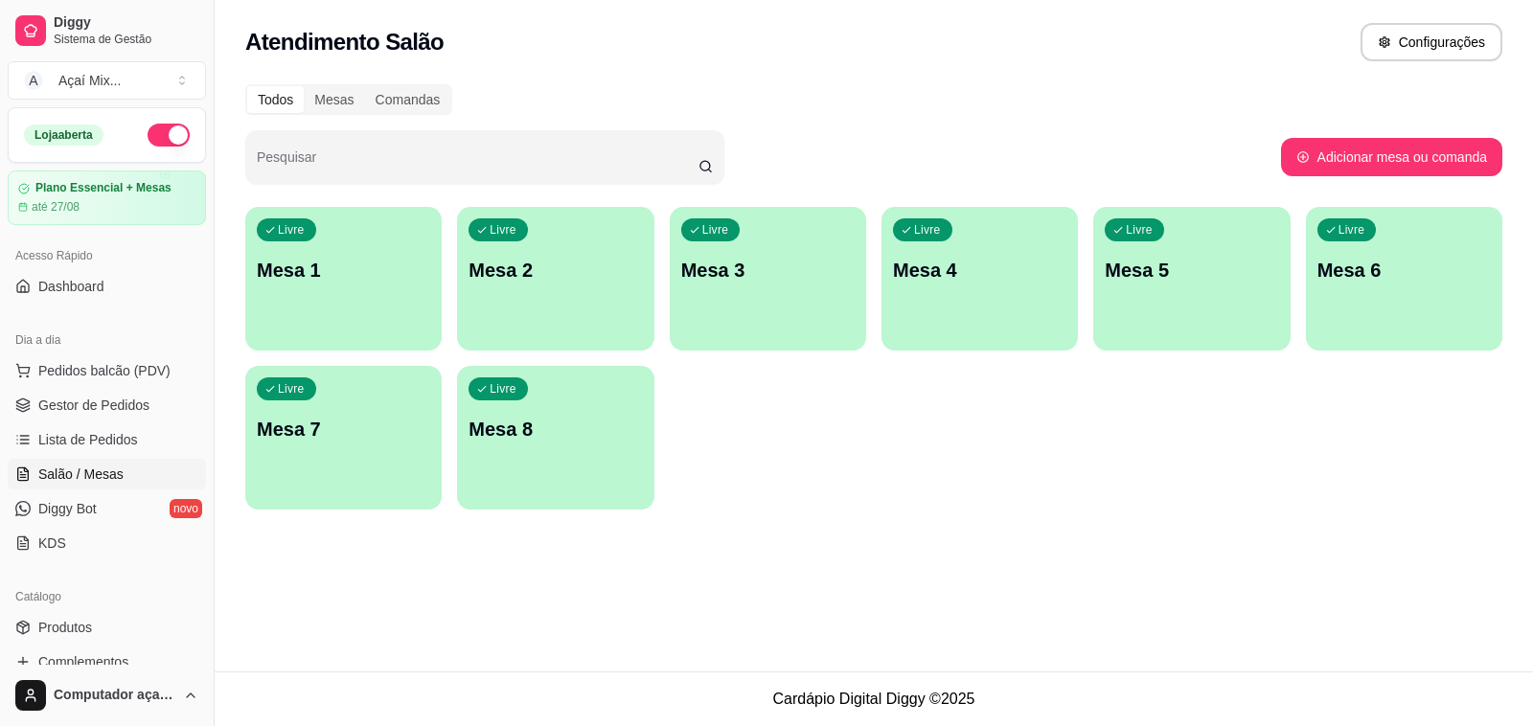
scroll to position [487, 0]
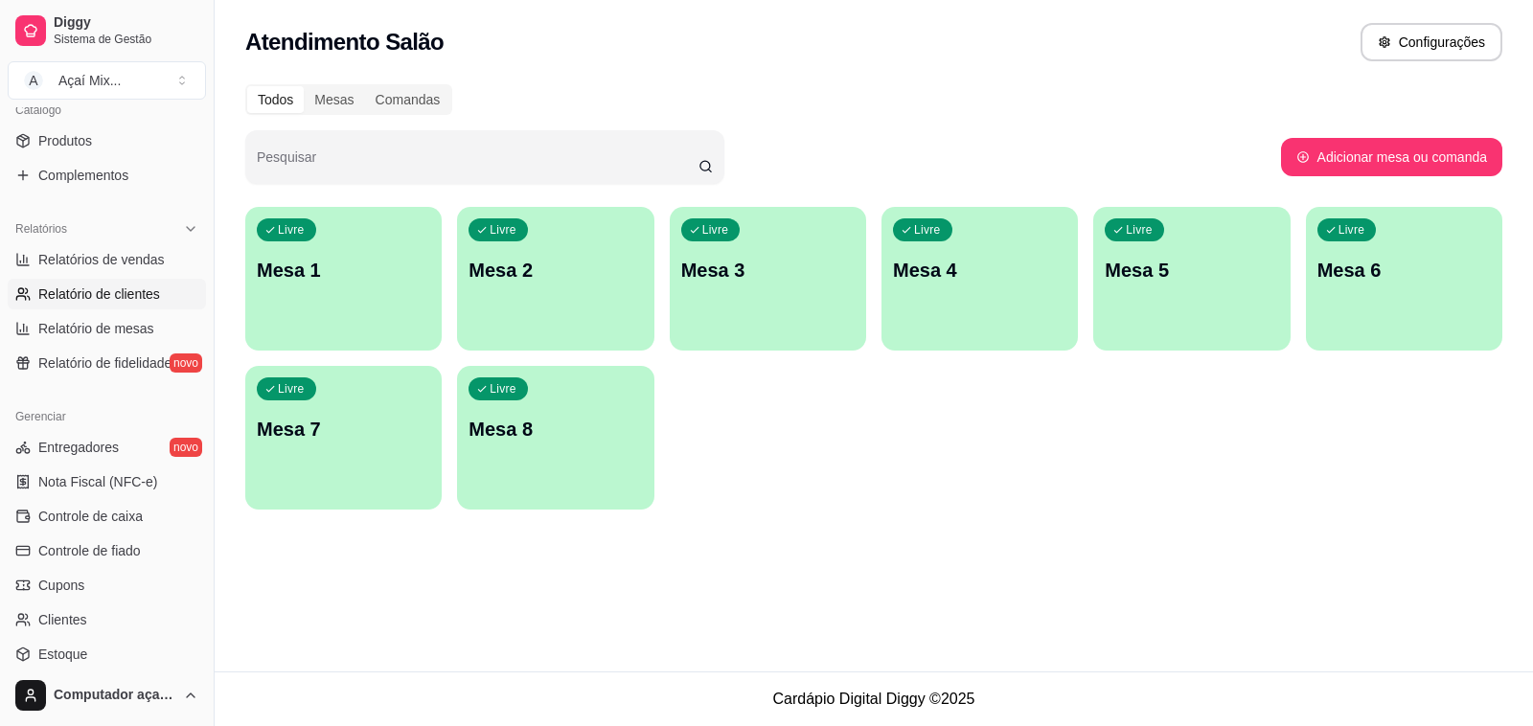
click at [149, 288] on span "Relatório de clientes" at bounding box center [99, 294] width 122 height 19
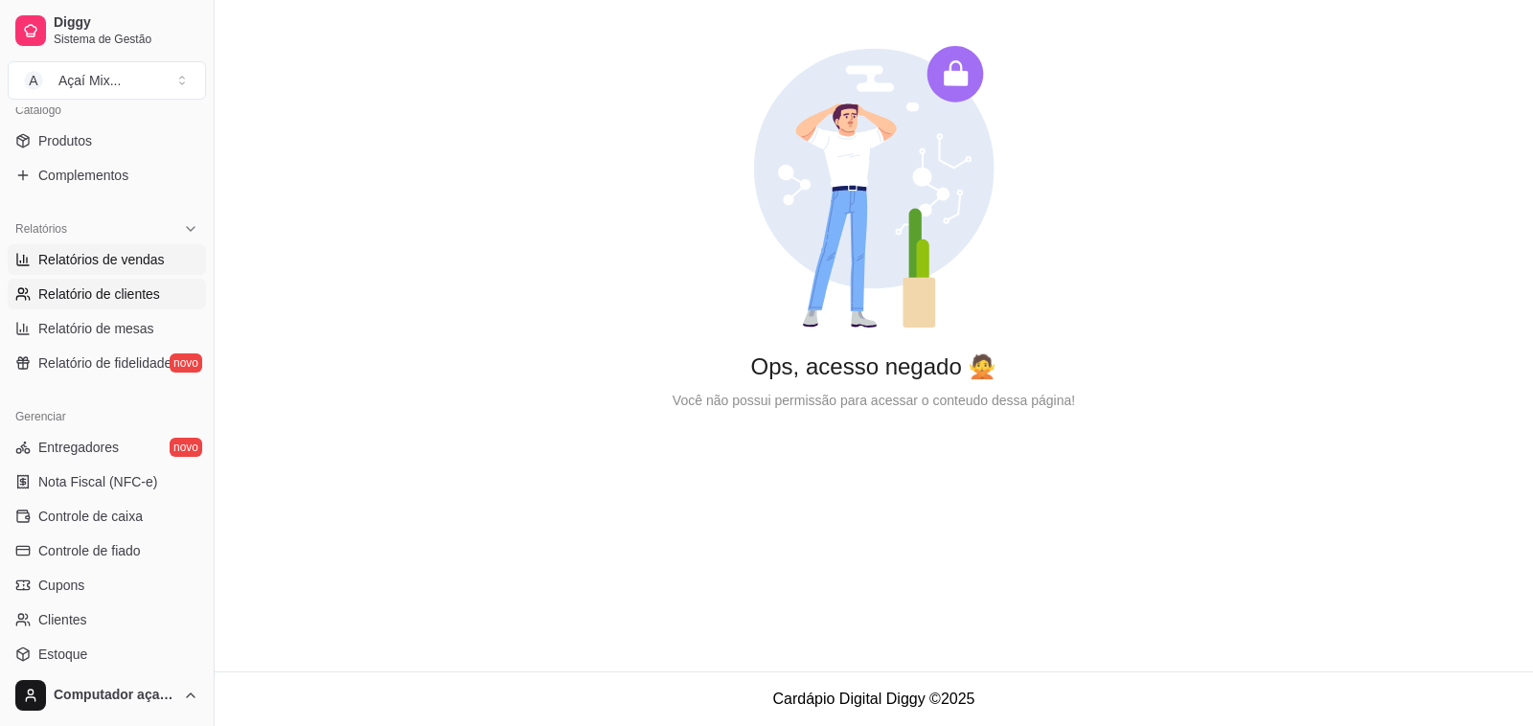
click at [126, 251] on span "Relatórios de vendas" at bounding box center [101, 259] width 126 height 19
click at [137, 328] on span "Relatório de mesas" at bounding box center [96, 328] width 116 height 19
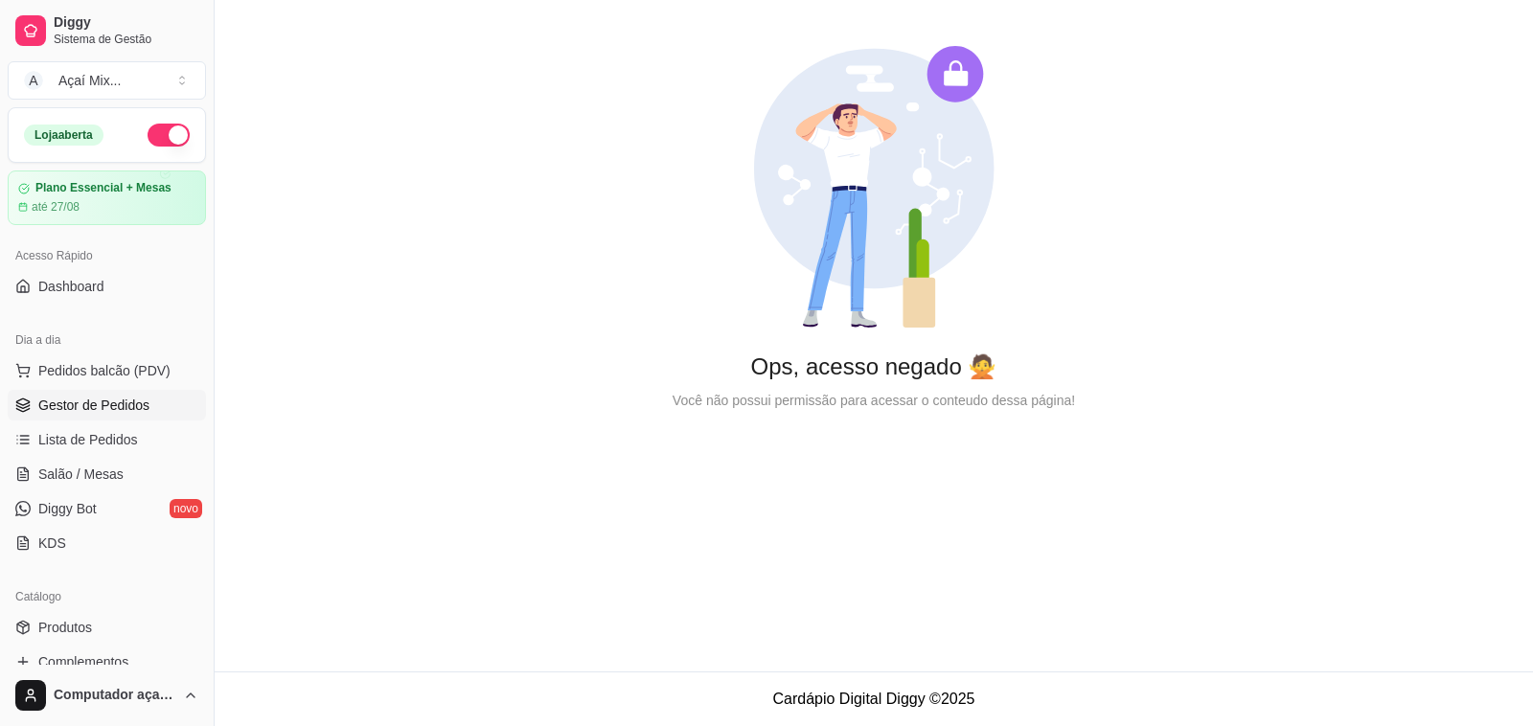
click at [127, 408] on span "Gestor de Pedidos" at bounding box center [93, 405] width 111 height 19
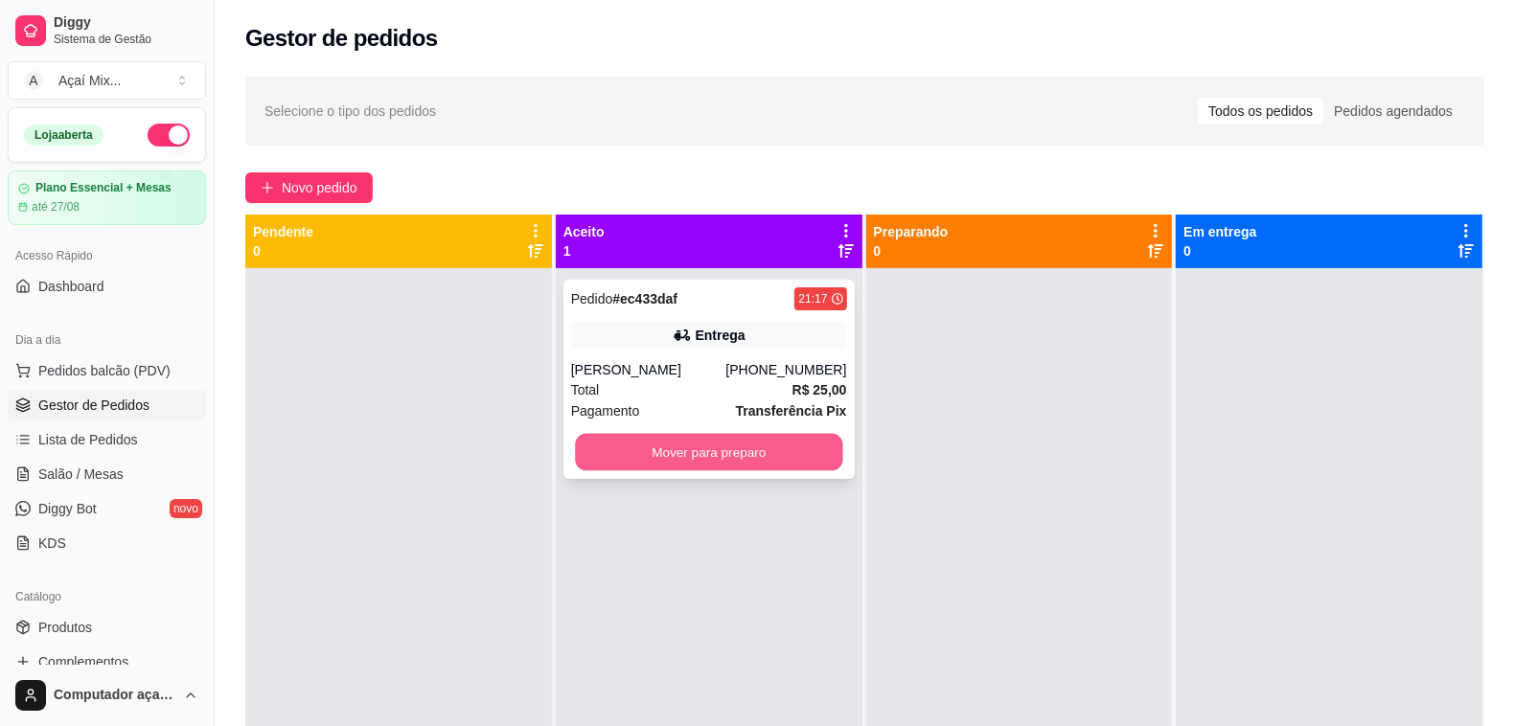
click at [736, 461] on button "Mover para preparo" at bounding box center [708, 452] width 267 height 37
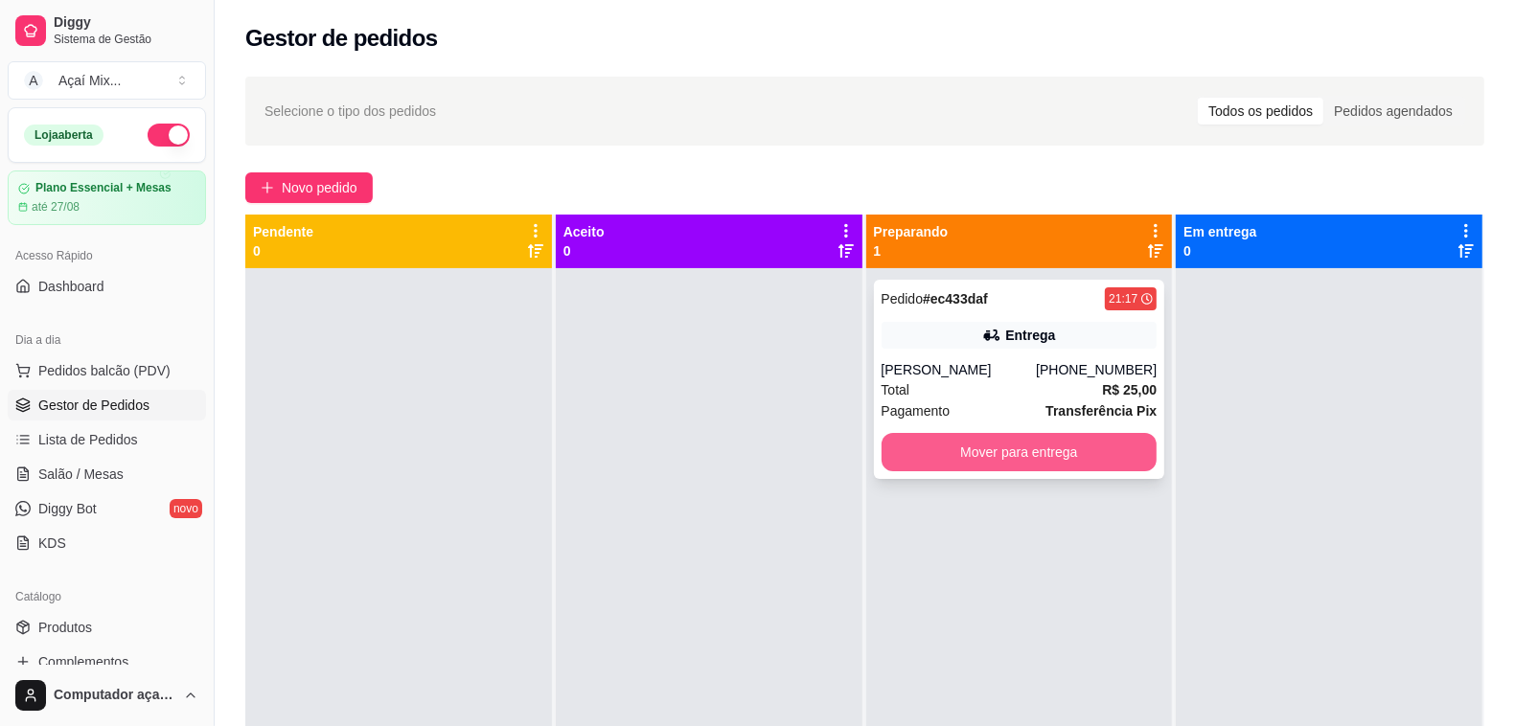
click at [992, 439] on button "Mover para entrega" at bounding box center [1019, 452] width 276 height 38
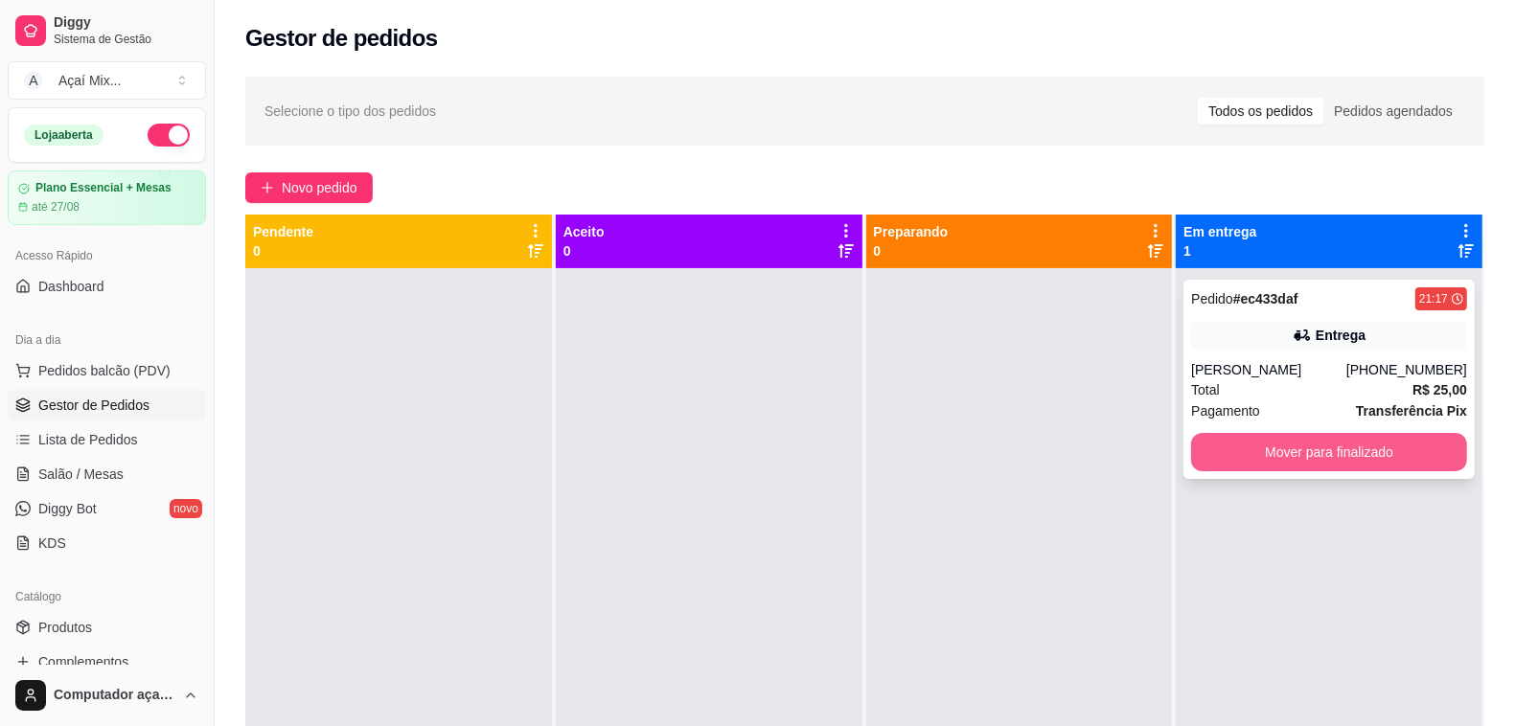
click at [1271, 451] on button "Mover para finalizado" at bounding box center [1329, 452] width 276 height 38
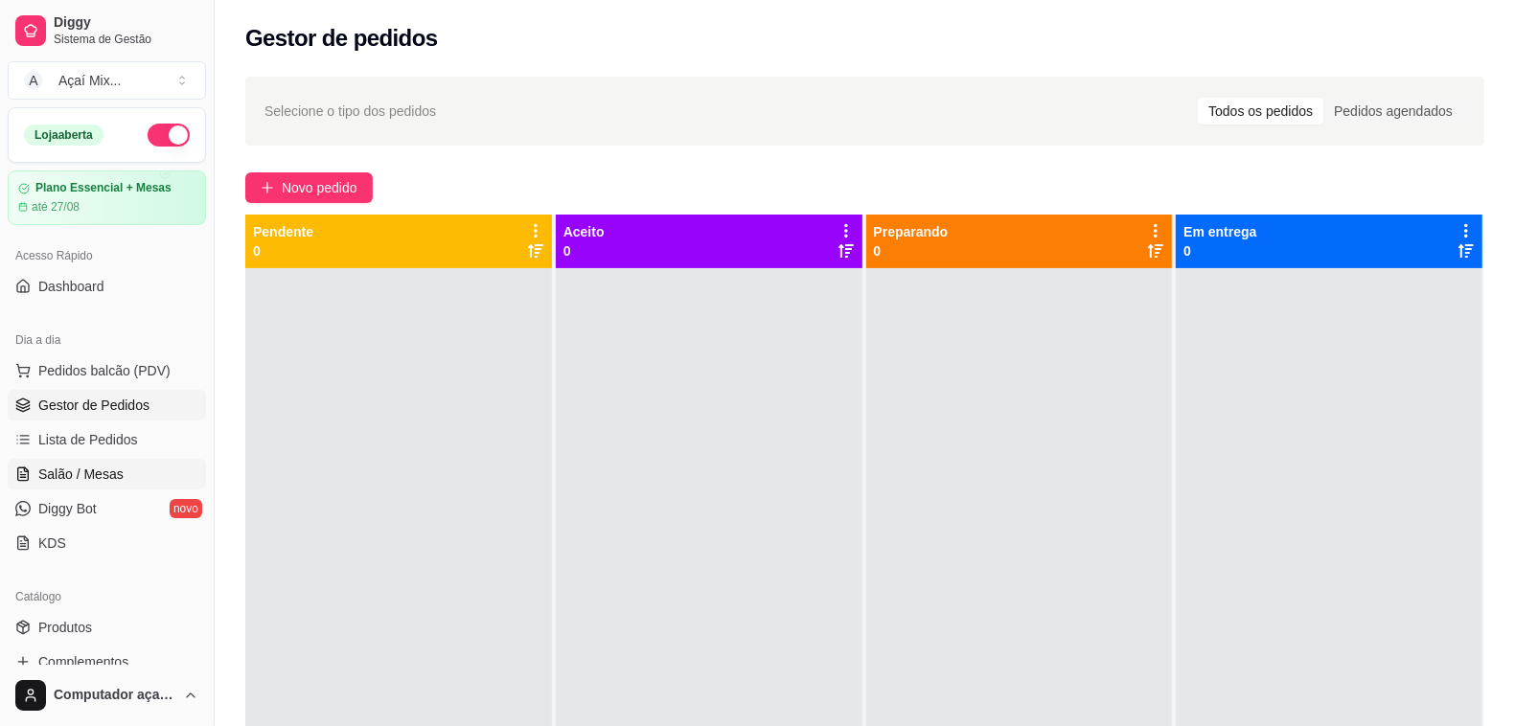
click at [101, 466] on span "Salão / Mesas" at bounding box center [80, 474] width 85 height 19
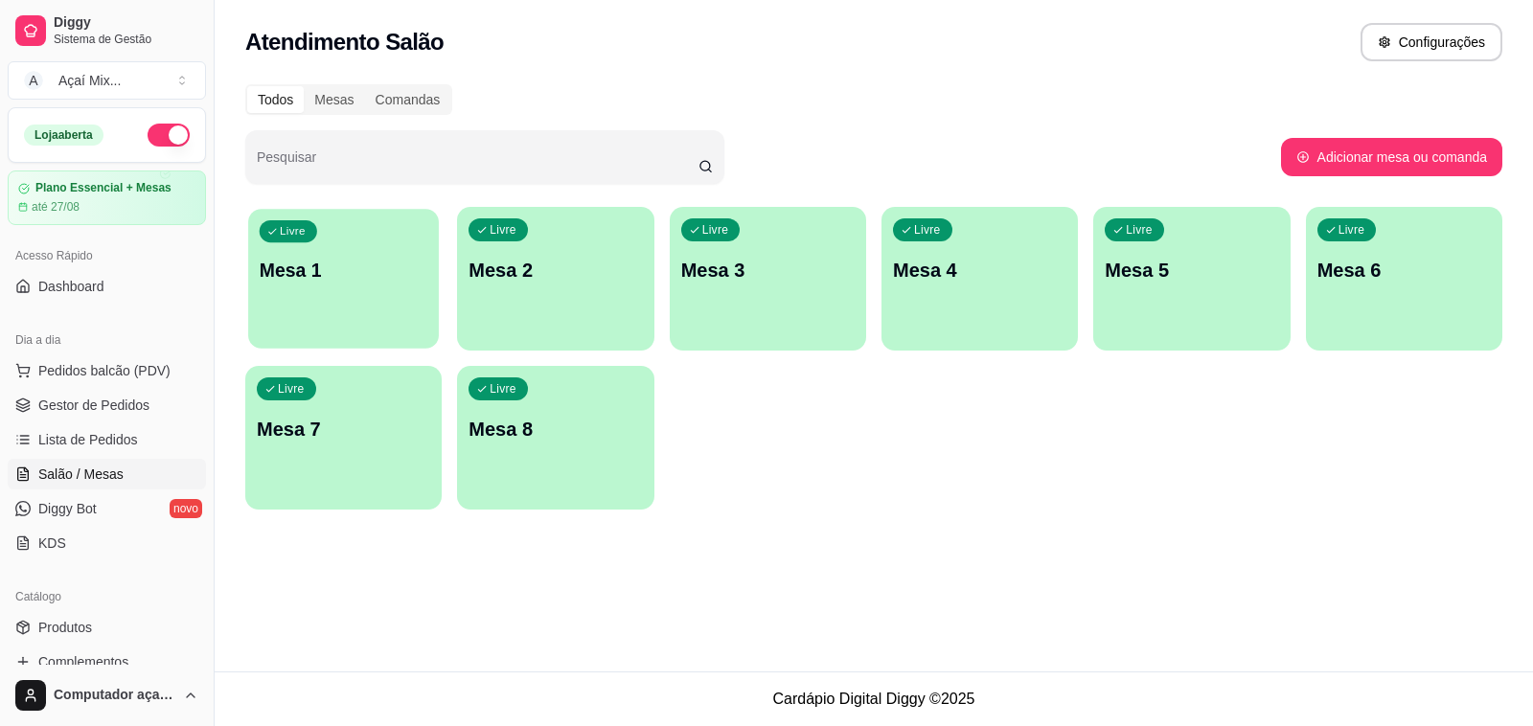
click at [295, 319] on div "Livre Mesa 1" at bounding box center [343, 267] width 191 height 117
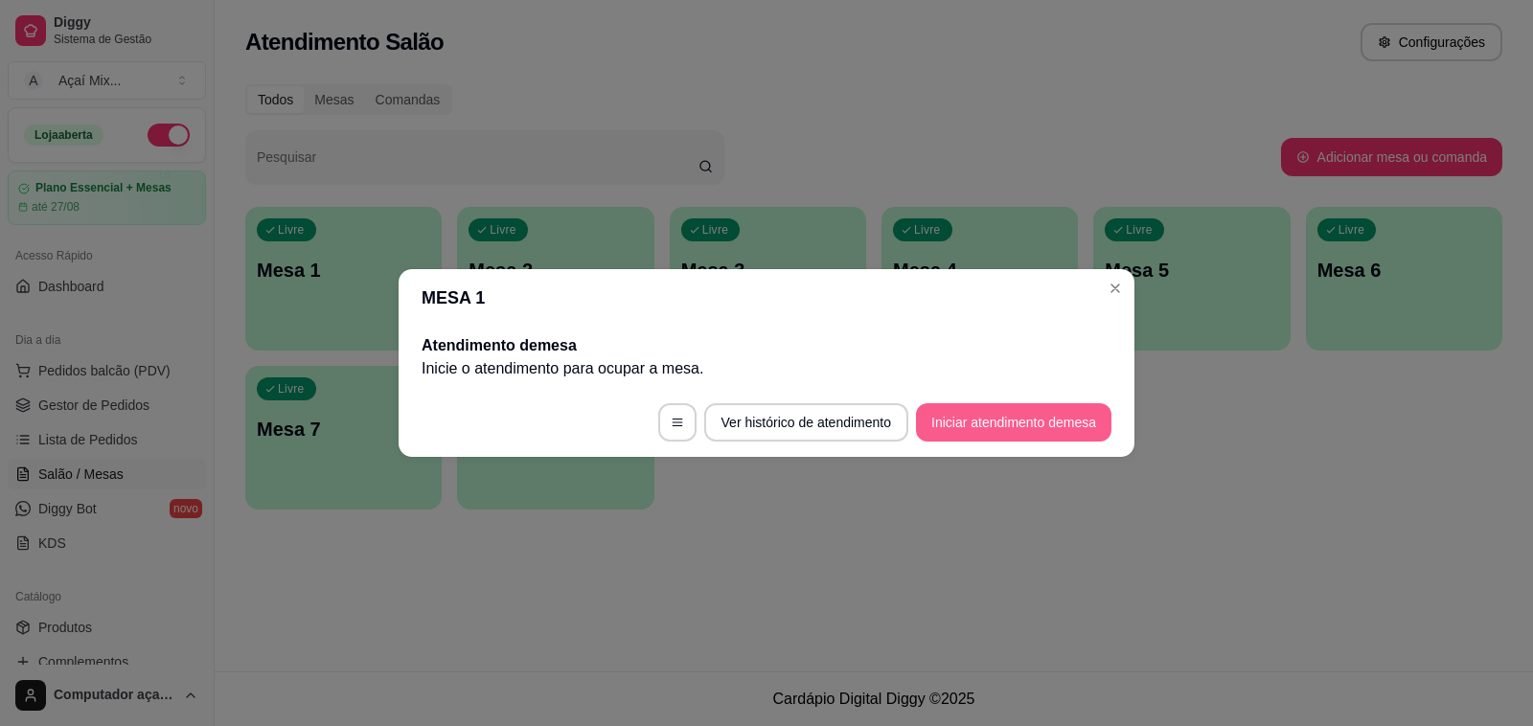
click at [994, 432] on button "Iniciar atendimento de mesa" at bounding box center [1013, 422] width 195 height 38
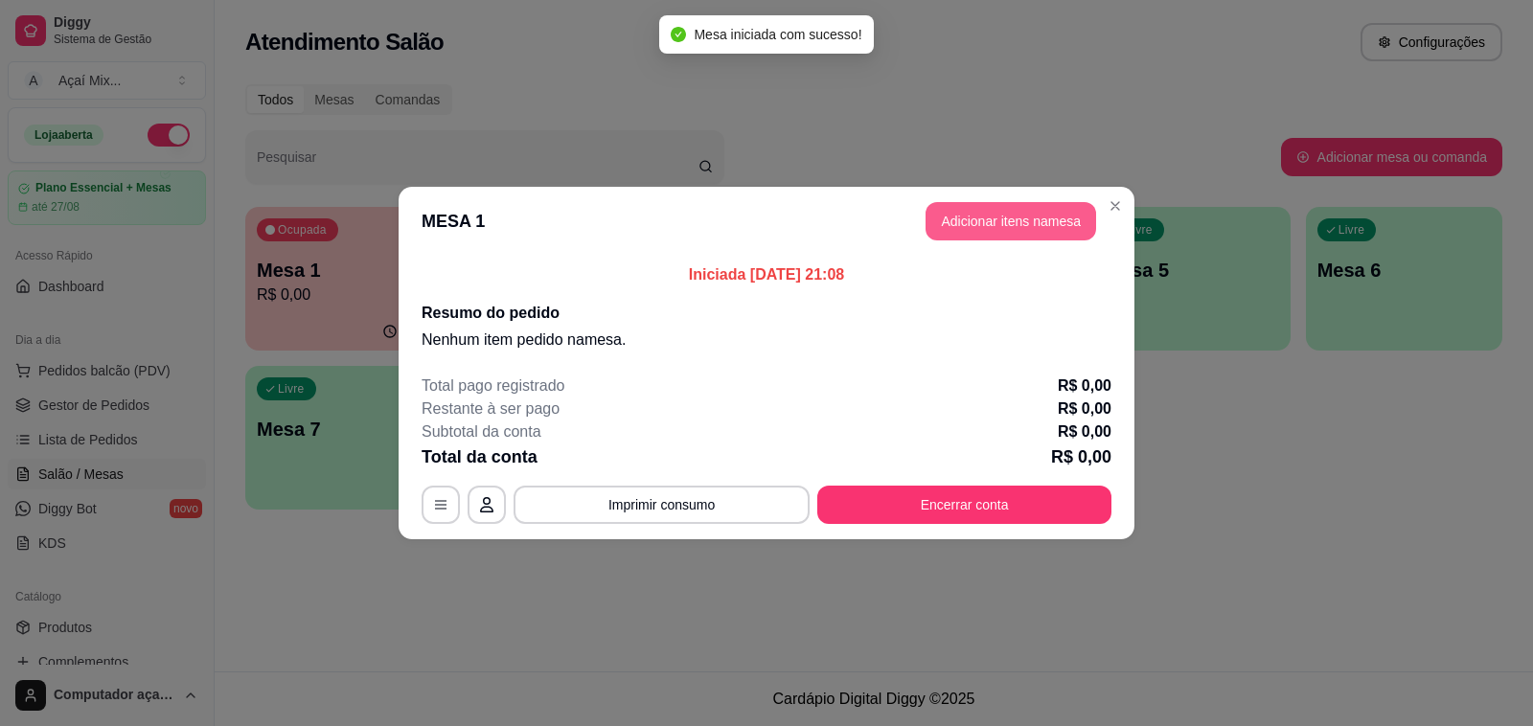
click at [979, 202] on button "Adicionar itens na mesa" at bounding box center [1010, 221] width 171 height 38
click at [1009, 208] on button "Adicionar itens na mesa" at bounding box center [1010, 221] width 165 height 37
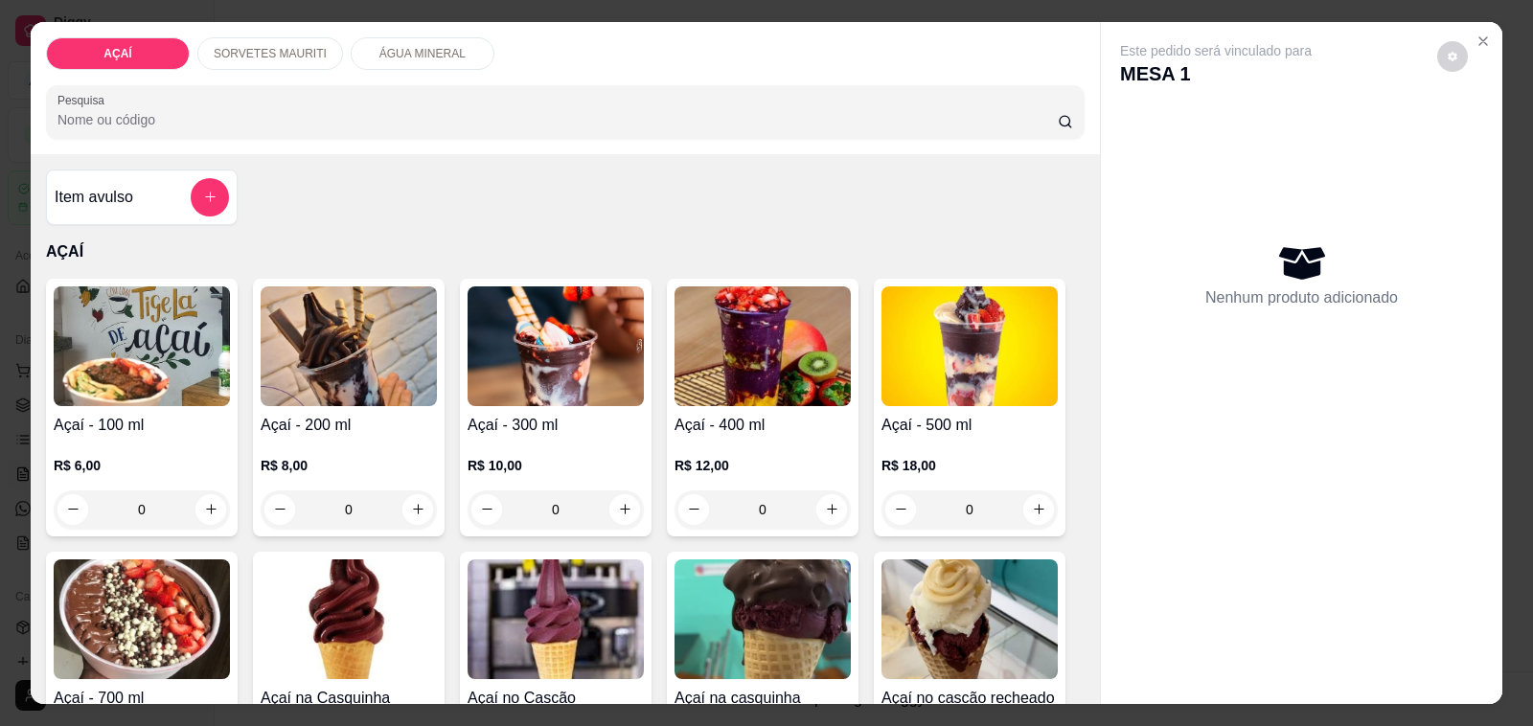
click at [350, 437] on div "R$ 8,00 0" at bounding box center [349, 483] width 176 height 92
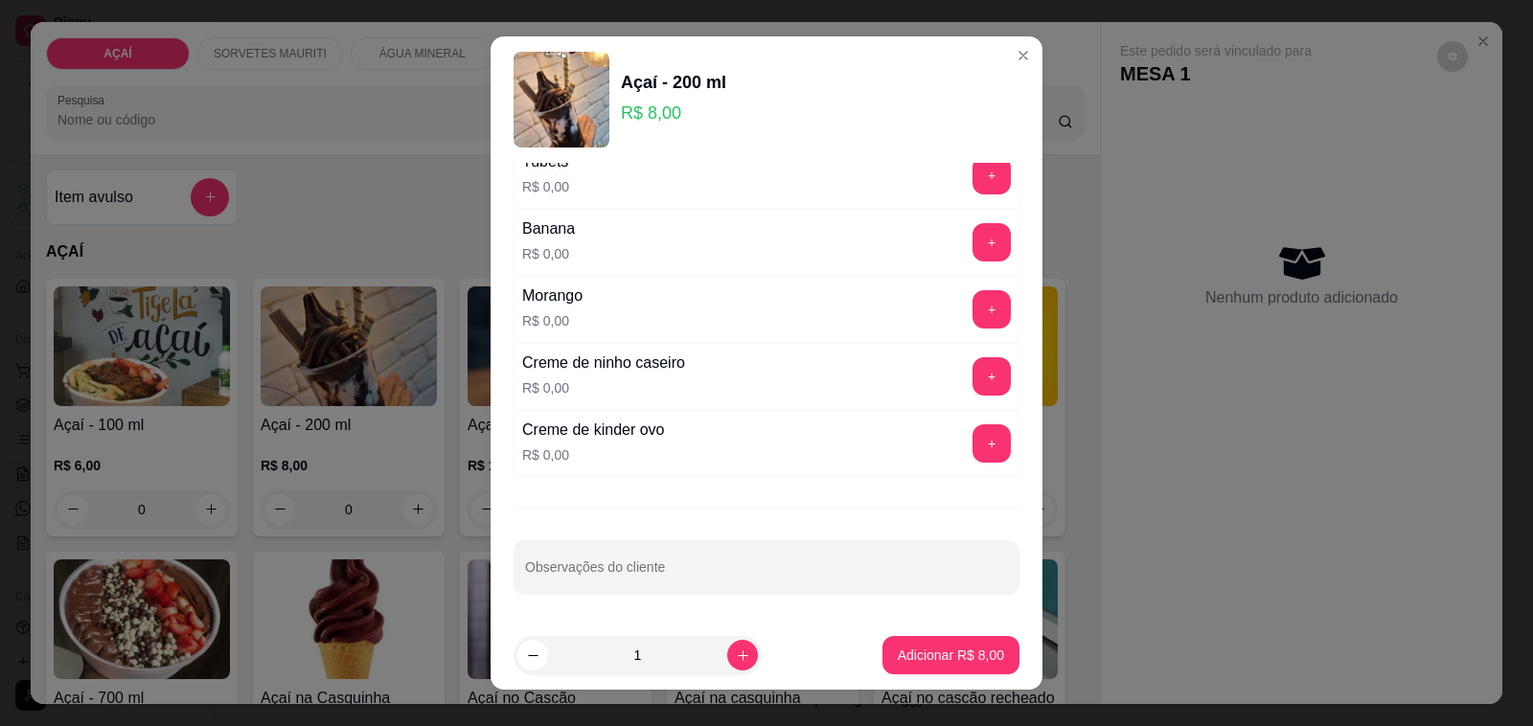
scroll to position [2523, 0]
click at [973, 314] on button "+" at bounding box center [991, 309] width 37 height 37
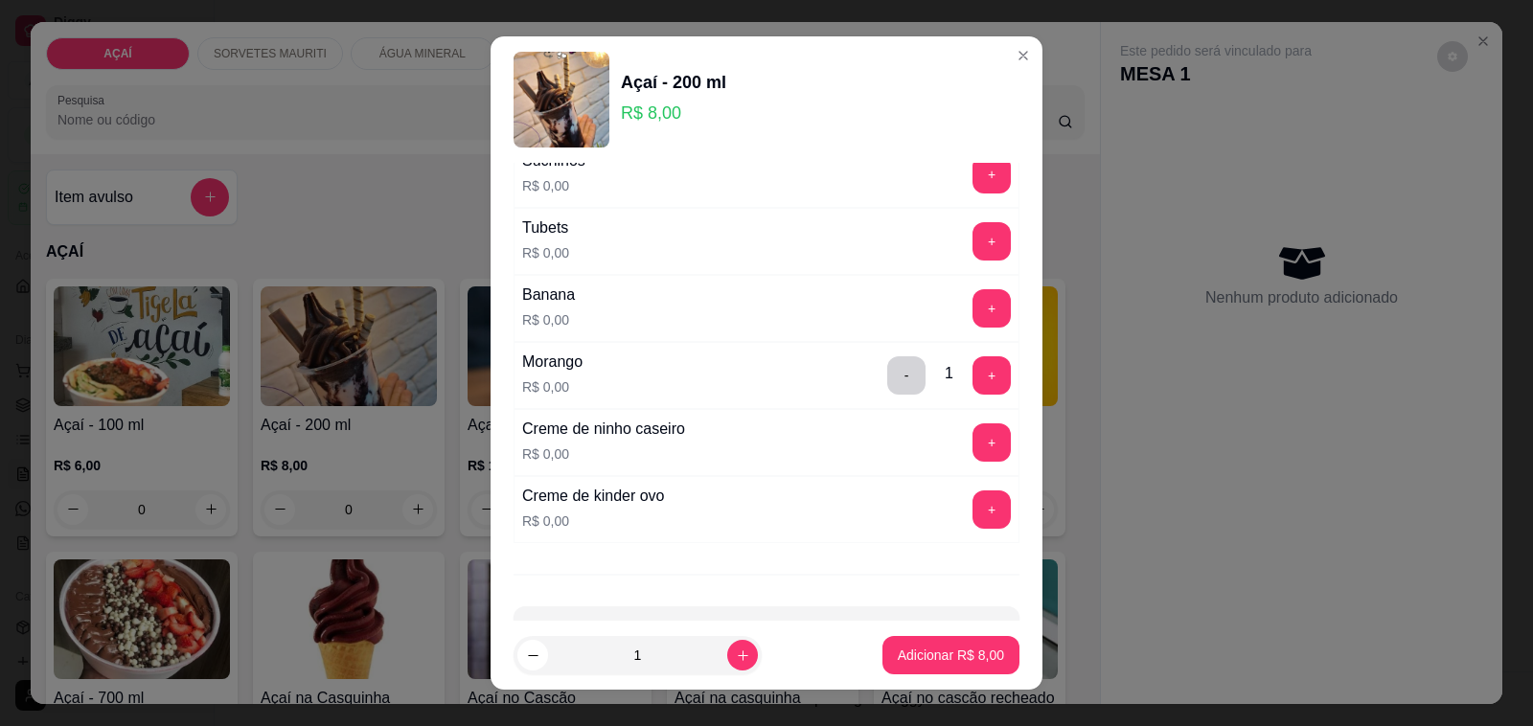
scroll to position [2403, 0]
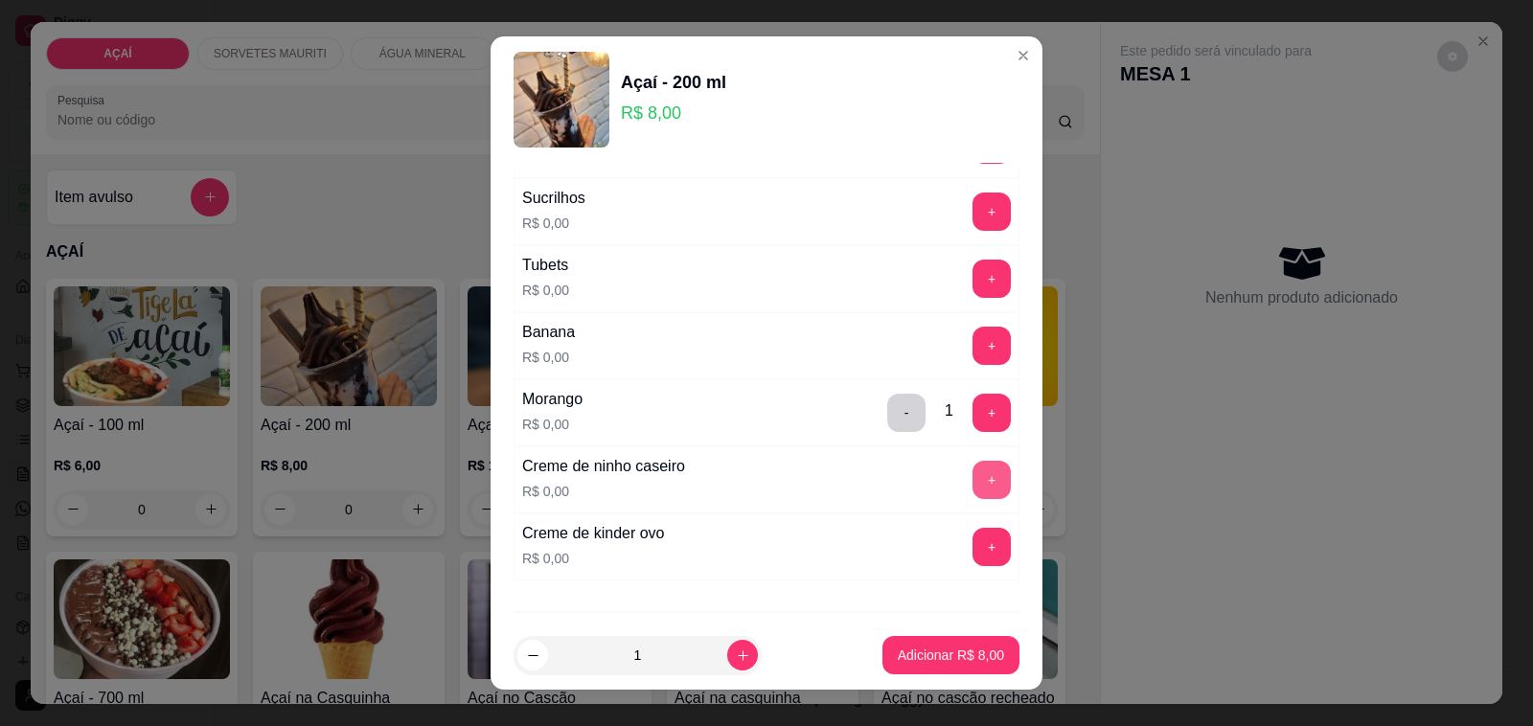
click at [972, 494] on button "+" at bounding box center [991, 480] width 38 height 38
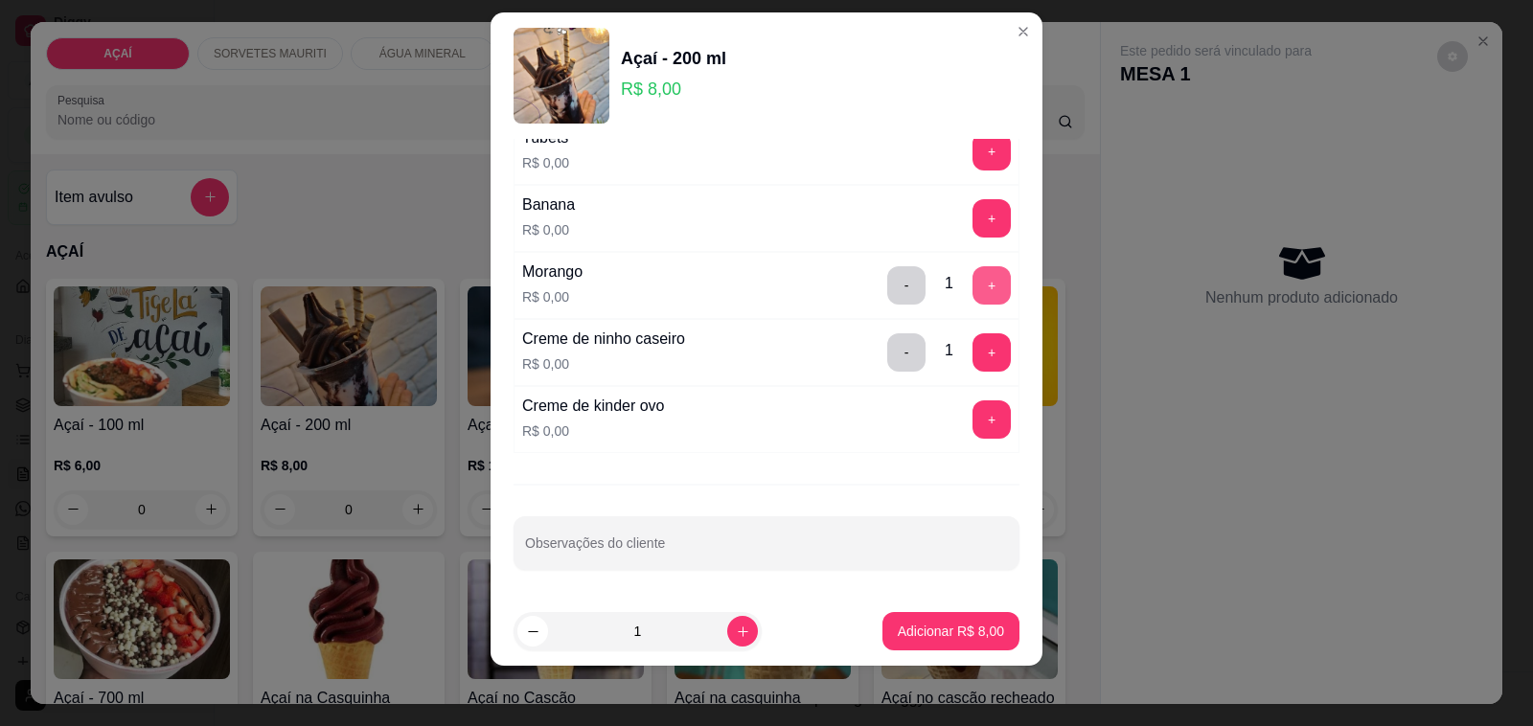
scroll to position [25, 0]
click at [790, 506] on div "ADICIONAIS 200 A 300 ML Escolha até 3 opções Completo Amendoim triturado R$ 0,0…" at bounding box center [767, 367] width 552 height 458
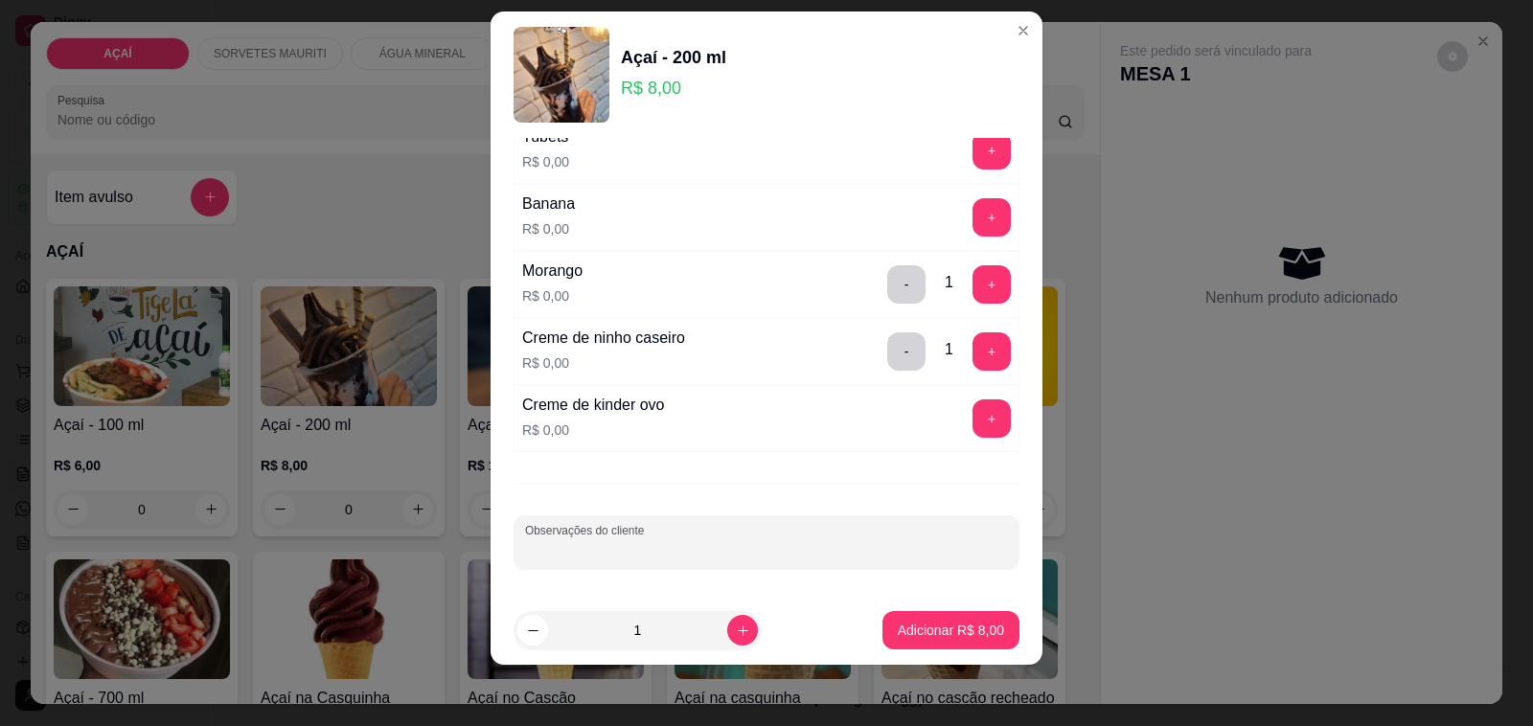
click at [790, 554] on input "Observações do cliente" at bounding box center [766, 549] width 483 height 19
type input "C"
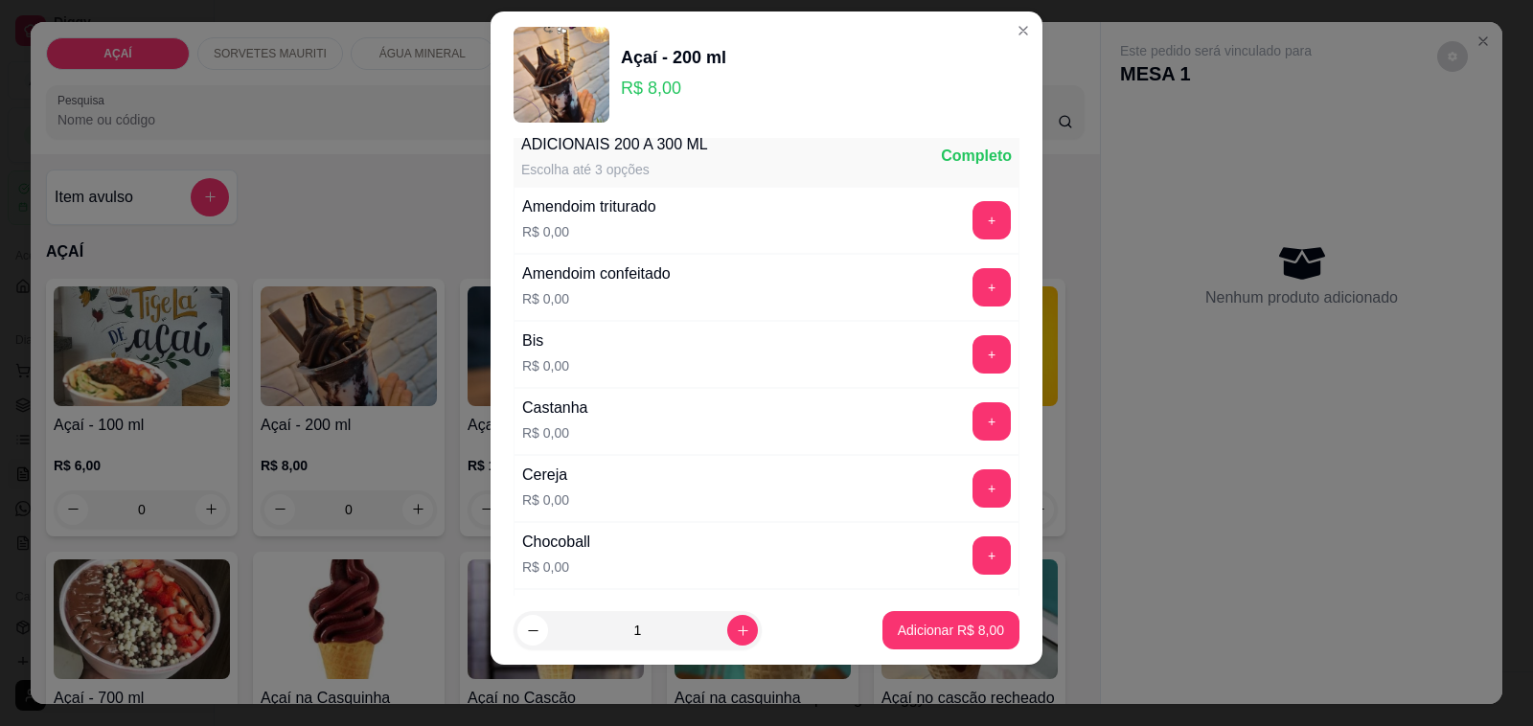
scroll to position [0, 0]
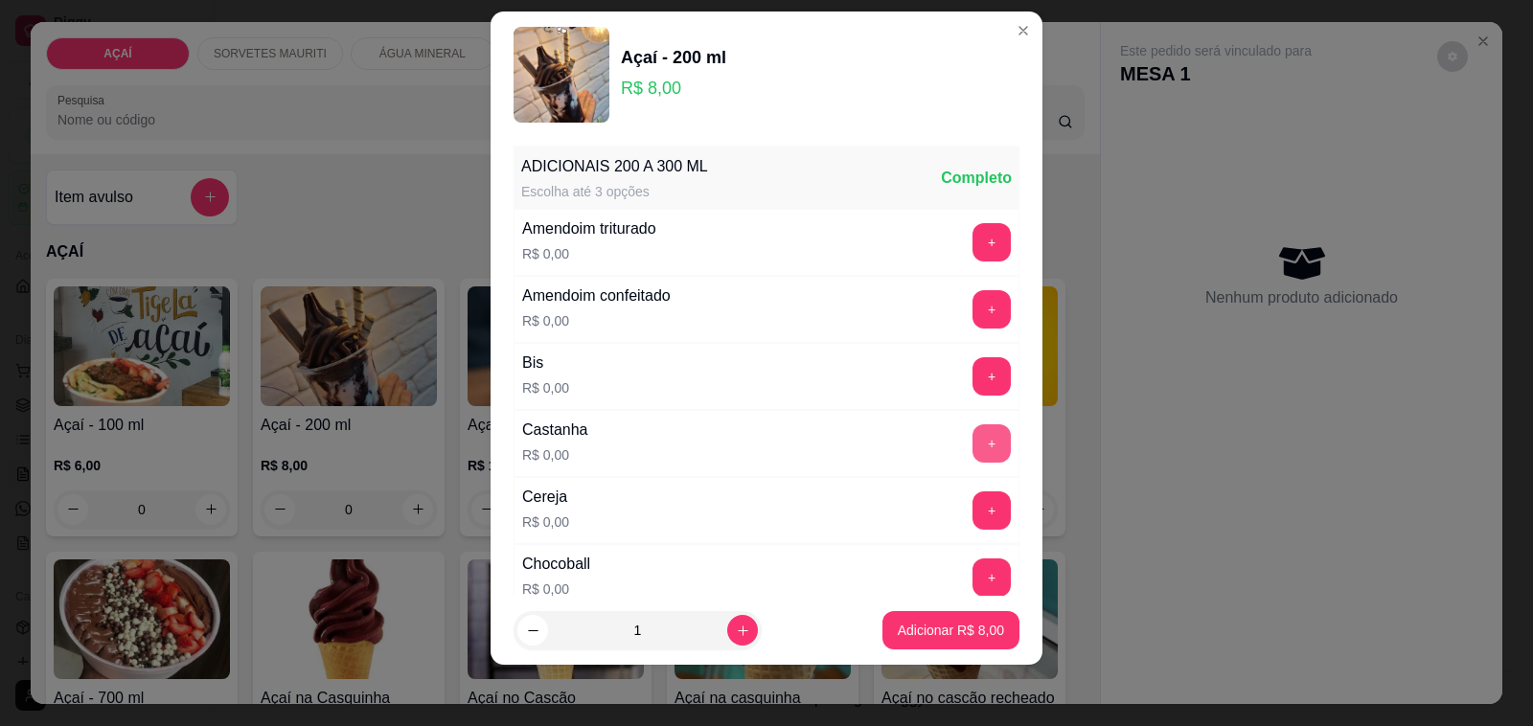
click at [972, 438] on button "+" at bounding box center [991, 443] width 38 height 38
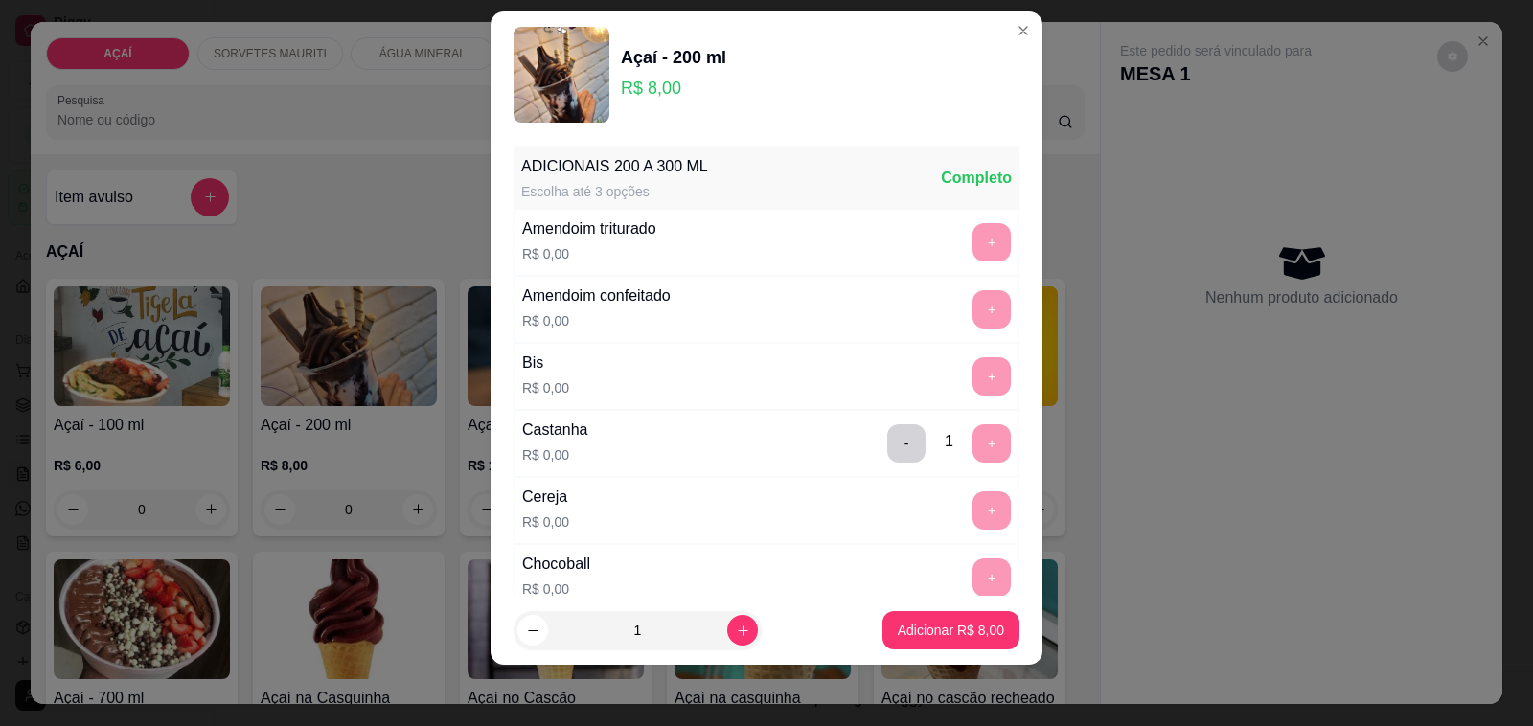
scroll to position [120, 0]
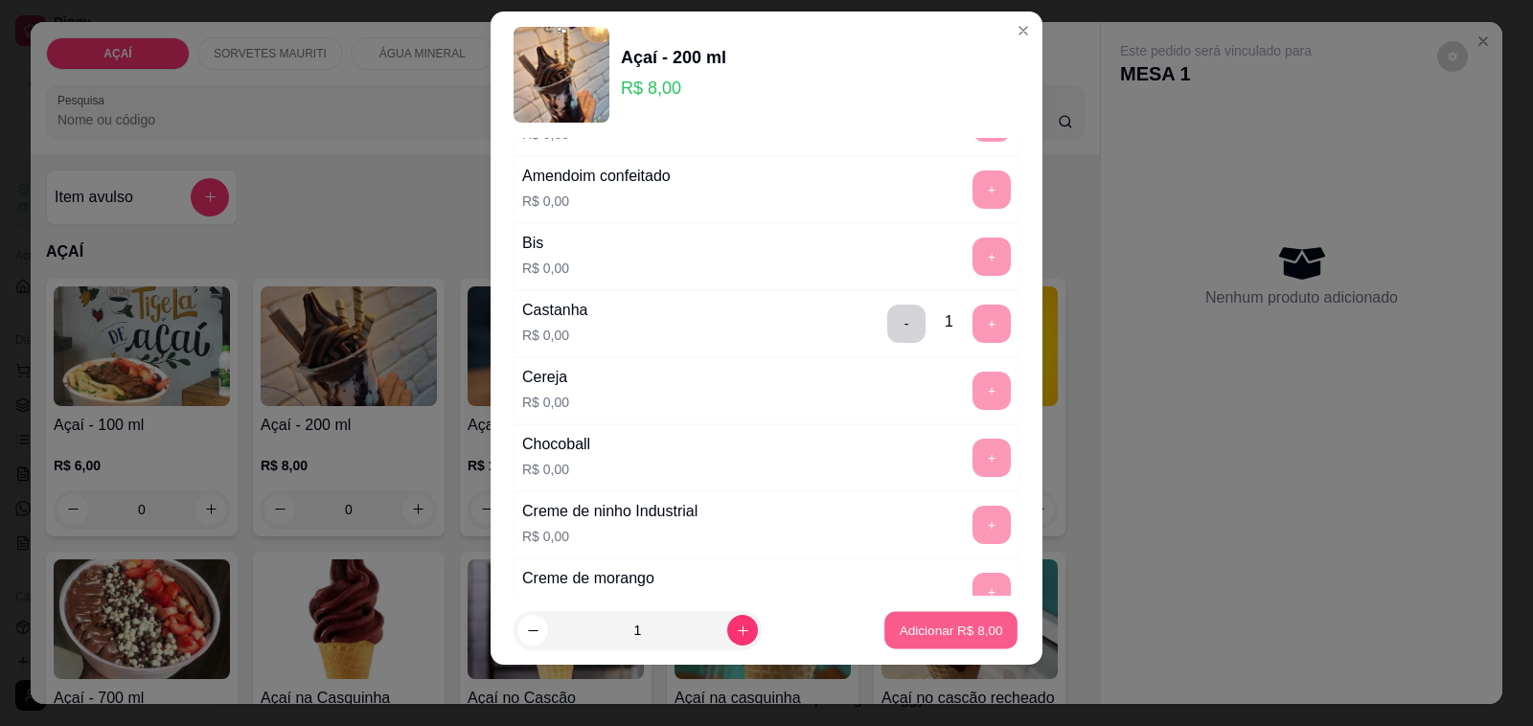
click at [916, 642] on button "Adicionar R$ 8,00" at bounding box center [950, 630] width 133 height 37
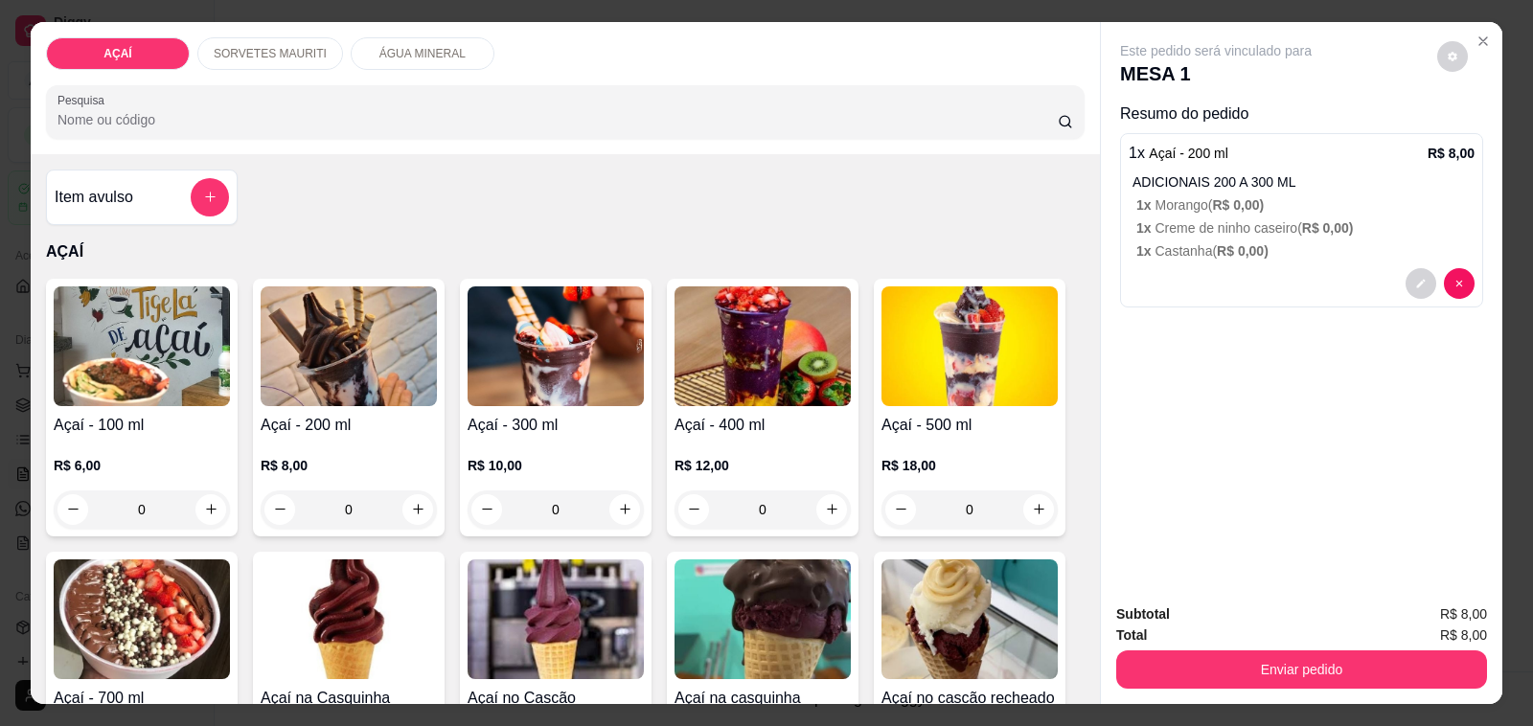
click at [1213, 268] on div at bounding box center [1302, 283] width 346 height 31
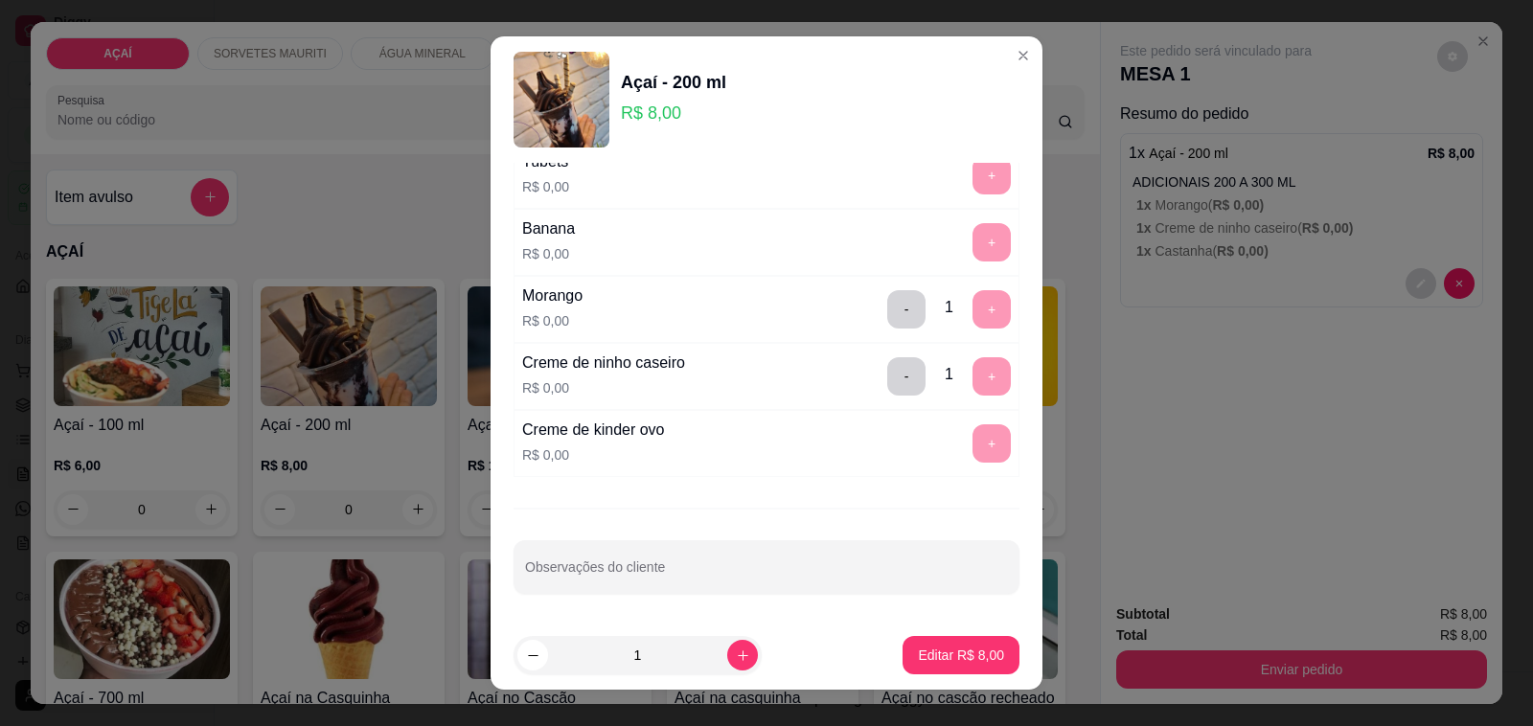
scroll to position [2523, 0]
click at [888, 379] on button "-" at bounding box center [906, 376] width 37 height 37
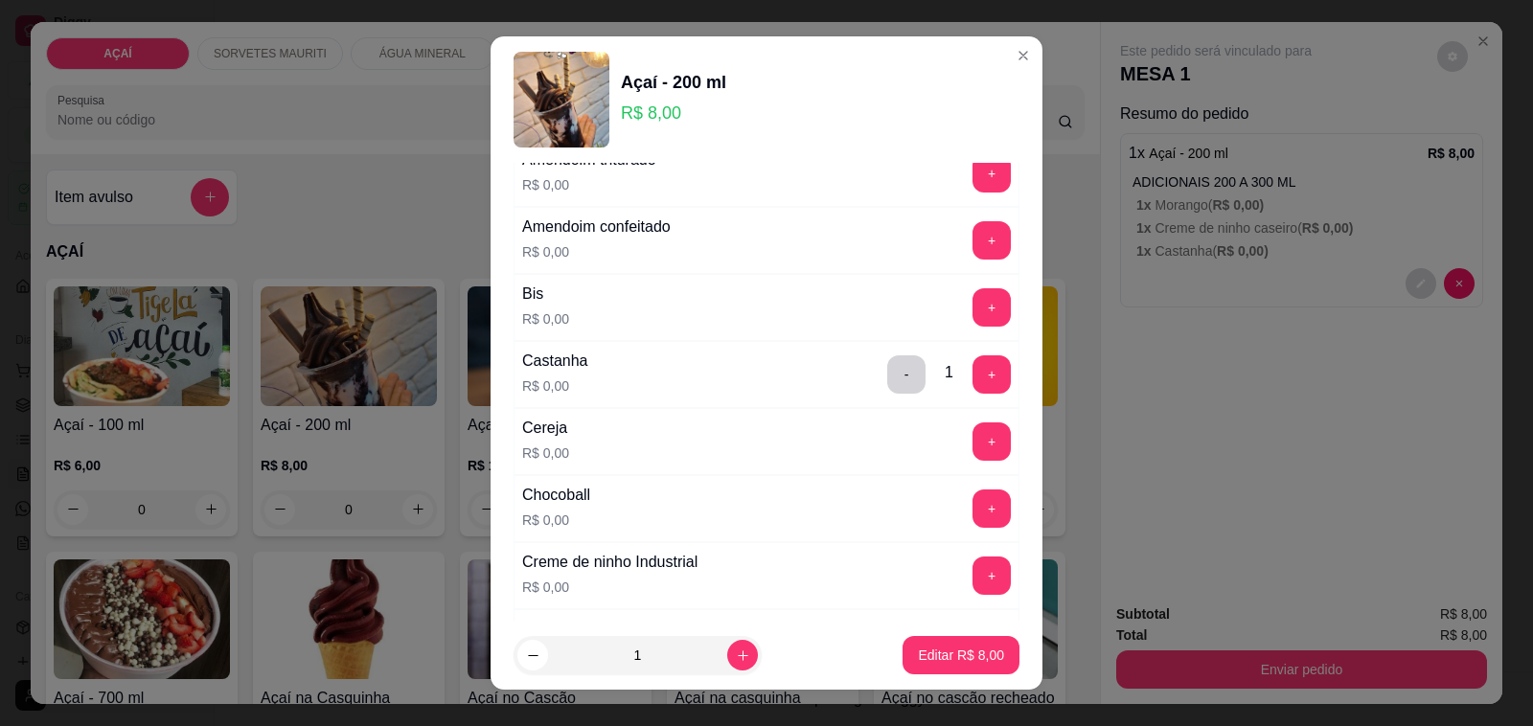
scroll to position [0, 0]
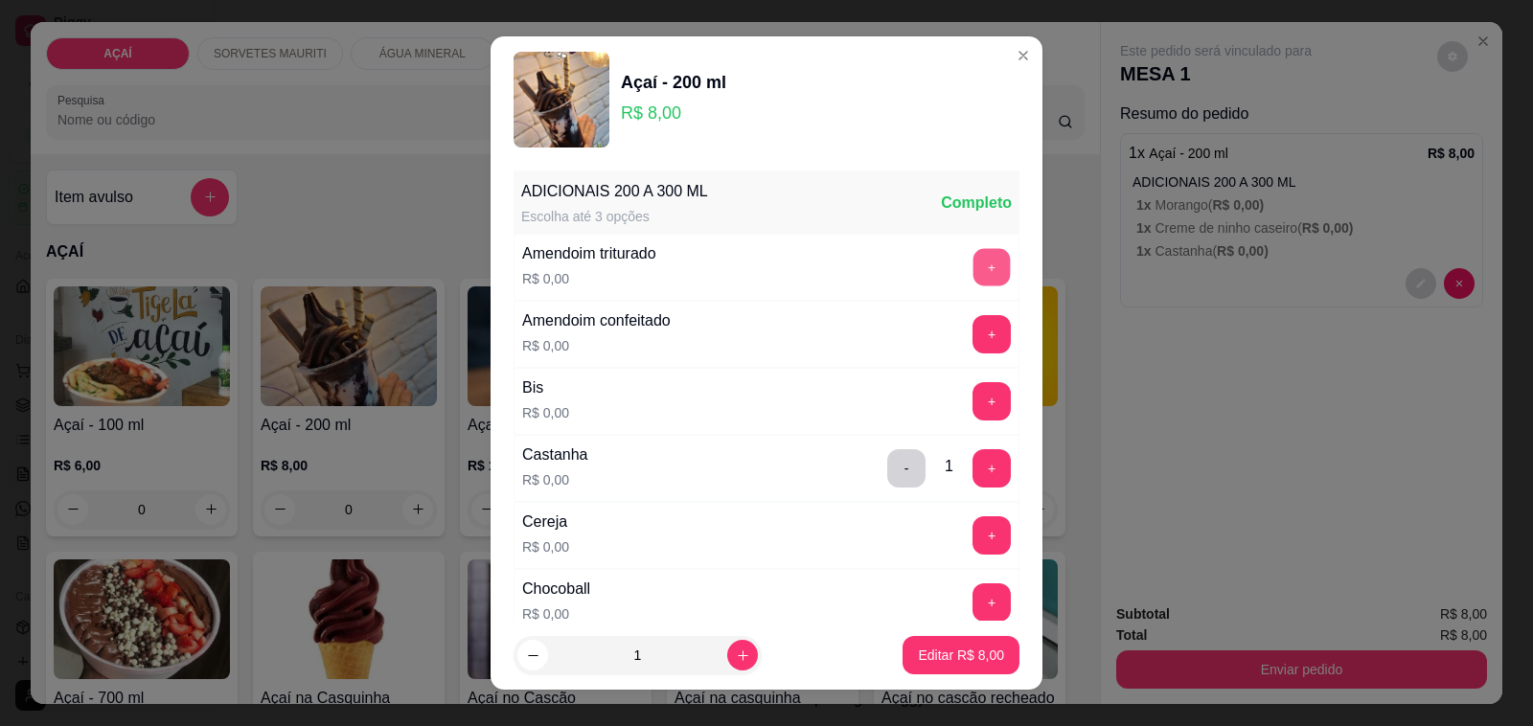
click at [965, 263] on div "+" at bounding box center [992, 267] width 54 height 38
click at [973, 280] on button "+" at bounding box center [991, 267] width 37 height 37
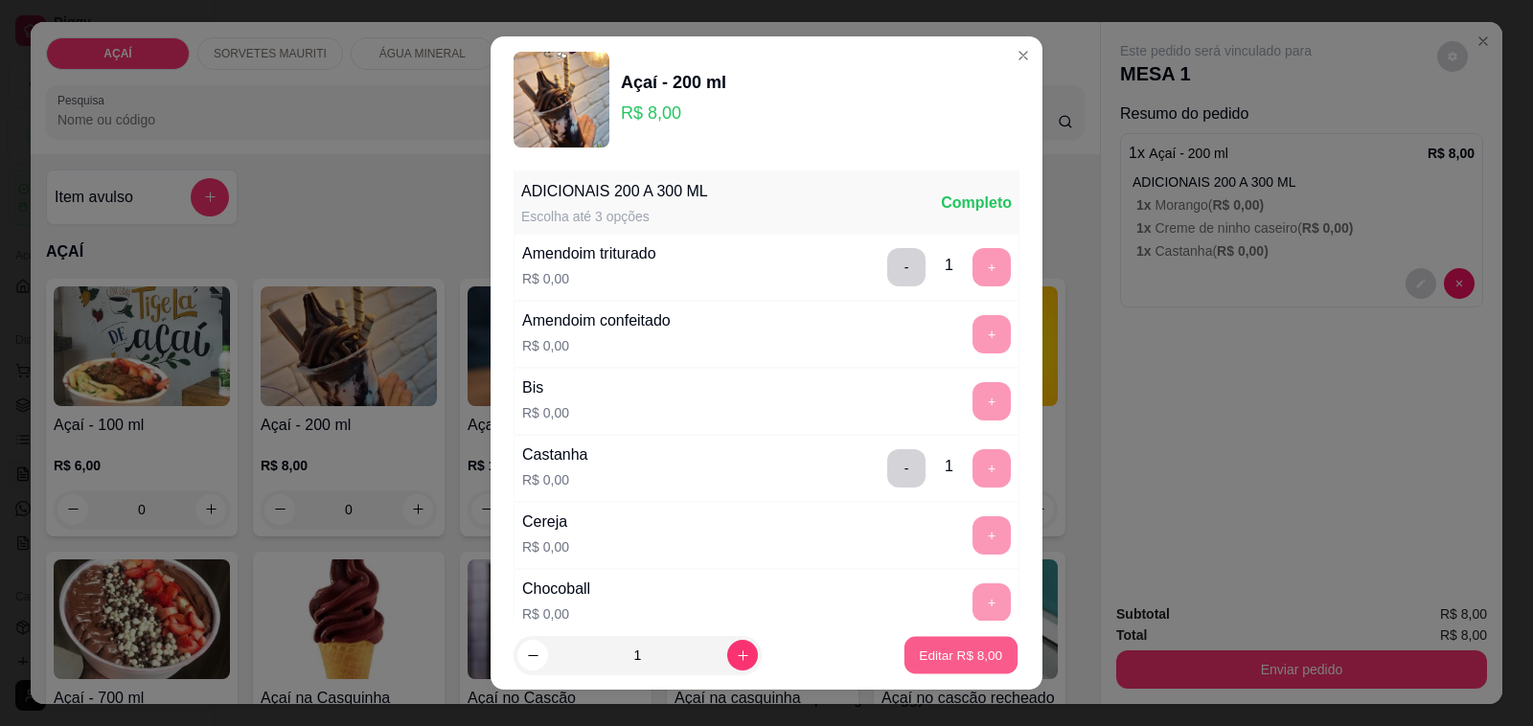
click at [934, 647] on p "Editar R$ 8,00" at bounding box center [961, 655] width 83 height 18
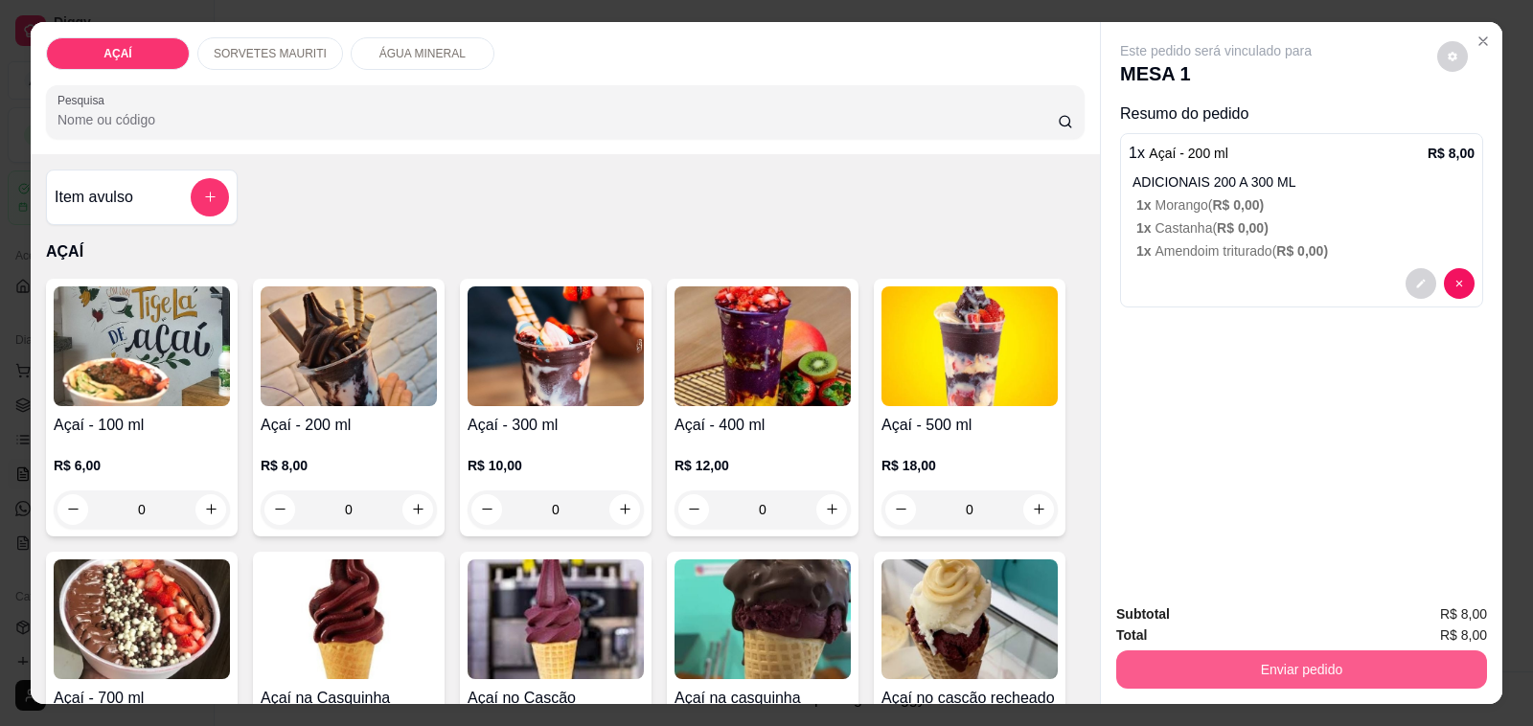
click at [1337, 669] on button "Enviar pedido" at bounding box center [1301, 670] width 371 height 38
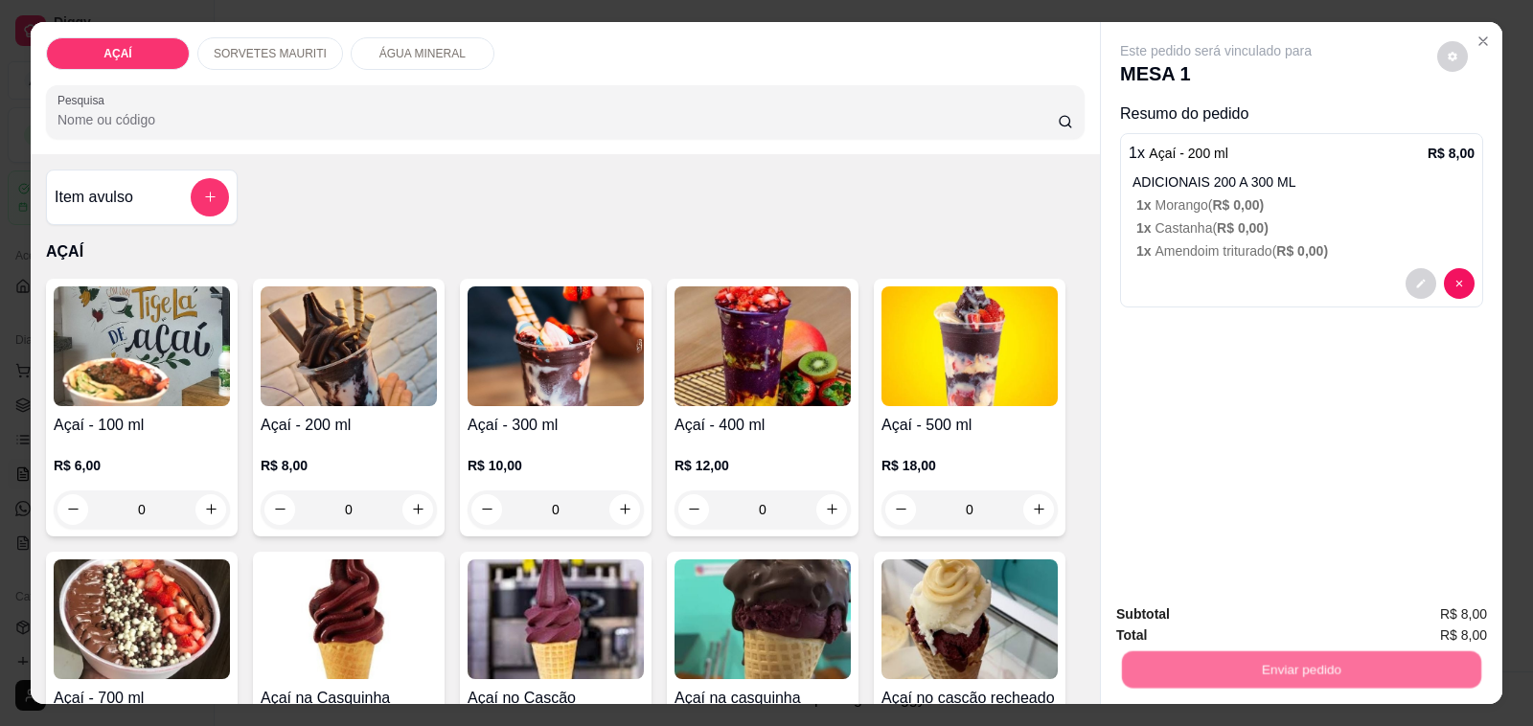
click at [1258, 602] on button "Não registrar e enviar pedido" at bounding box center [1236, 615] width 199 height 36
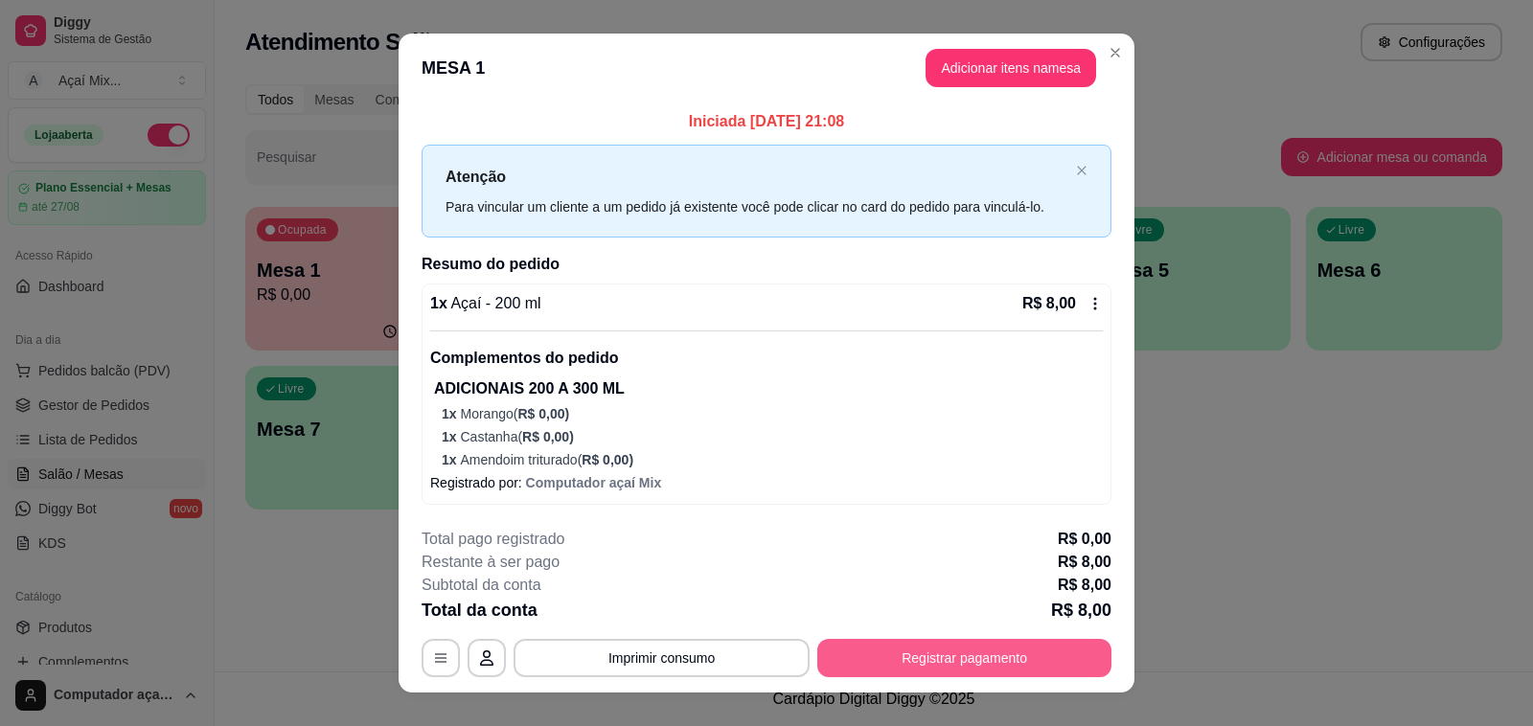
click at [912, 659] on button "Registrar pagamento" at bounding box center [964, 658] width 294 height 38
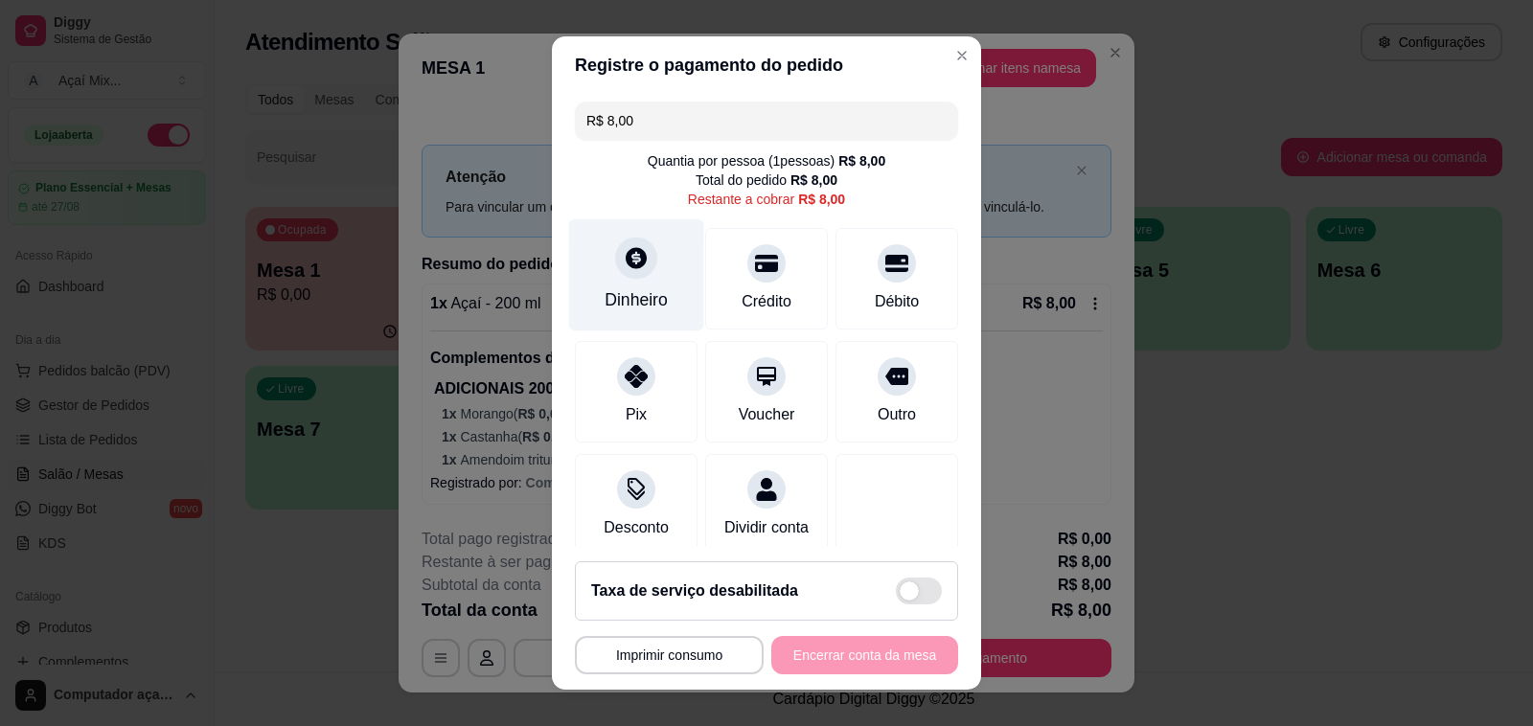
click at [656, 264] on div "Dinheiro" at bounding box center [636, 275] width 135 height 112
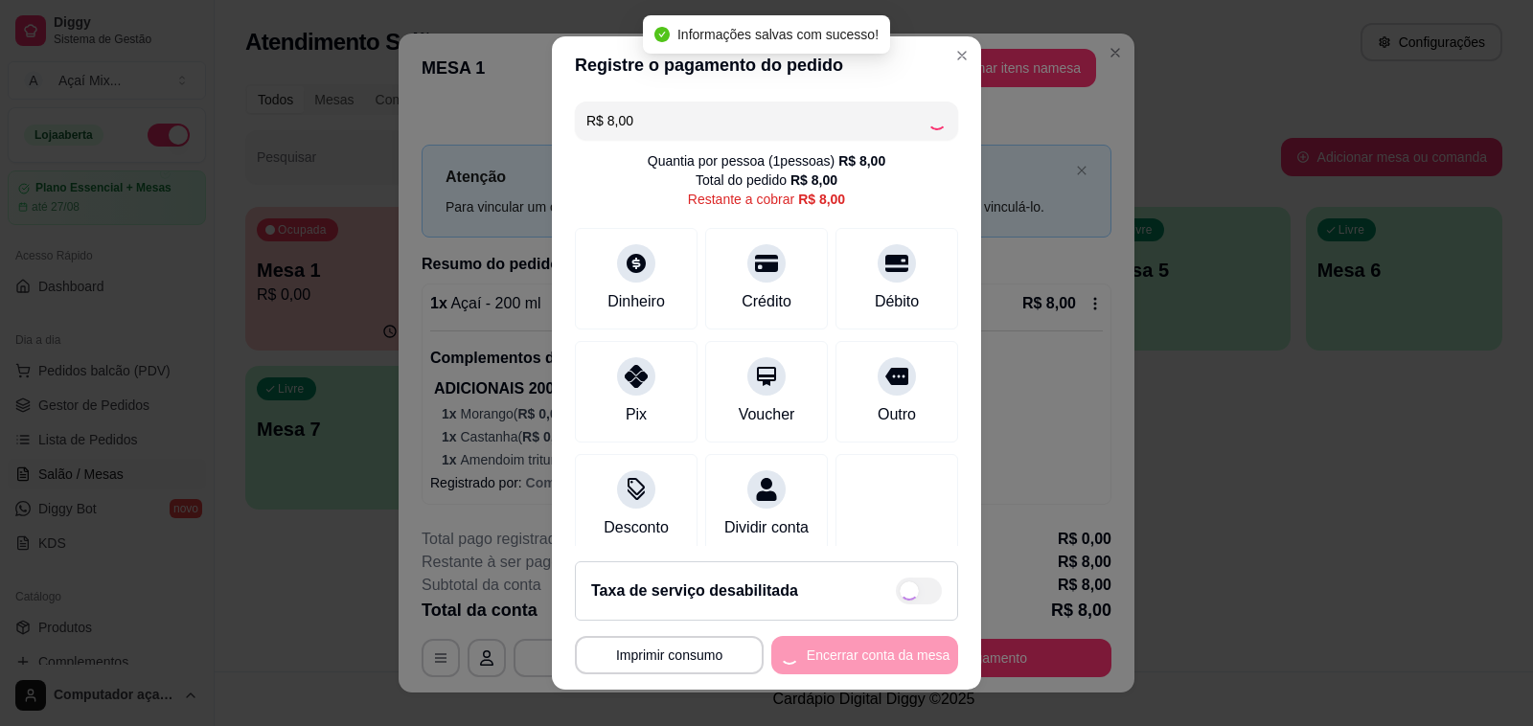
type input "R$ 0,00"
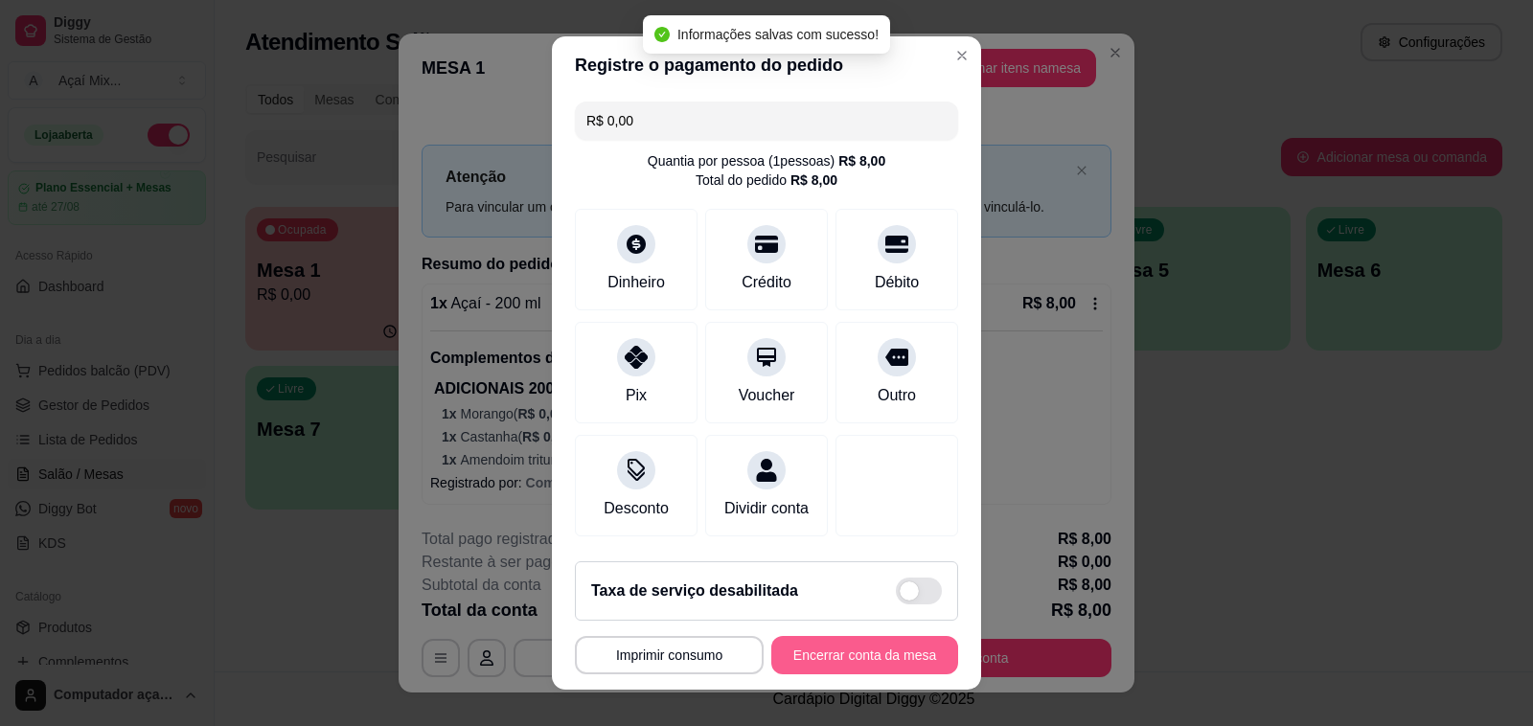
click at [856, 661] on button "Encerrar conta da mesa" at bounding box center [864, 655] width 187 height 38
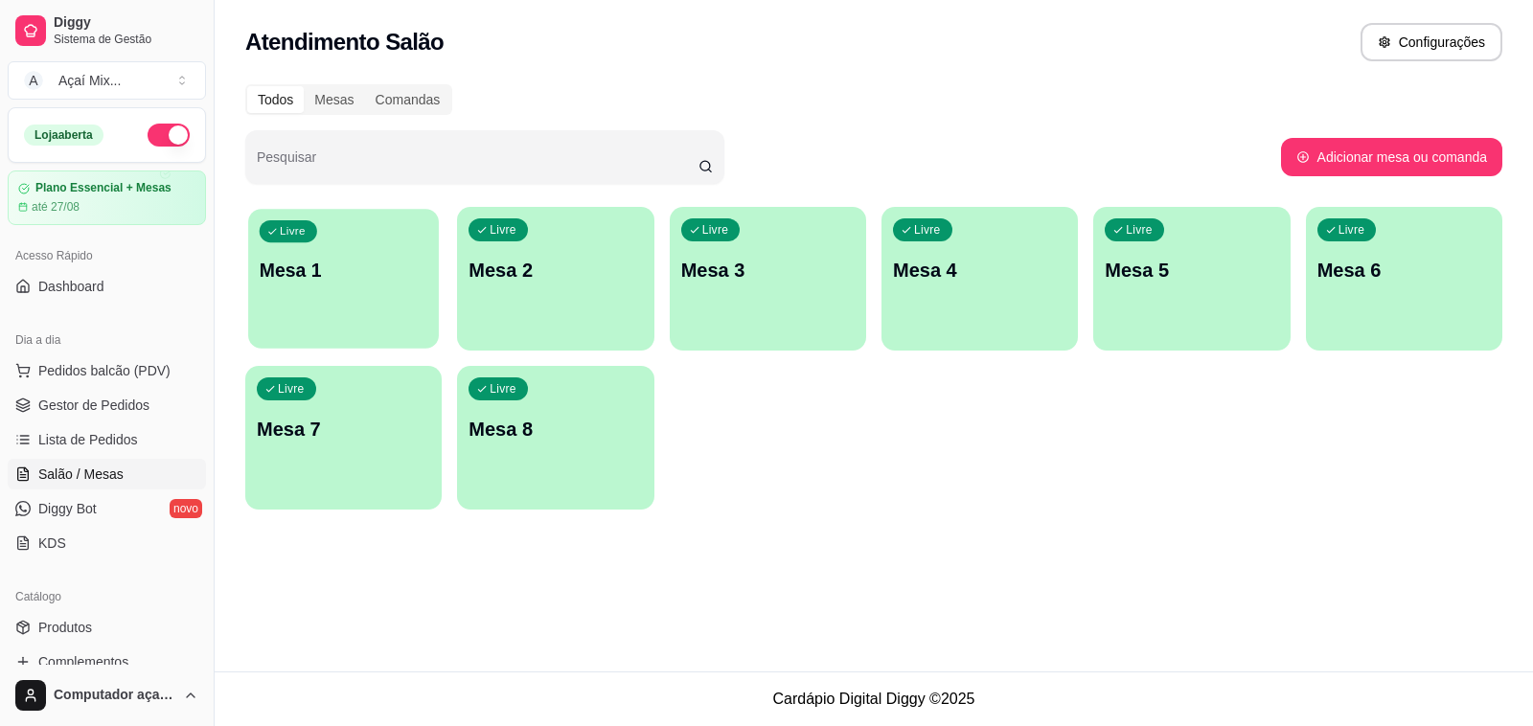
click at [402, 292] on div "Livre Mesa 1" at bounding box center [343, 267] width 191 height 117
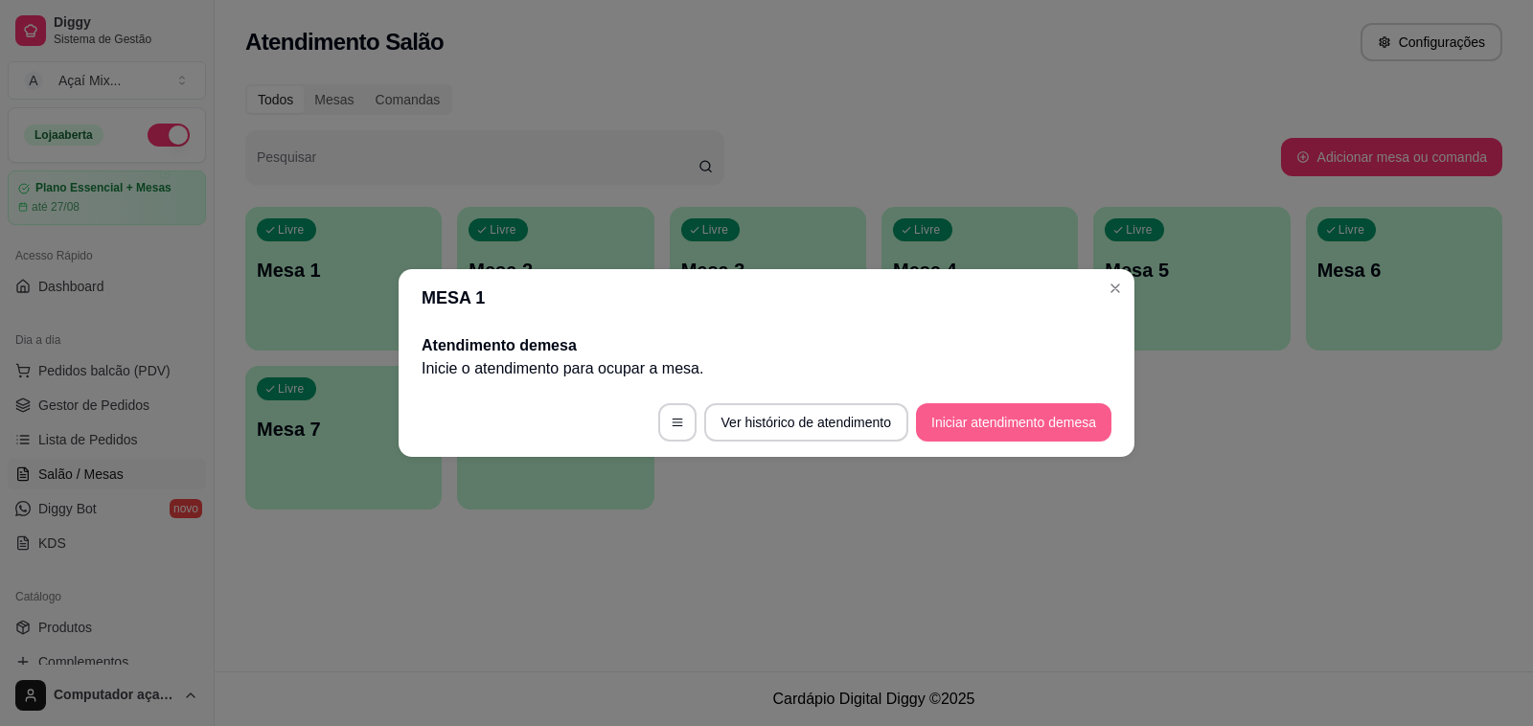
click at [1011, 412] on button "Iniciar atendimento de mesa" at bounding box center [1013, 422] width 195 height 38
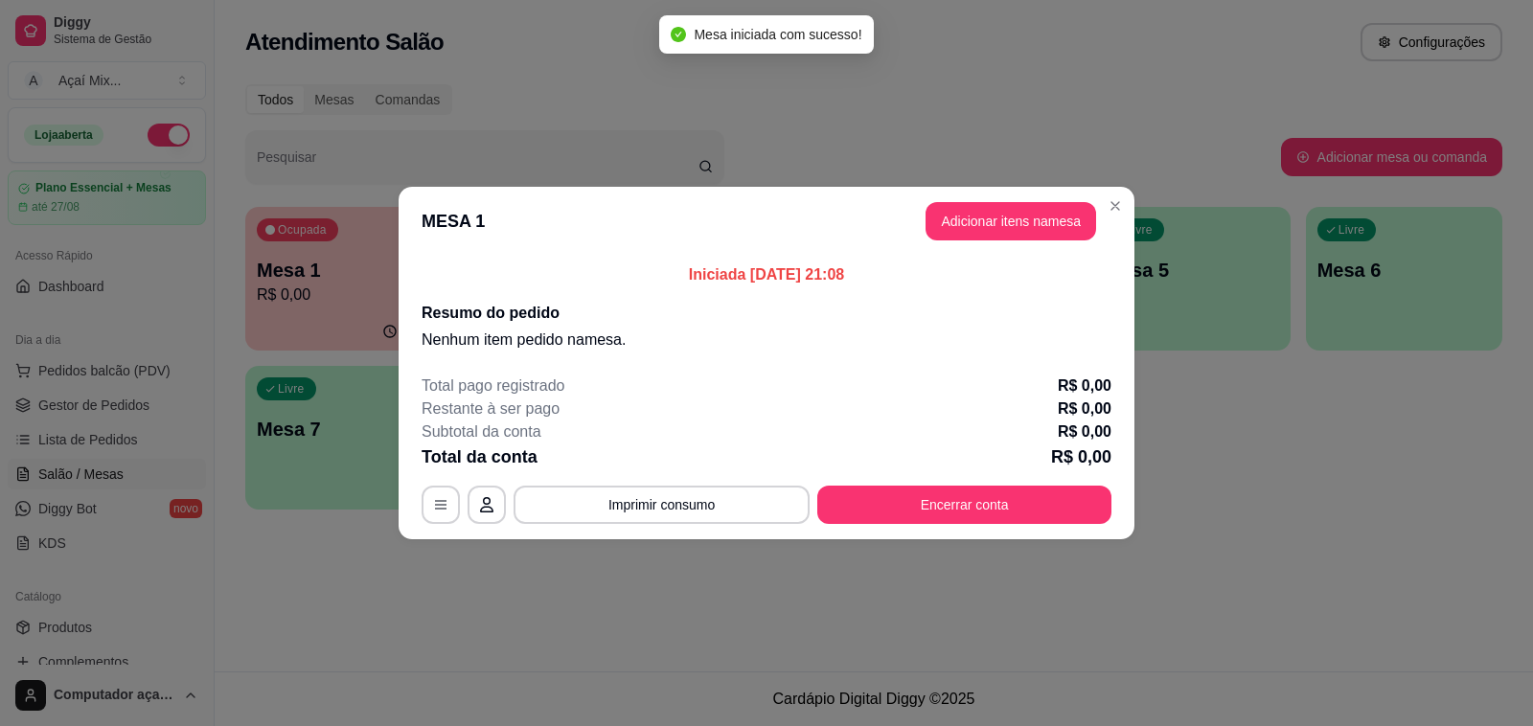
click at [1028, 194] on header "MESA 1 Adicionar itens na mesa" at bounding box center [767, 221] width 736 height 69
click at [1023, 203] on button "Adicionar itens na mesa" at bounding box center [1010, 221] width 165 height 37
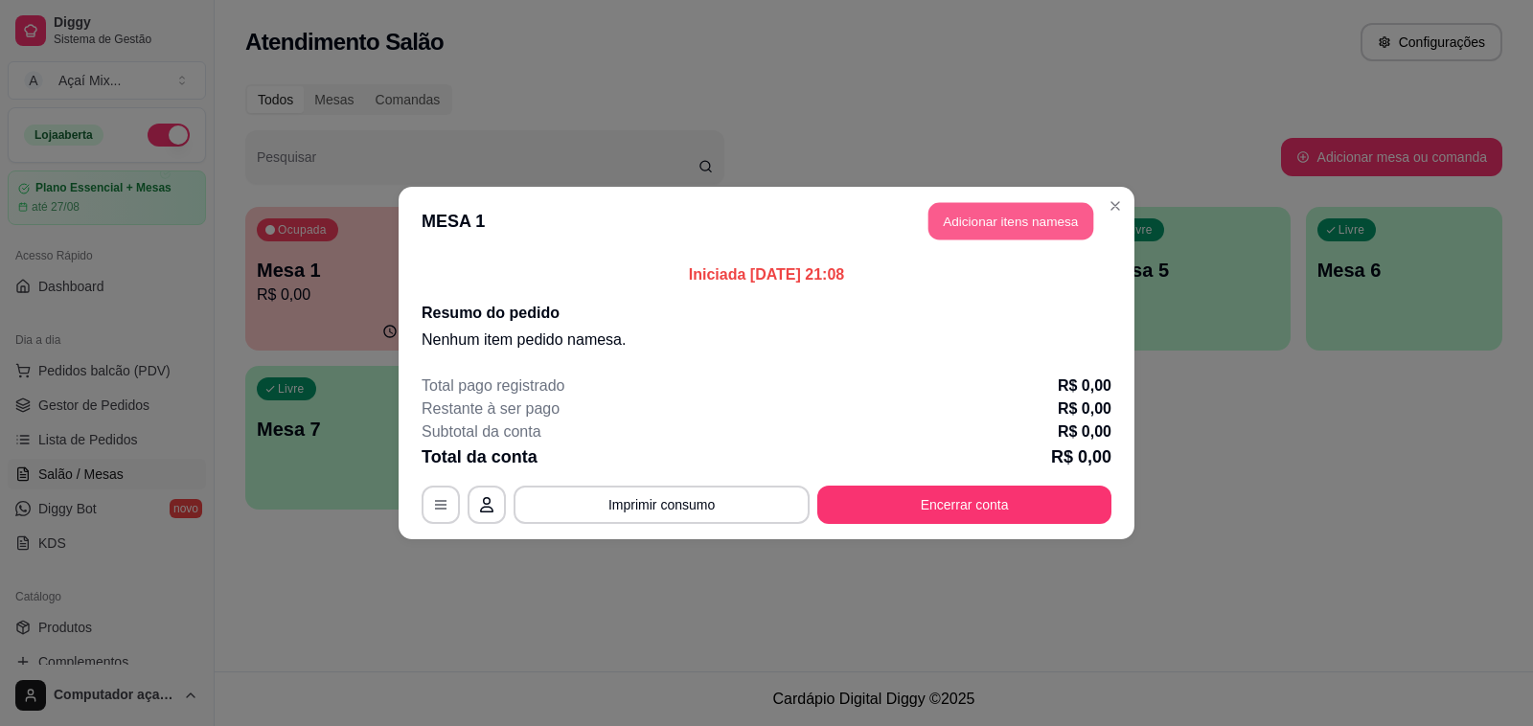
click at [1063, 211] on button "Adicionar itens na mesa" at bounding box center [1010, 221] width 165 height 37
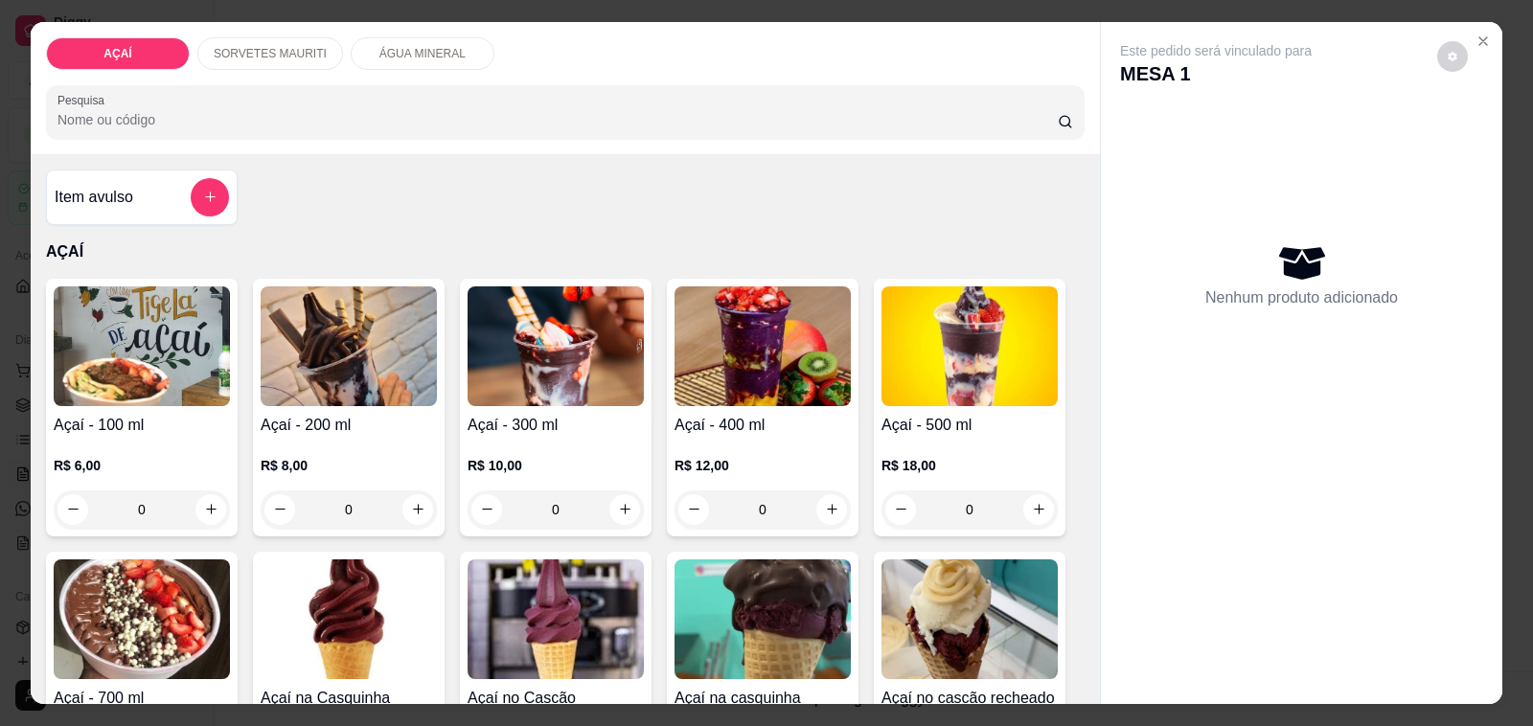
click at [715, 457] on p "R$ 12,00" at bounding box center [762, 465] width 176 height 19
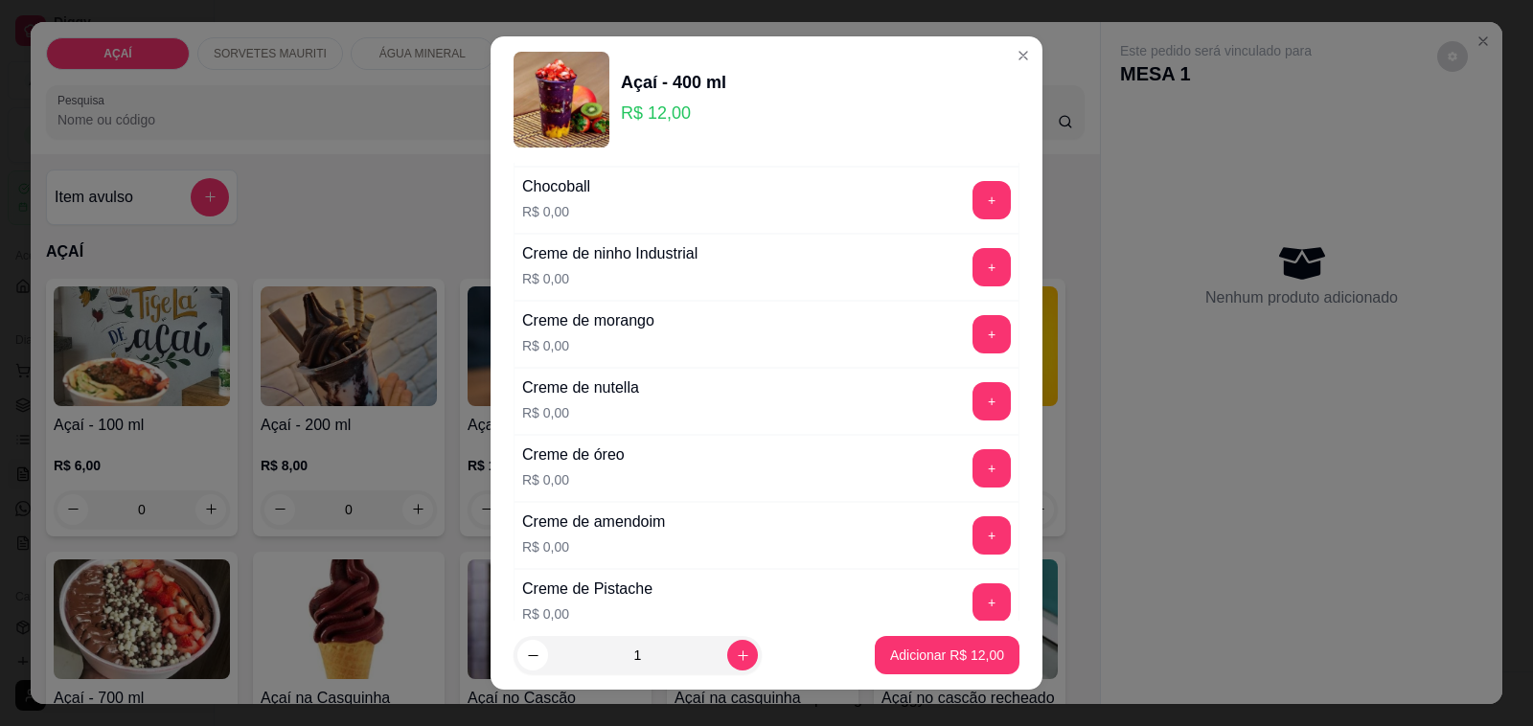
scroll to position [479, 0]
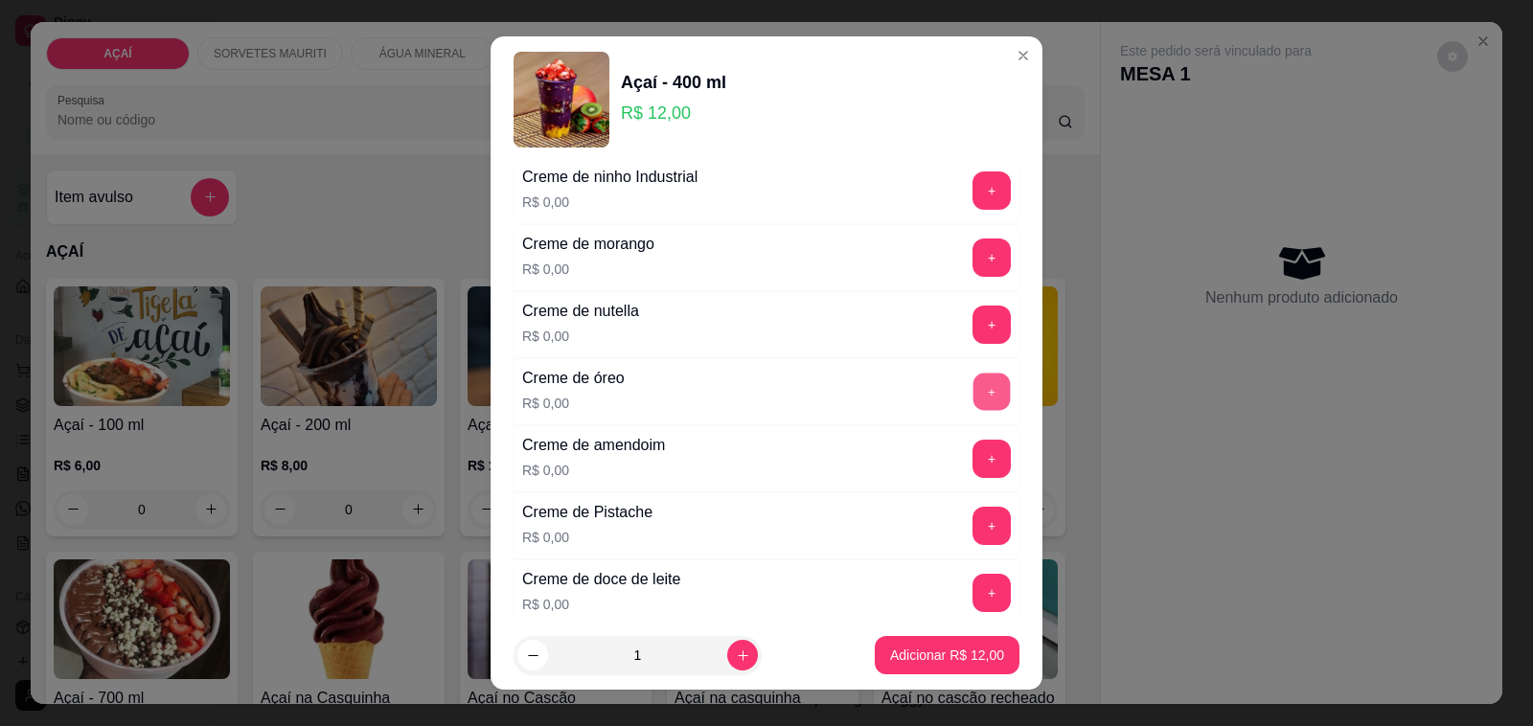
click at [973, 389] on button "+" at bounding box center [991, 392] width 37 height 37
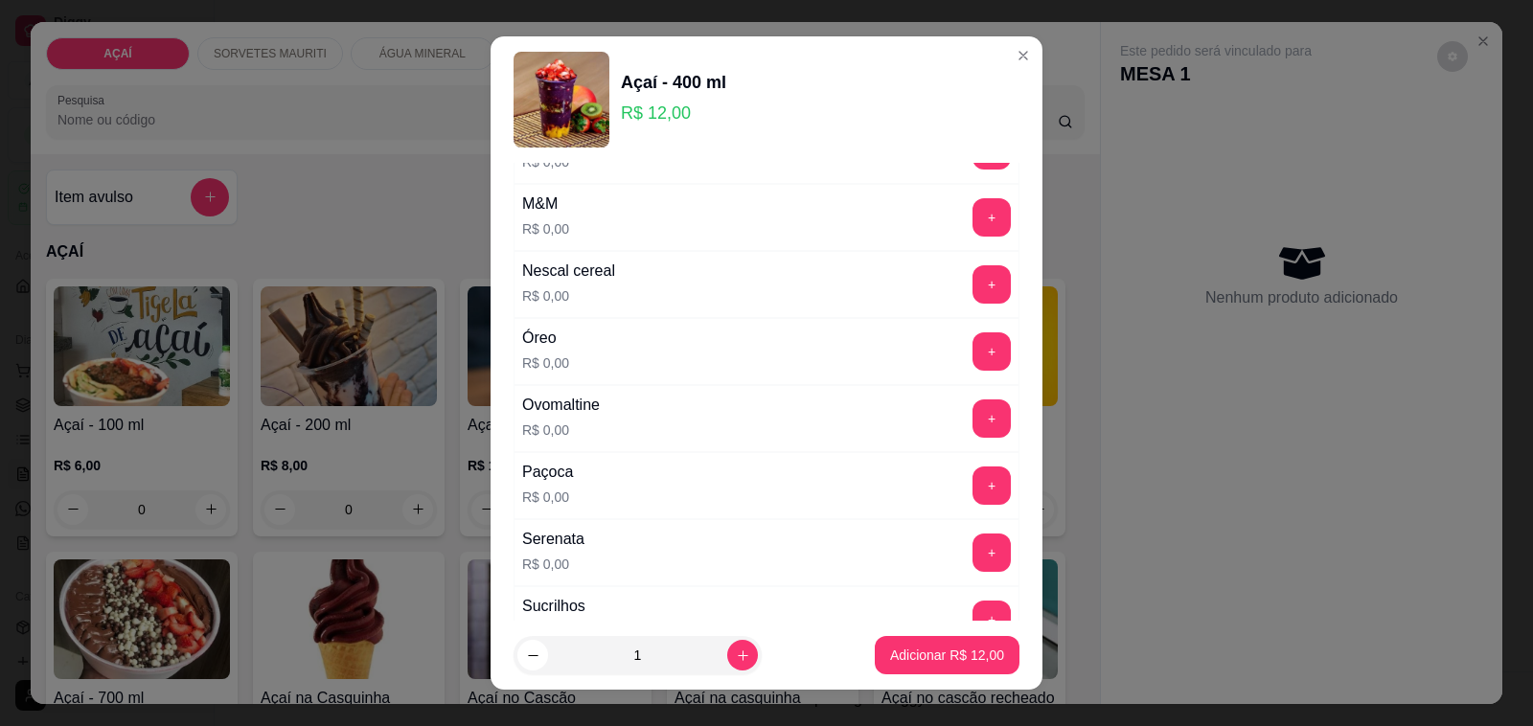
scroll to position [2036, 0]
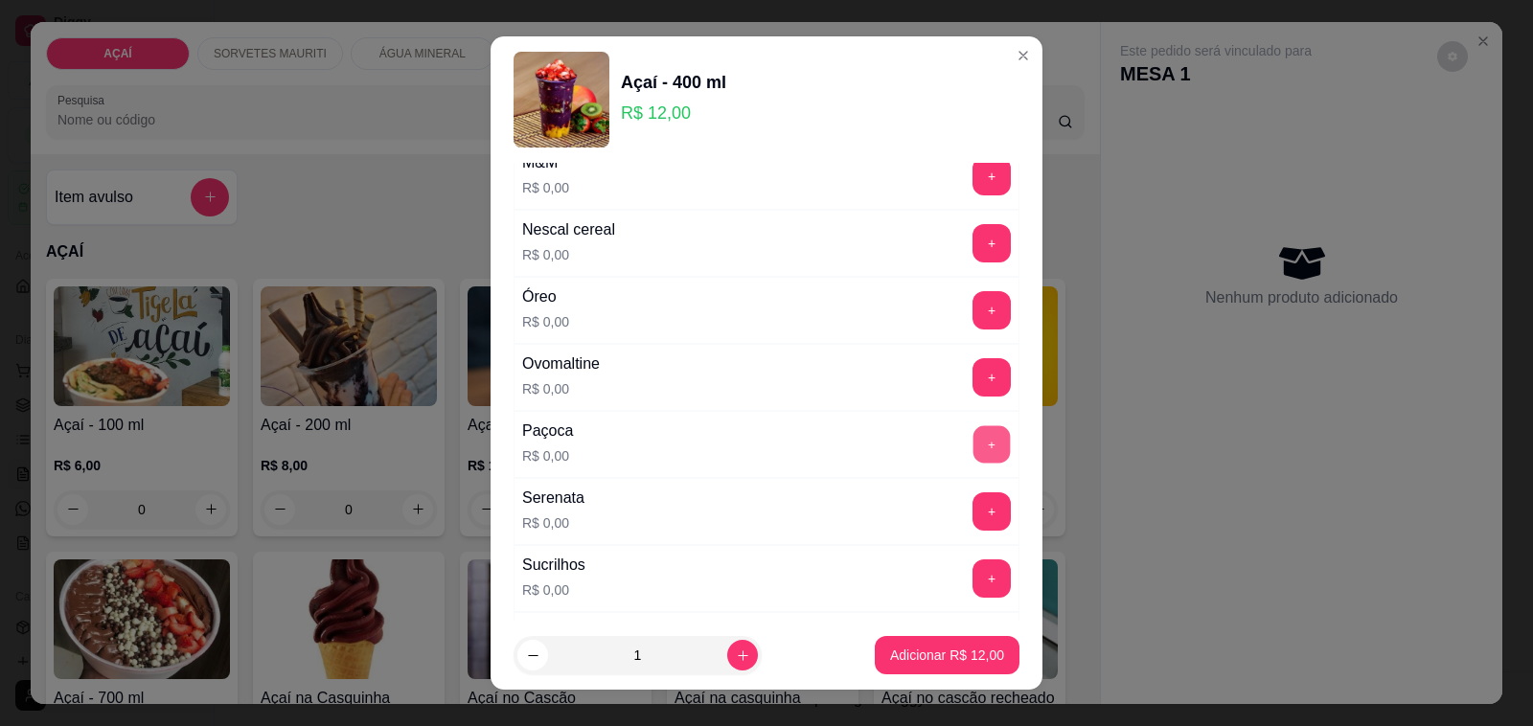
click at [973, 455] on button "+" at bounding box center [991, 444] width 37 height 37
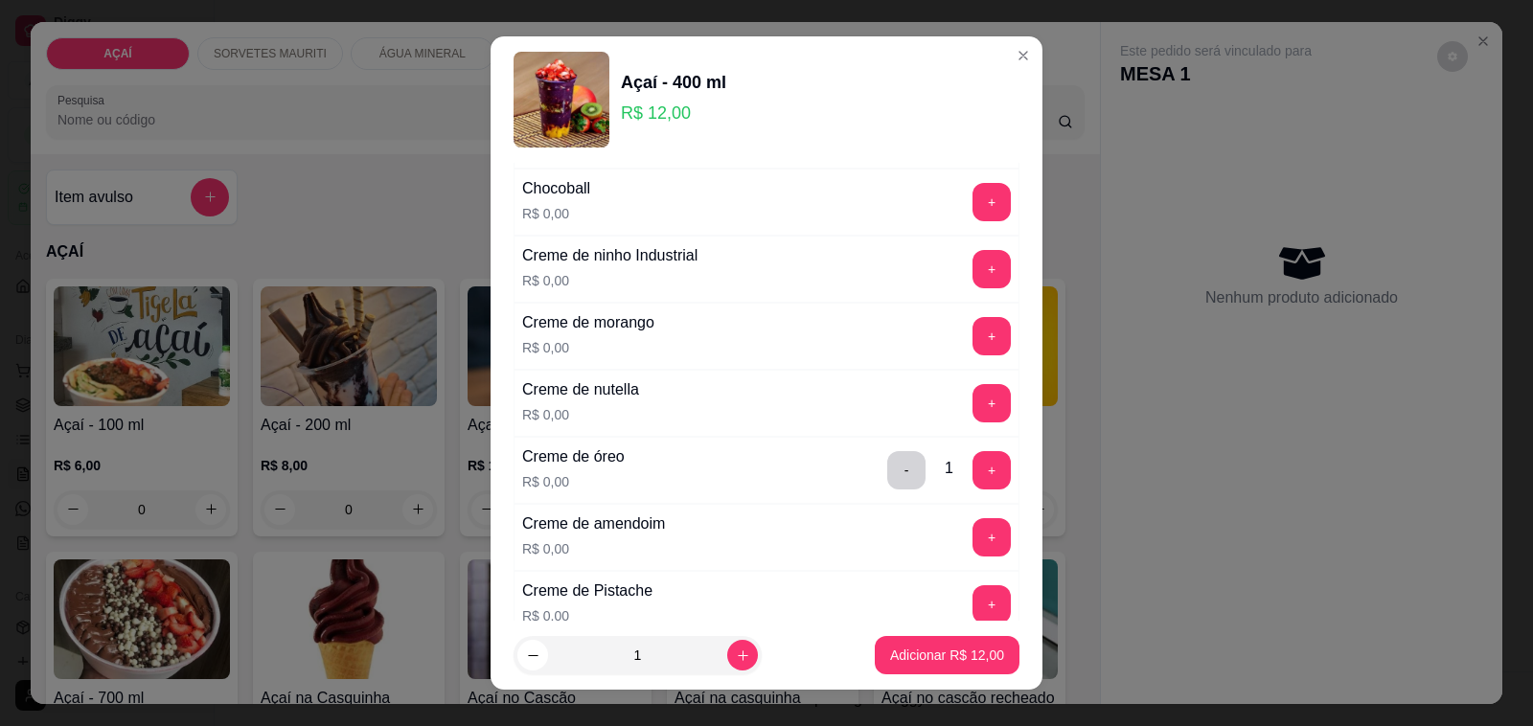
scroll to position [359, 0]
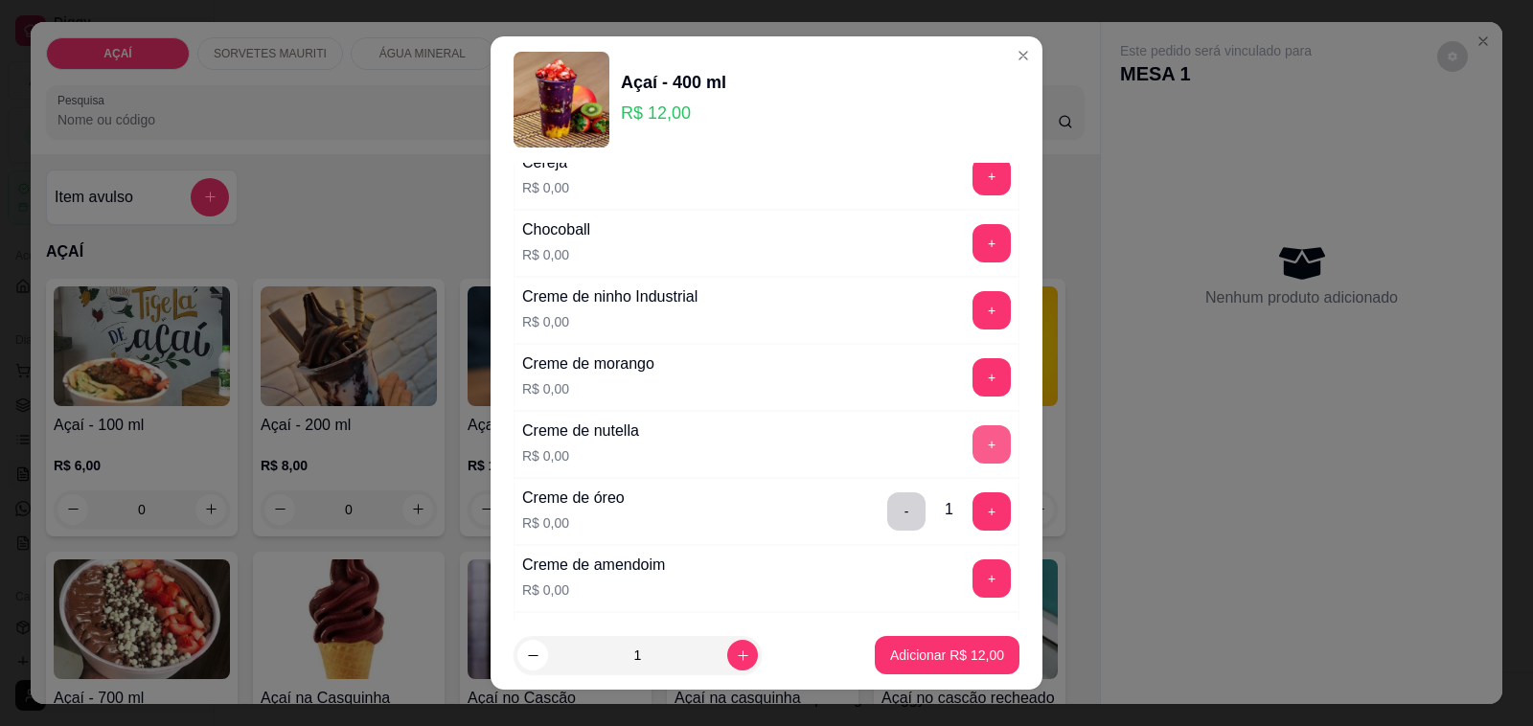
click at [972, 450] on button "+" at bounding box center [991, 444] width 38 height 38
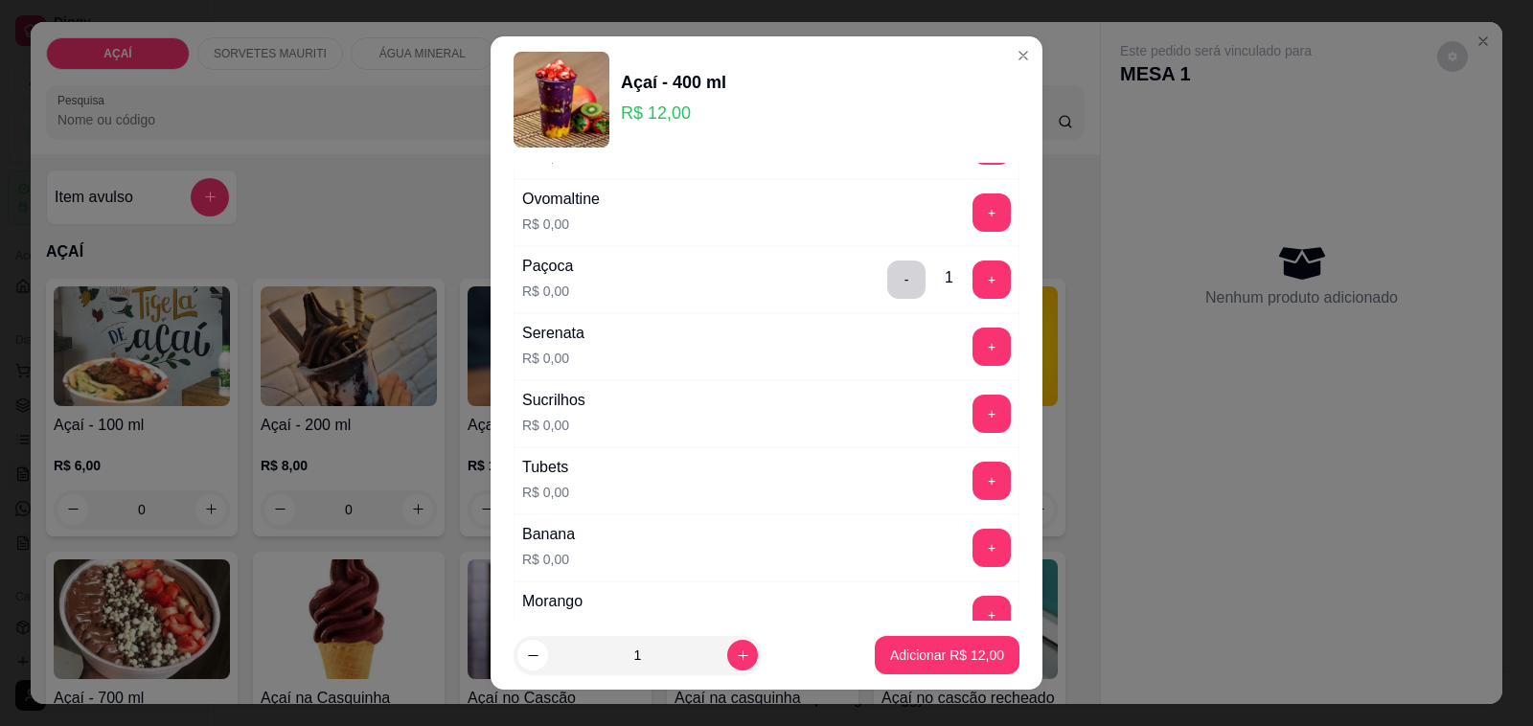
scroll to position [2275, 0]
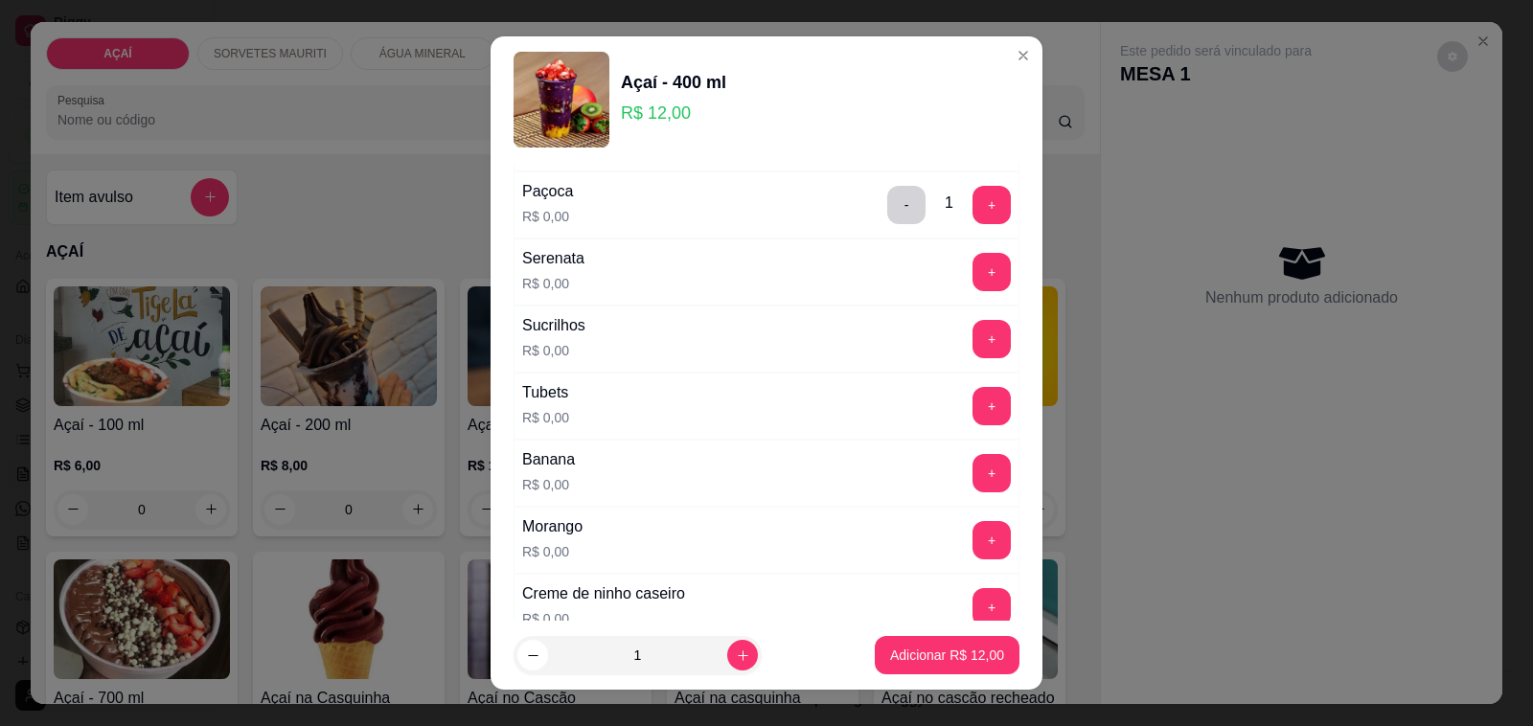
click at [947, 260] on div "Serenata R$ 0,00 +" at bounding box center [767, 272] width 506 height 67
click at [972, 279] on button "+" at bounding box center [991, 272] width 38 height 38
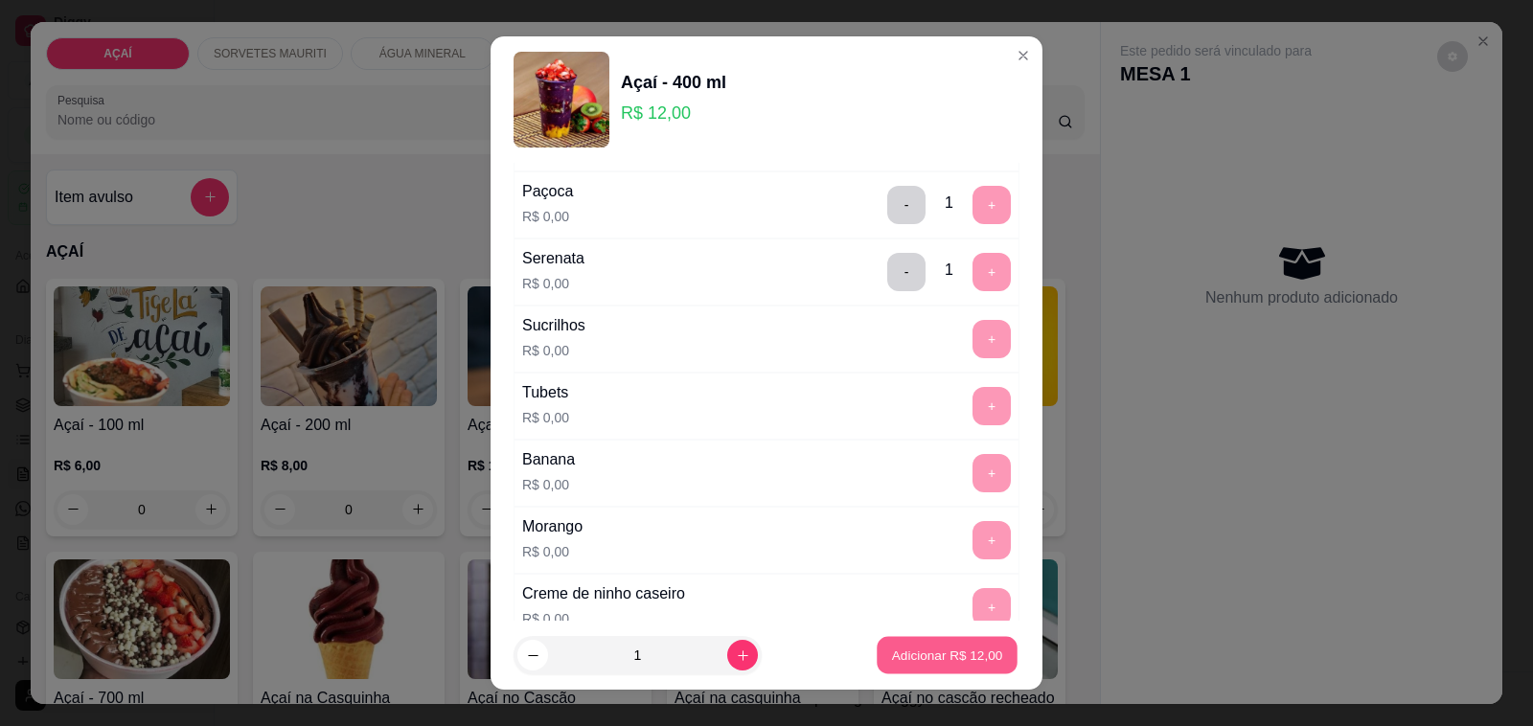
click at [916, 650] on p "Adicionar R$ 12,00" at bounding box center [947, 655] width 111 height 18
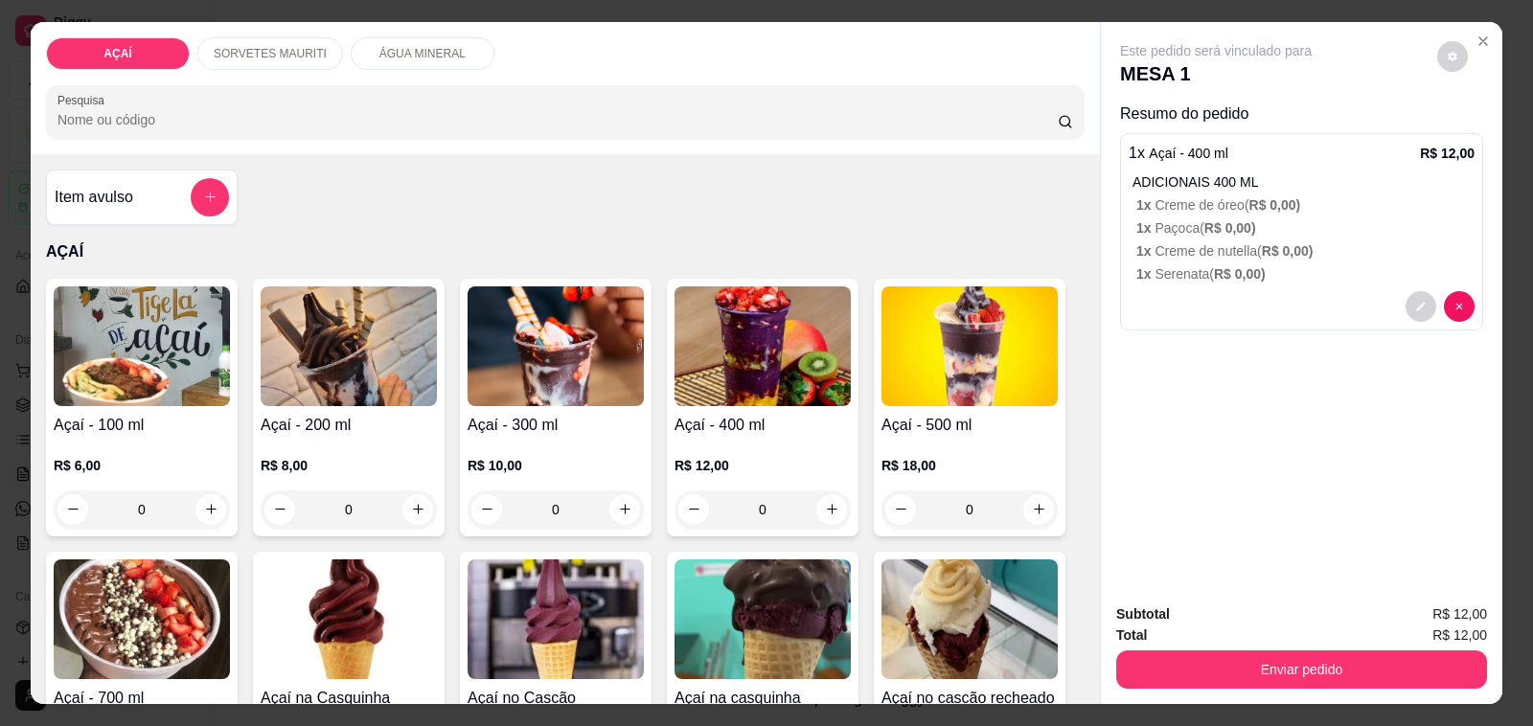
click at [891, 437] on div "R$ 18,00 0" at bounding box center [969, 483] width 176 height 92
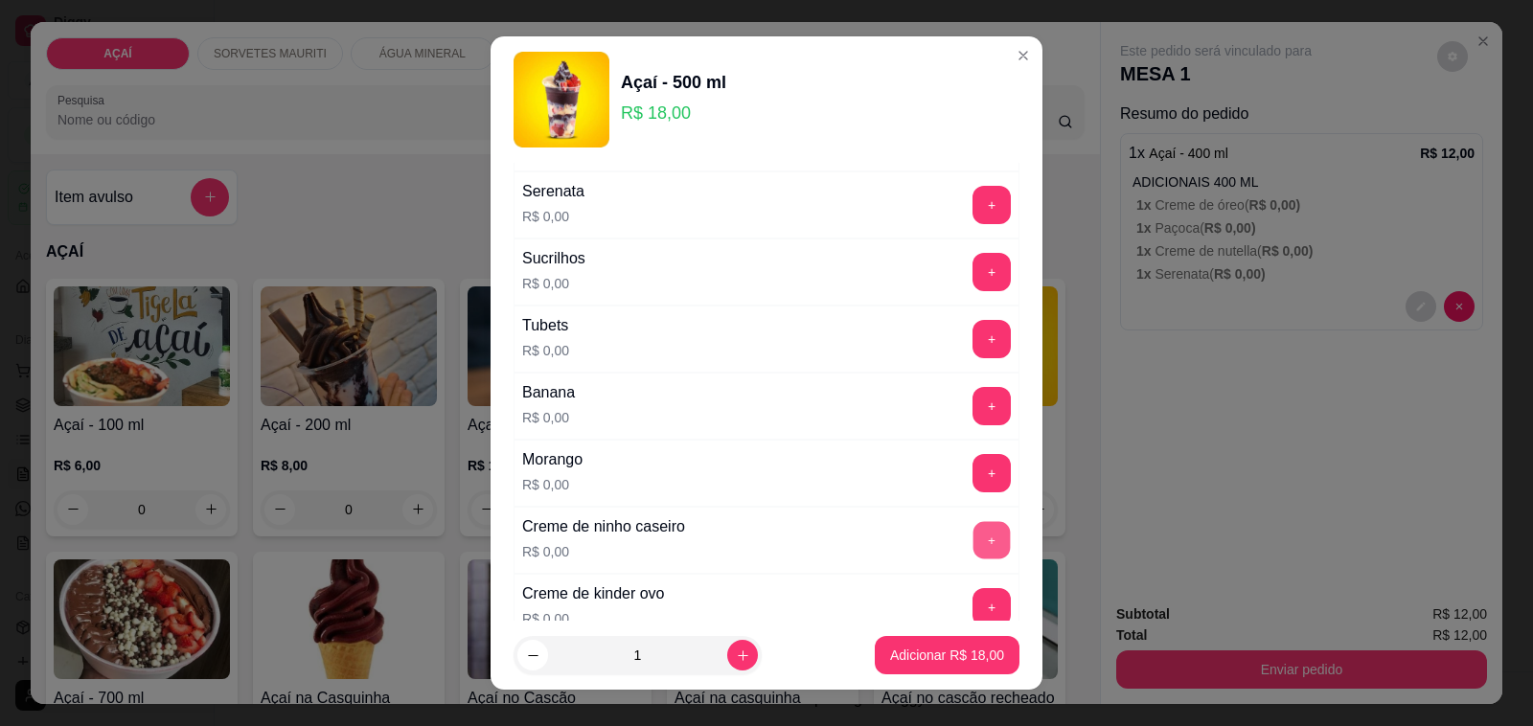
click at [973, 549] on button "+" at bounding box center [991, 540] width 37 height 37
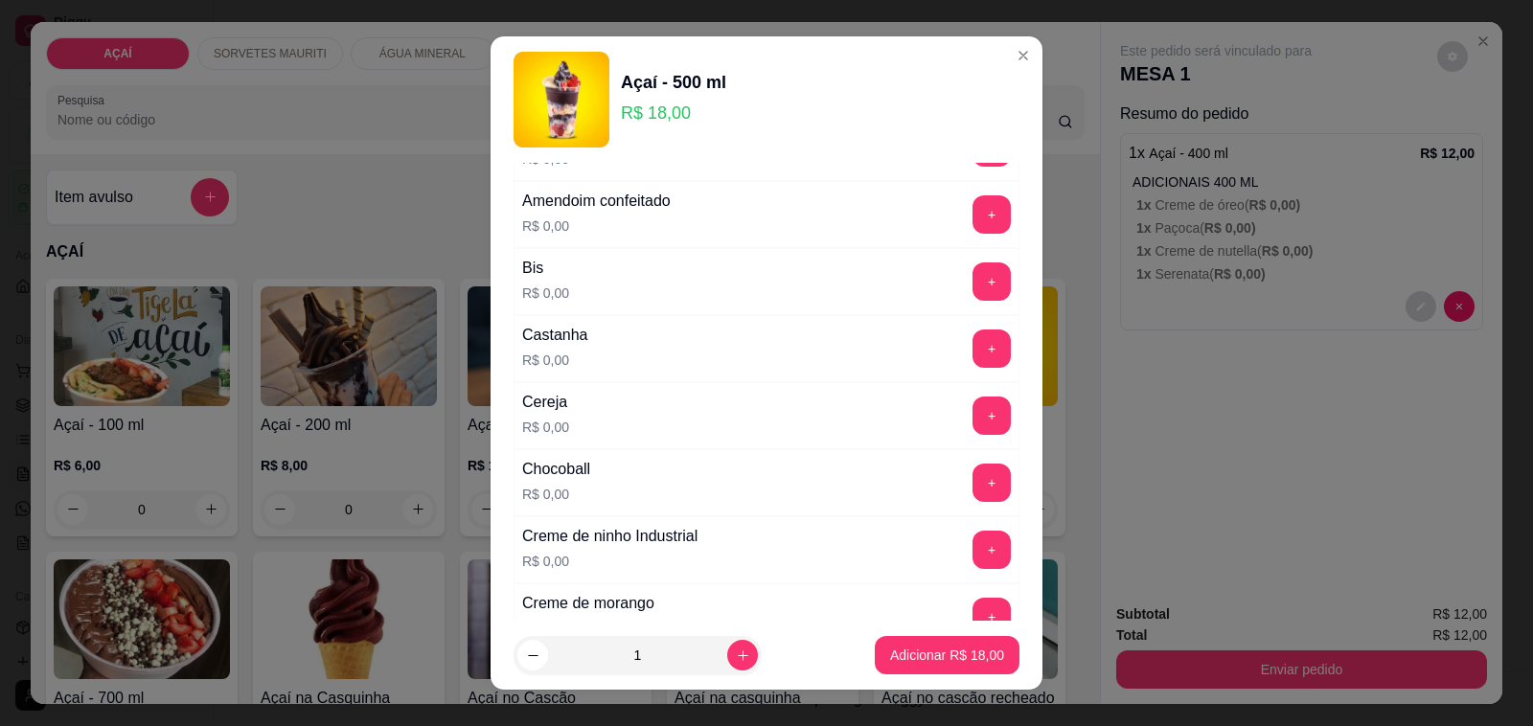
scroll to position [359, 0]
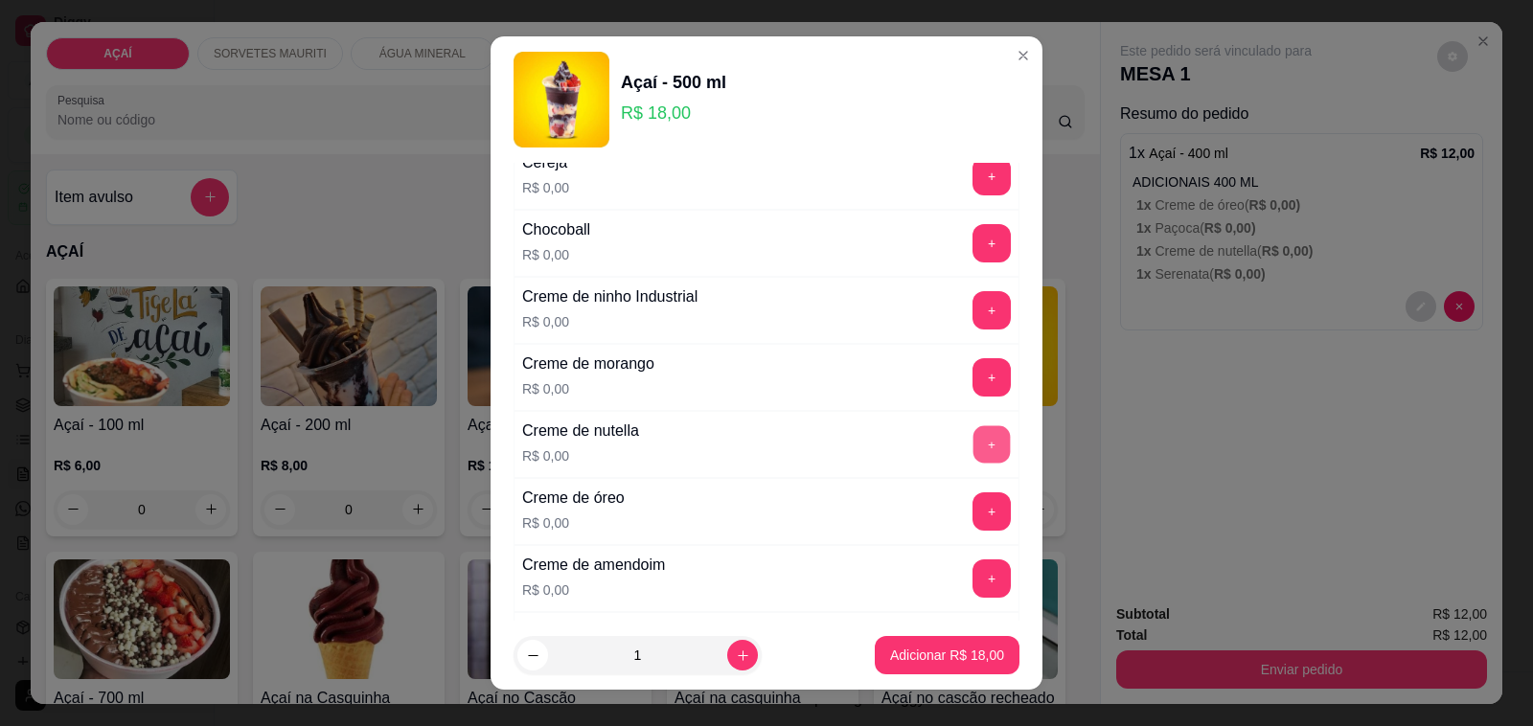
click at [973, 450] on button "+" at bounding box center [991, 444] width 37 height 37
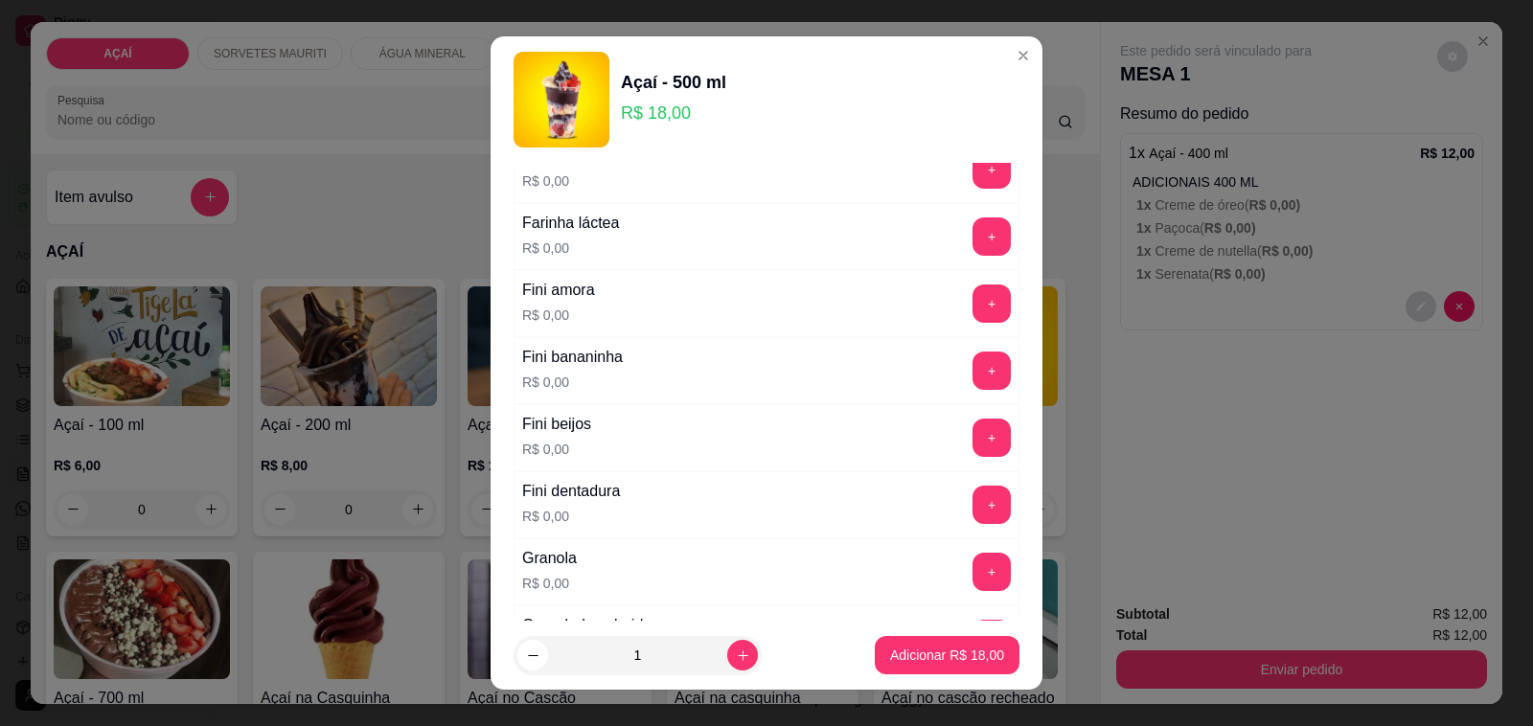
scroll to position [1205, 0]
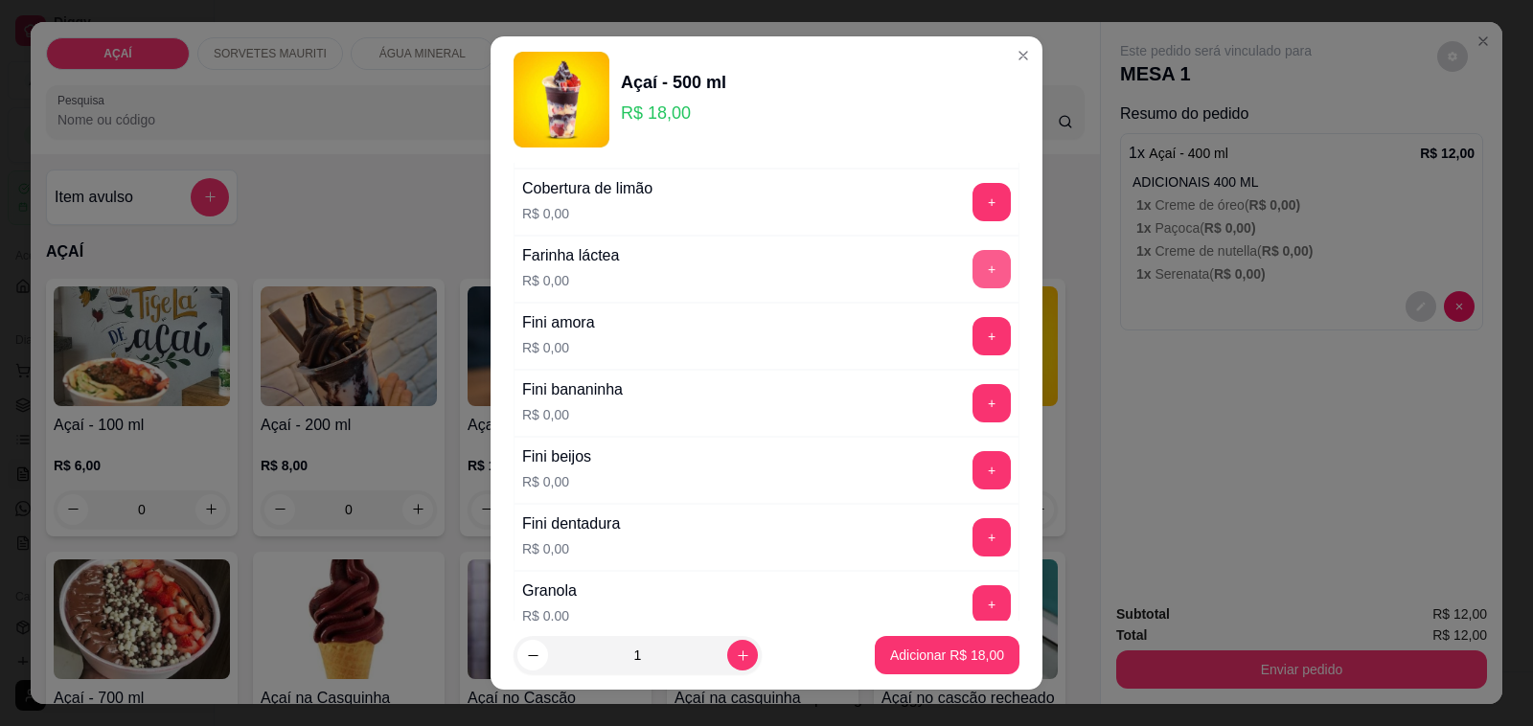
click at [972, 288] on button "+" at bounding box center [991, 269] width 38 height 38
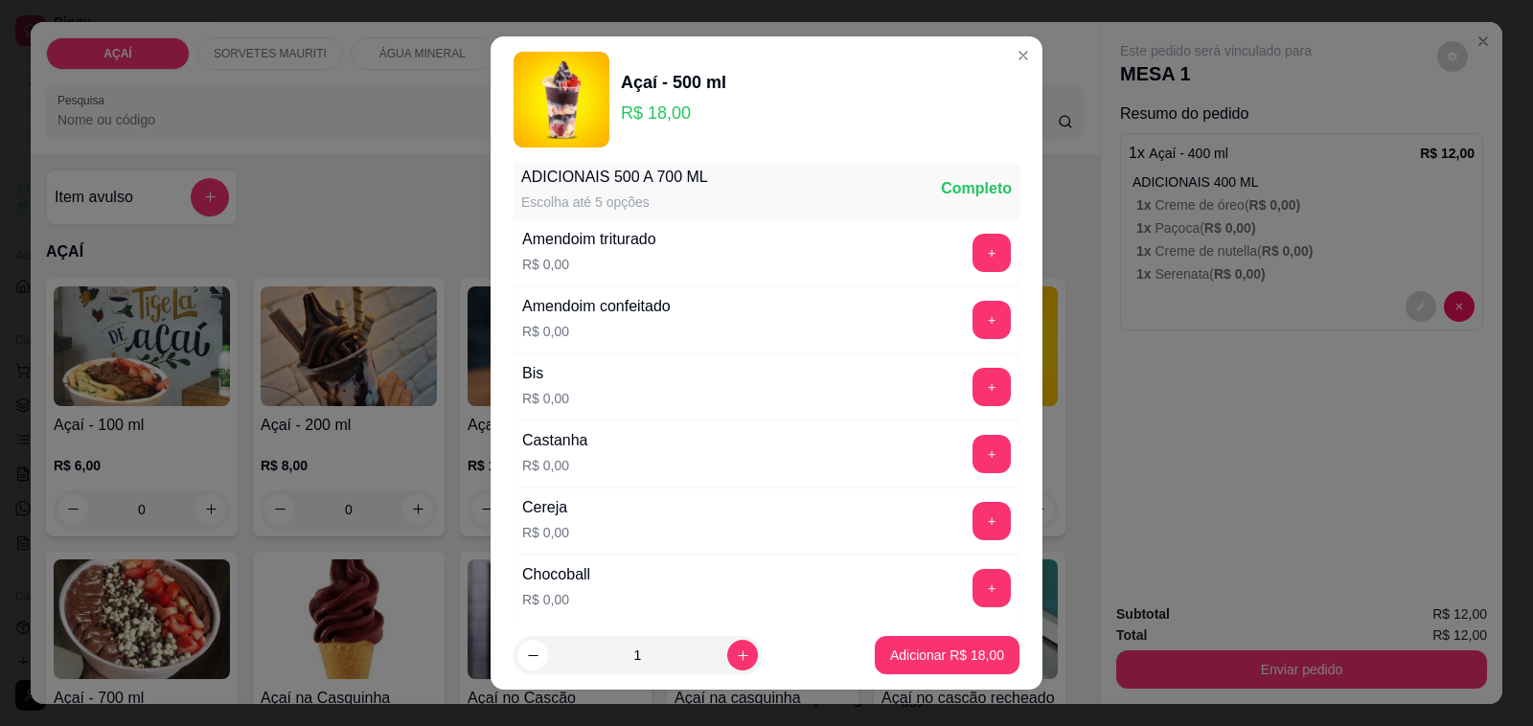
scroll to position [8, 0]
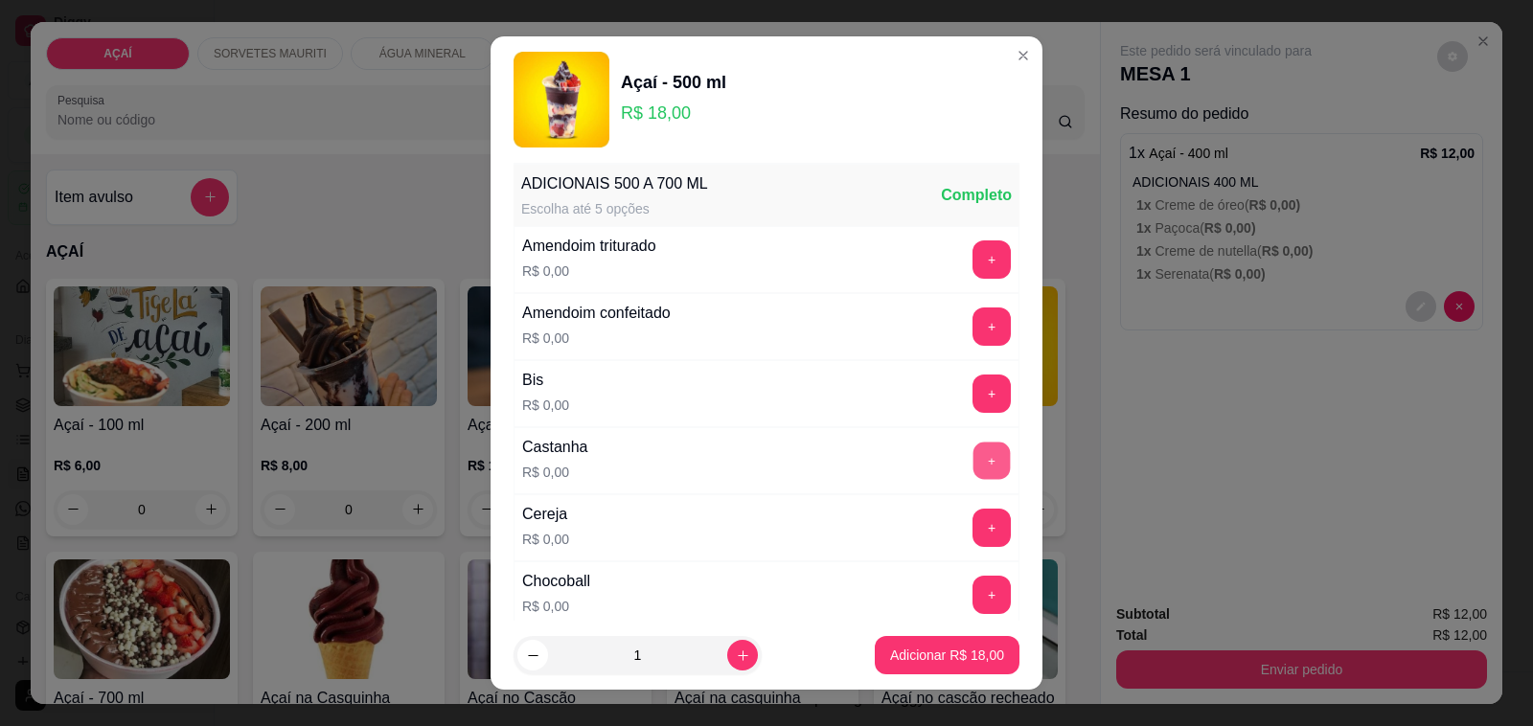
click at [973, 462] on button "+" at bounding box center [991, 461] width 37 height 37
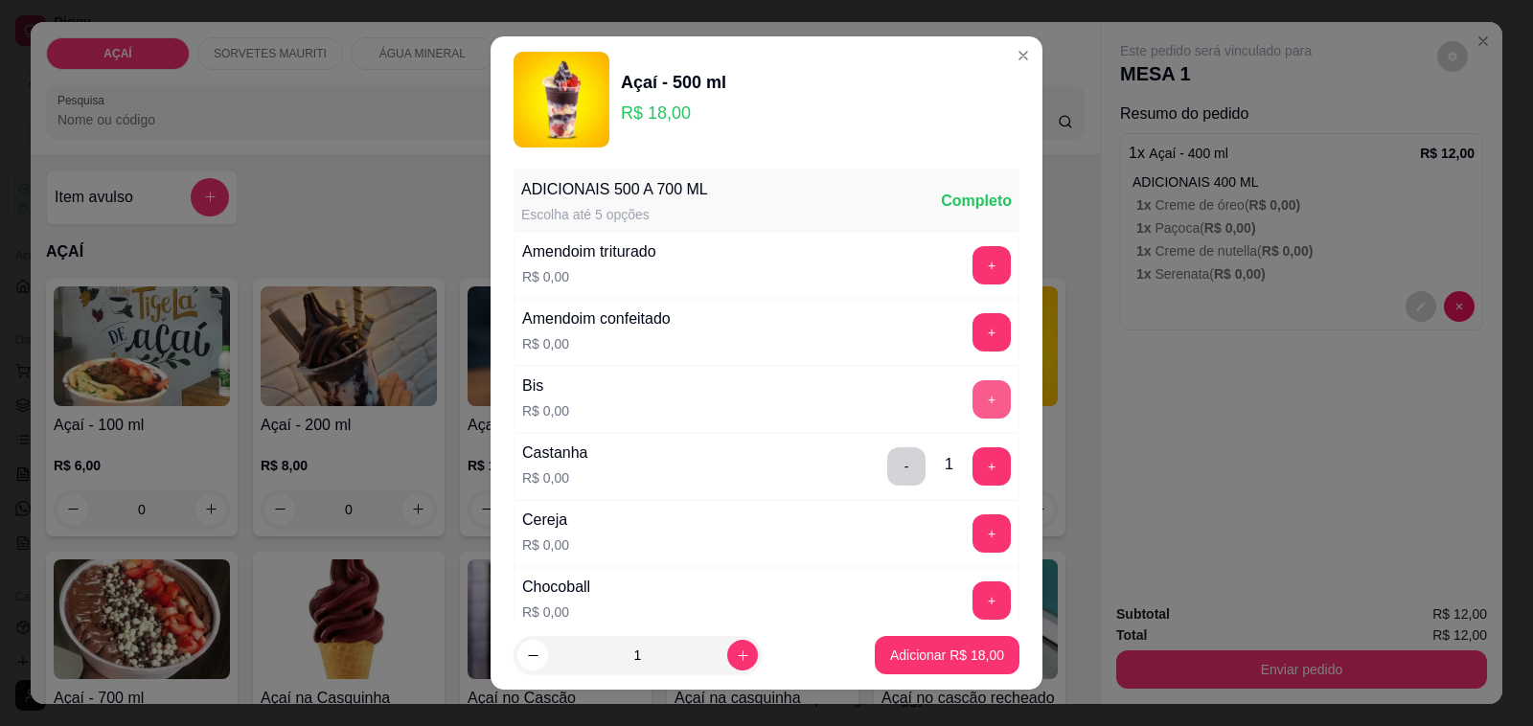
scroll to position [0, 0]
click at [973, 271] on button "+" at bounding box center [991, 267] width 37 height 37
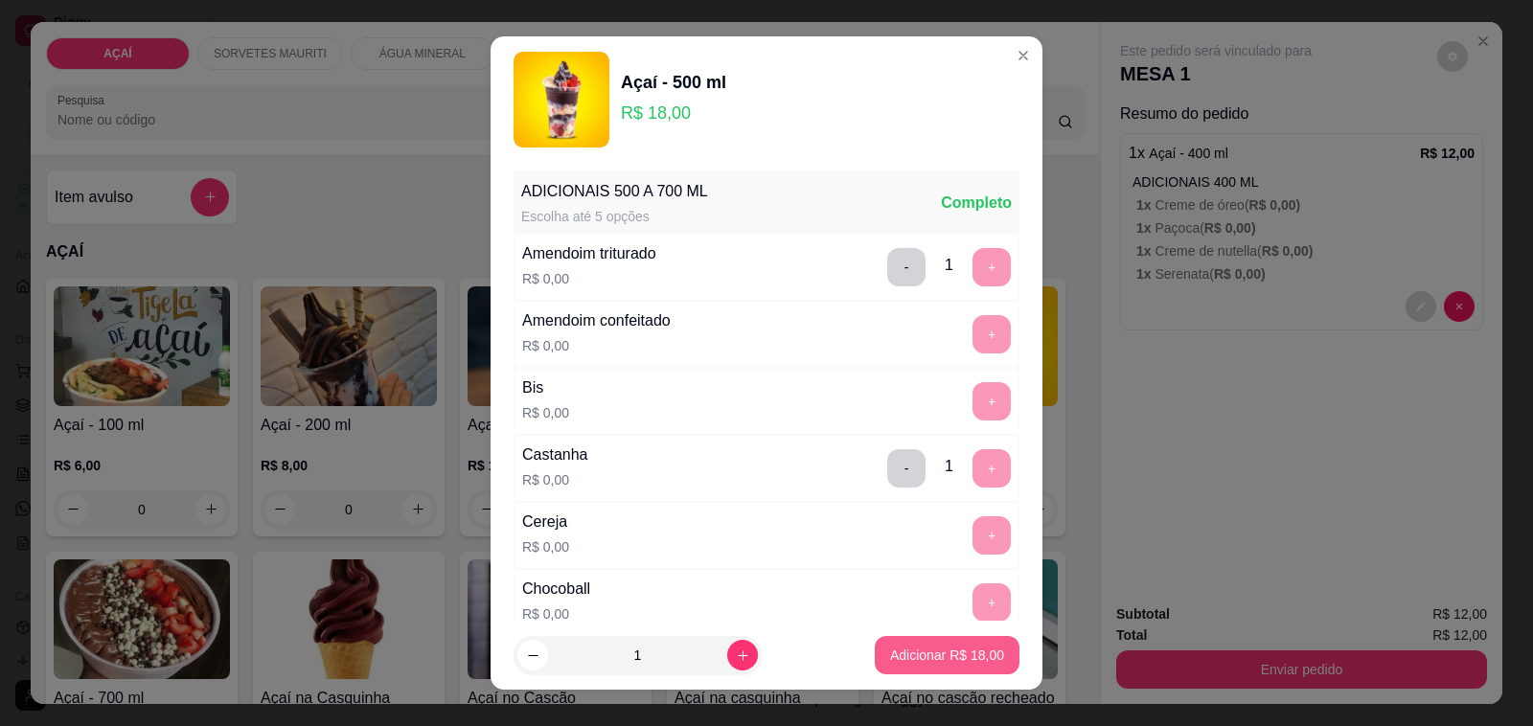
click at [965, 643] on button "Adicionar R$ 18,00" at bounding box center [947, 655] width 145 height 38
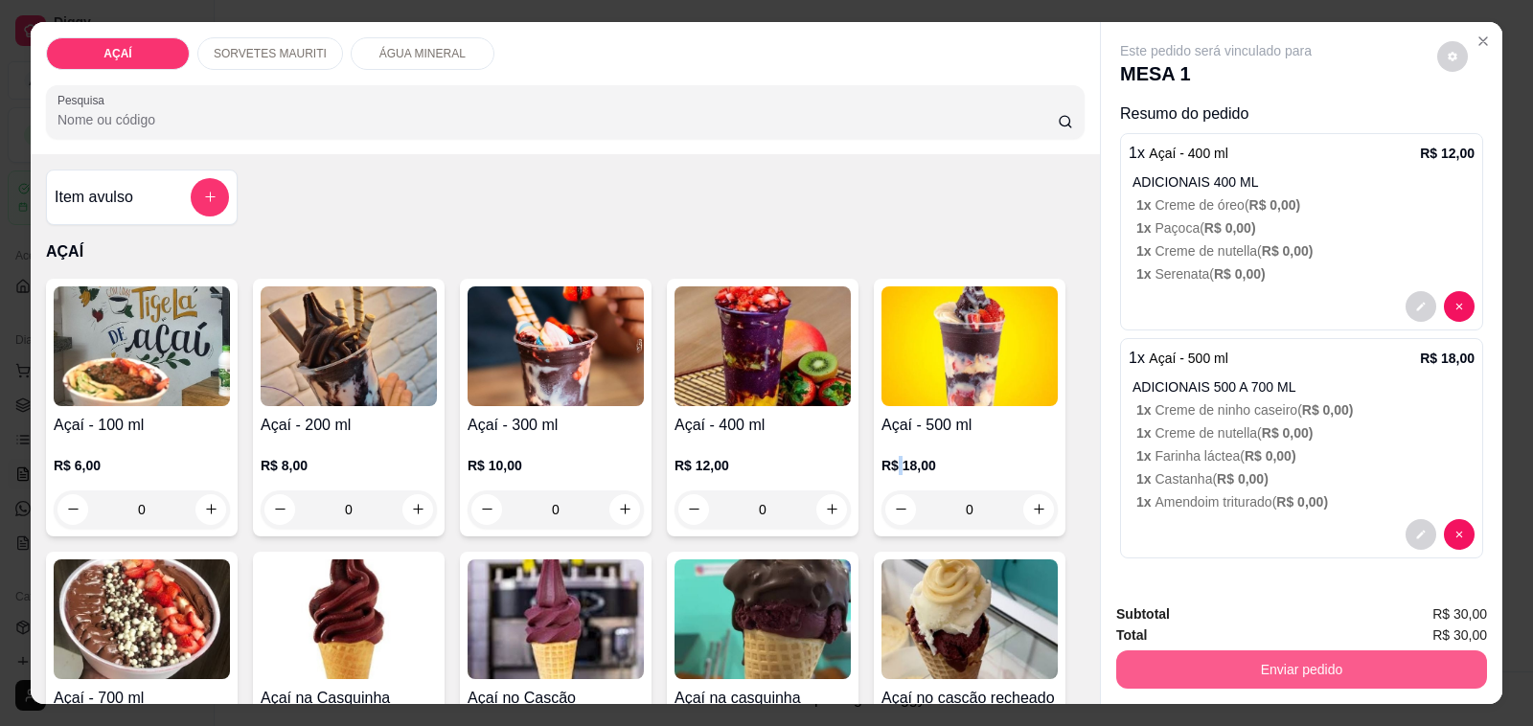
click at [1218, 659] on button "Enviar pedido" at bounding box center [1301, 670] width 371 height 38
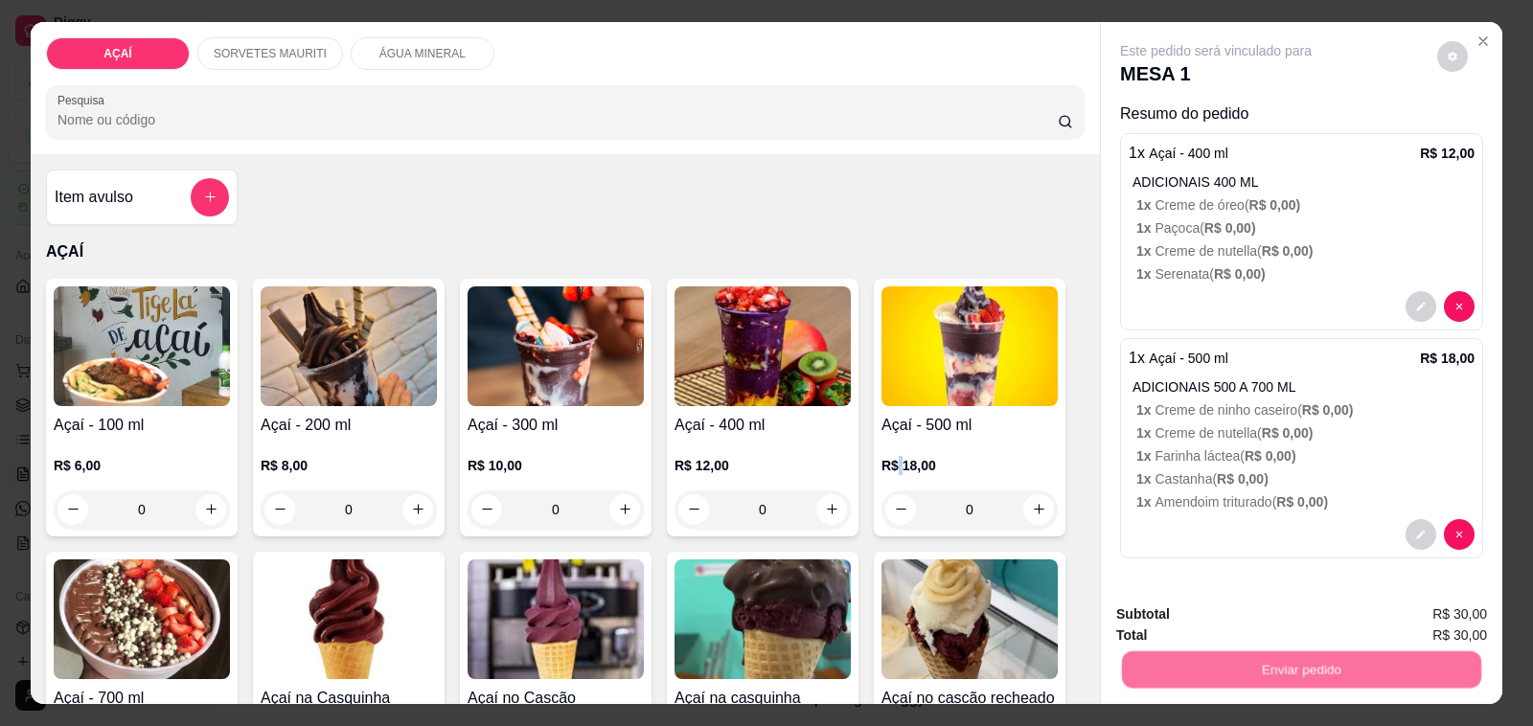
click at [1209, 620] on button "Não registrar e enviar pedido" at bounding box center [1237, 614] width 194 height 35
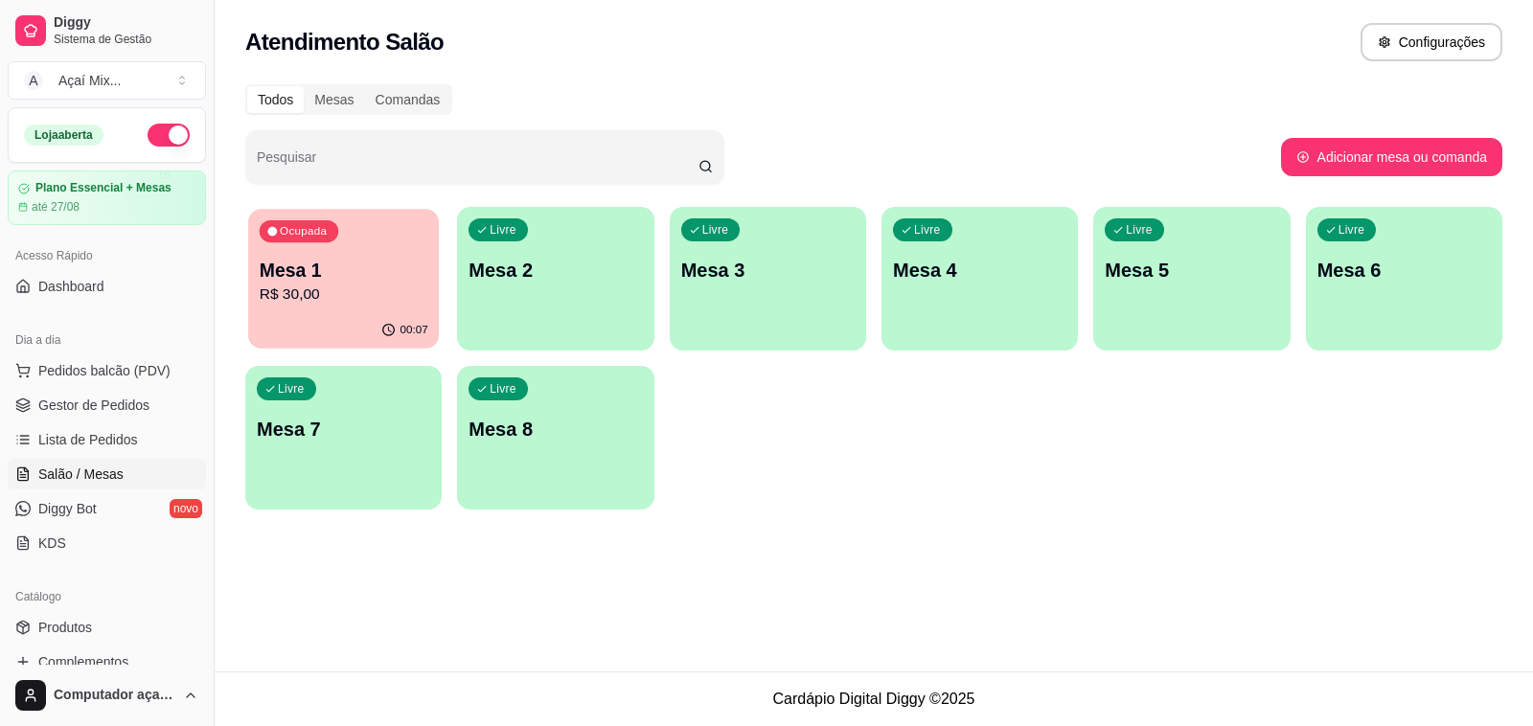
click at [367, 313] on div "00:07" at bounding box center [343, 330] width 191 height 36
click at [400, 298] on p "R$ 30,00" at bounding box center [343, 295] width 173 height 23
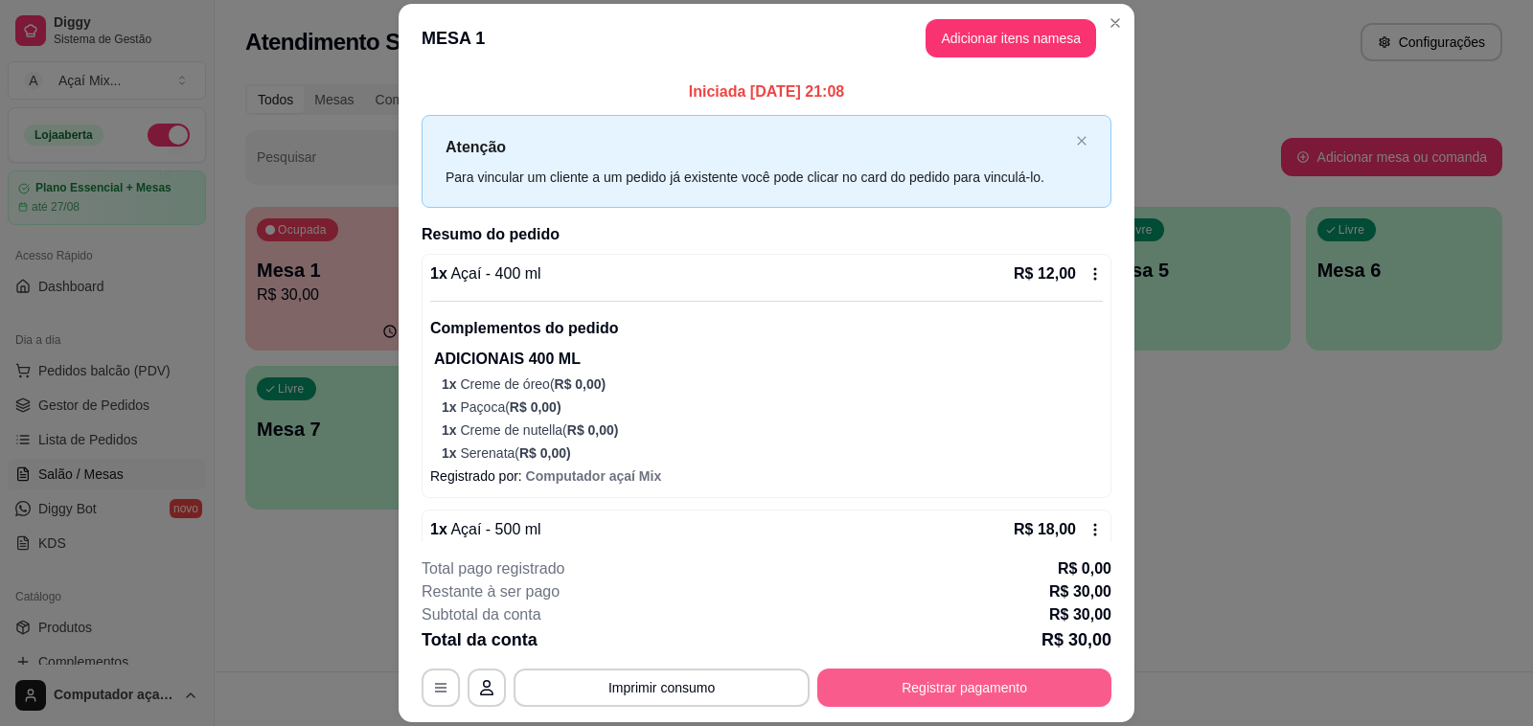
click at [965, 681] on button "Registrar pagamento" at bounding box center [964, 688] width 294 height 38
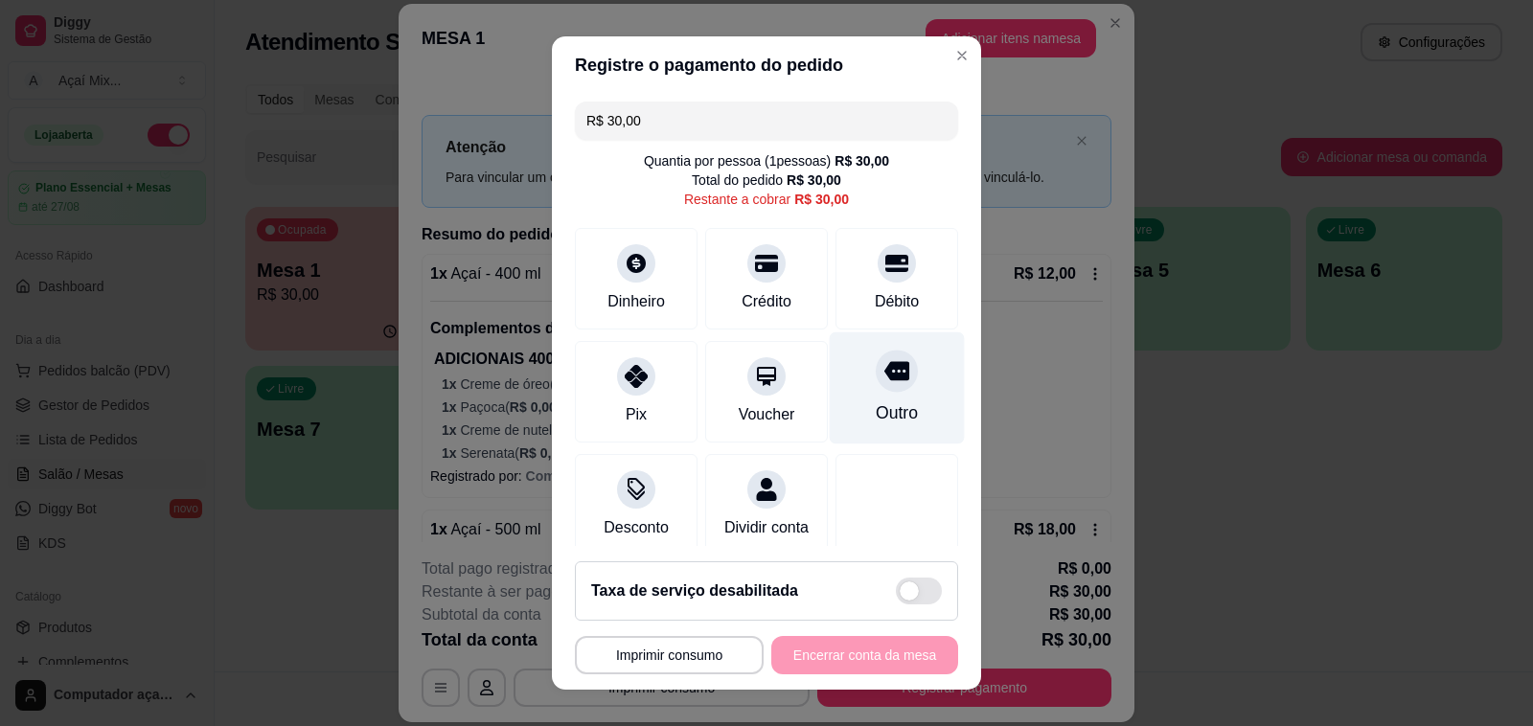
click at [876, 419] on div "Outro" at bounding box center [897, 412] width 42 height 25
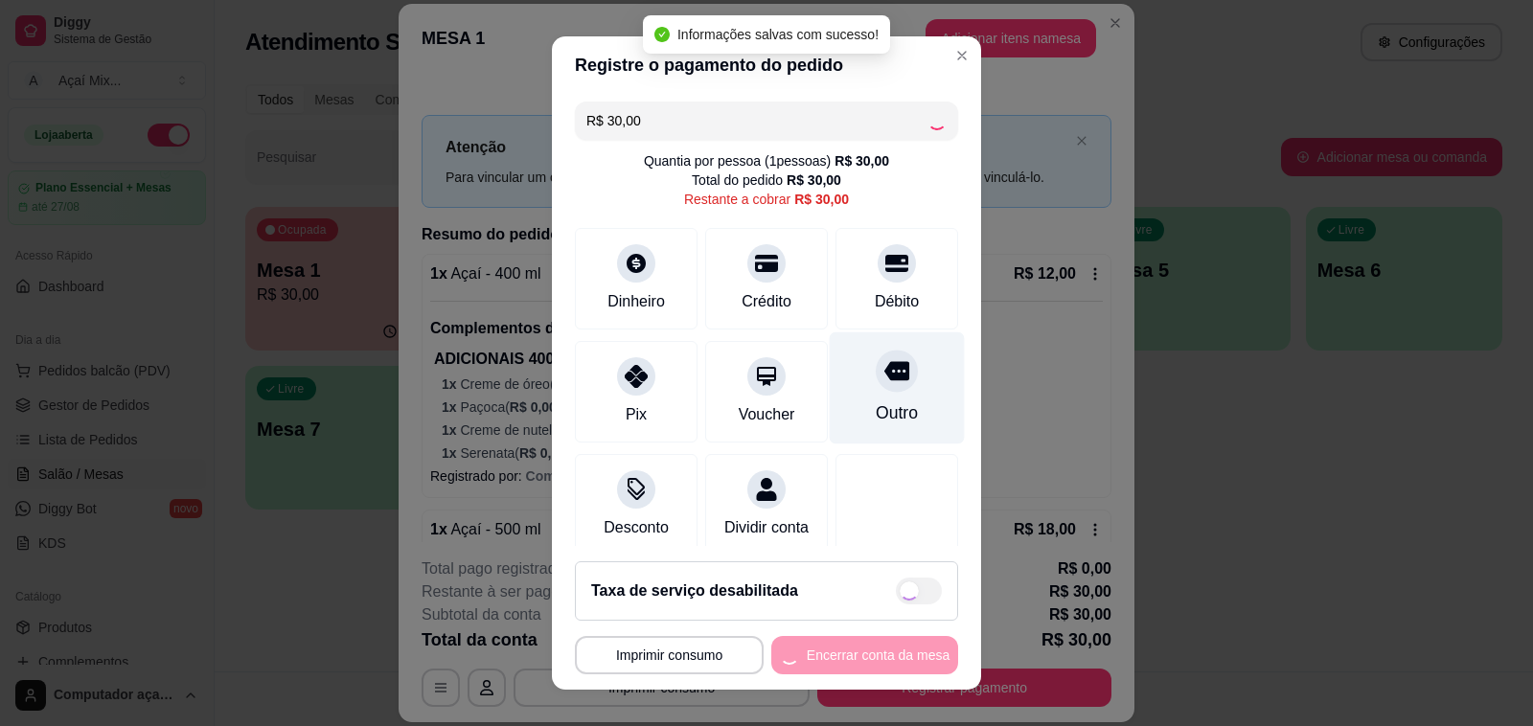
type input "R$ 0,00"
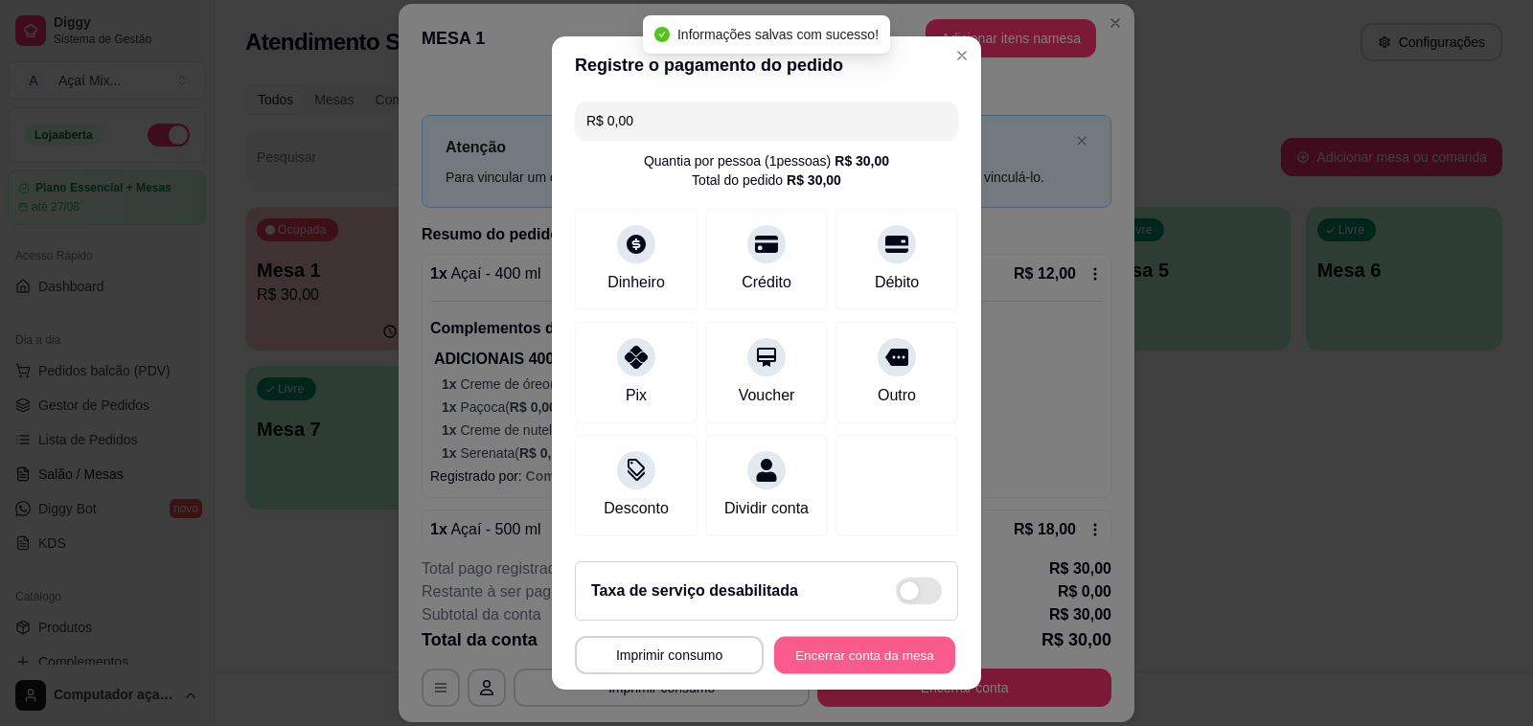
click at [840, 667] on button "Encerrar conta da mesa" at bounding box center [864, 655] width 181 height 37
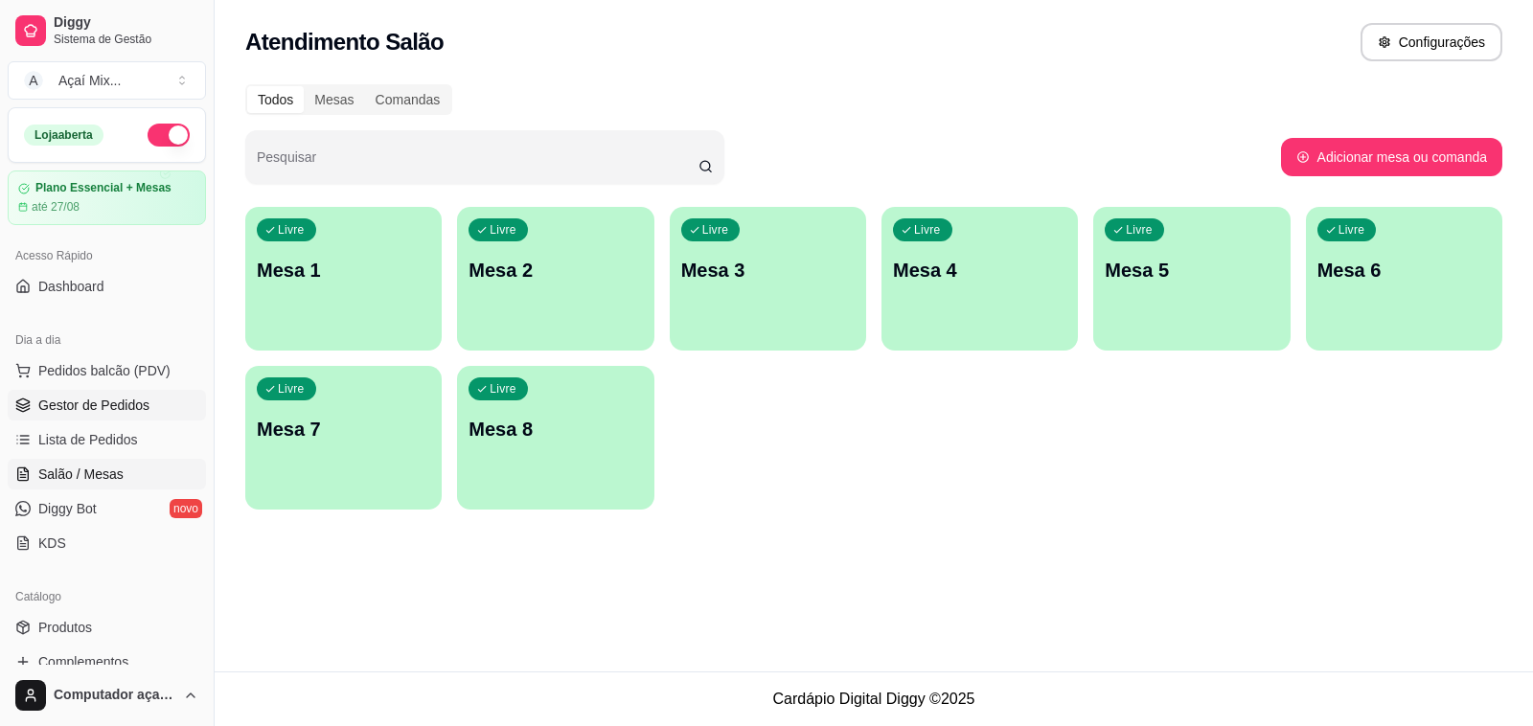
click at [103, 408] on span "Gestor de Pedidos" at bounding box center [93, 405] width 111 height 19
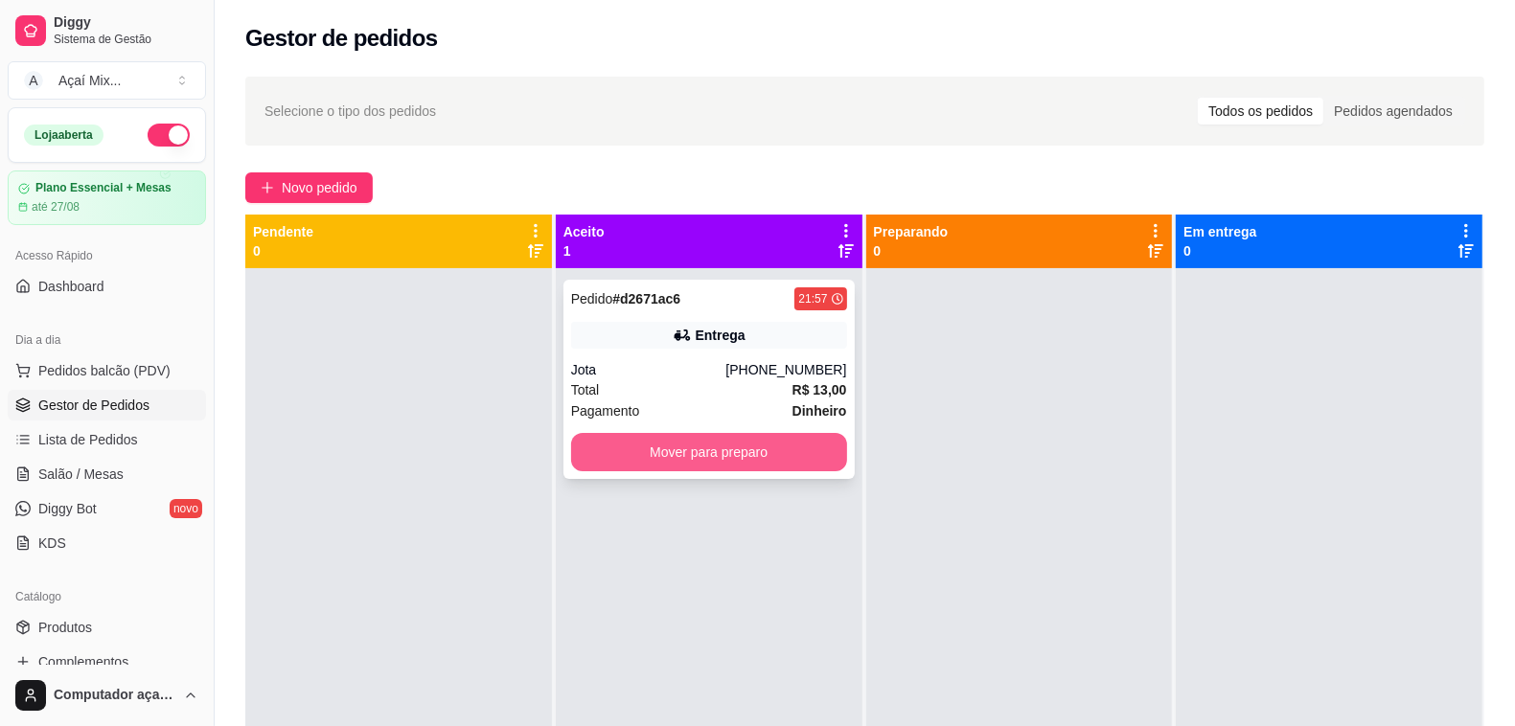
click at [681, 448] on button "Mover para preparo" at bounding box center [709, 452] width 276 height 38
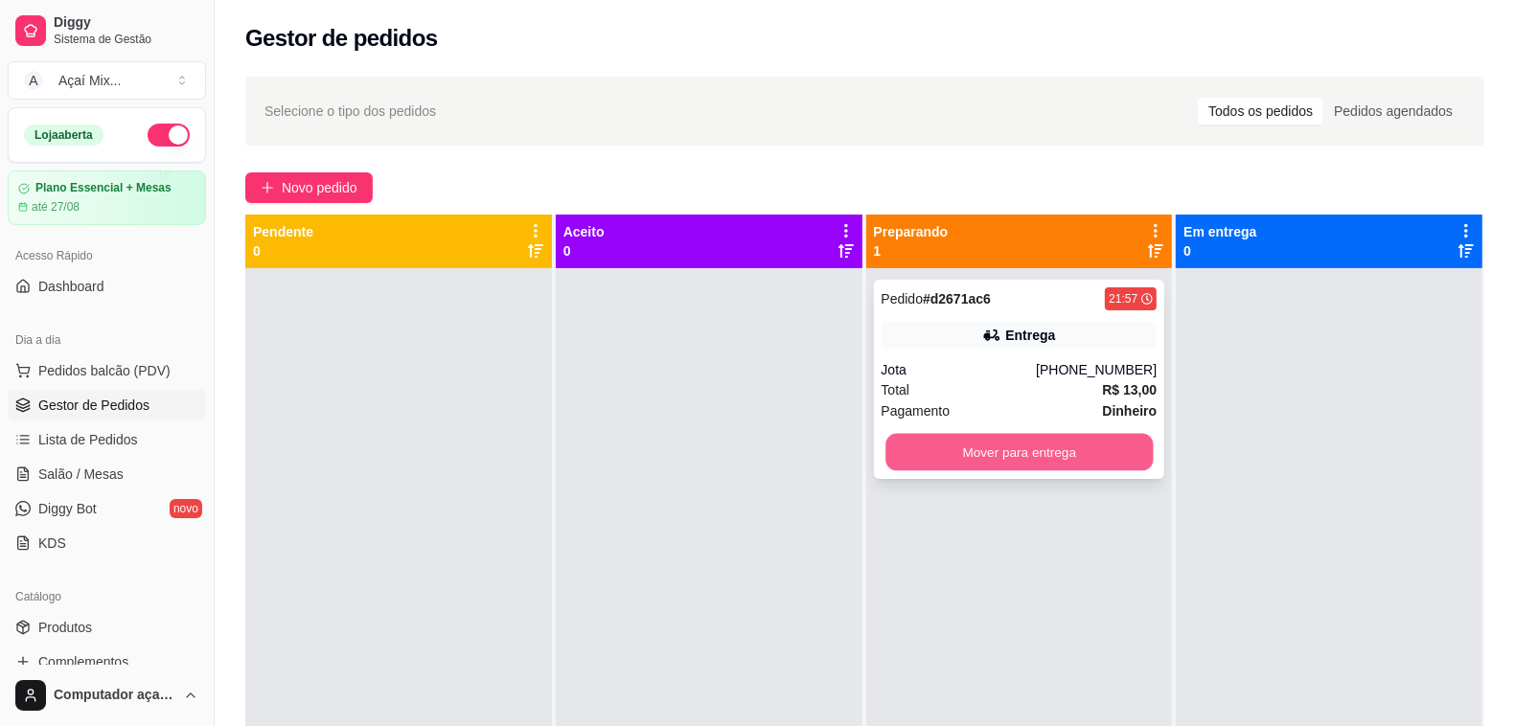
click at [1017, 444] on button "Mover para entrega" at bounding box center [1018, 452] width 267 height 37
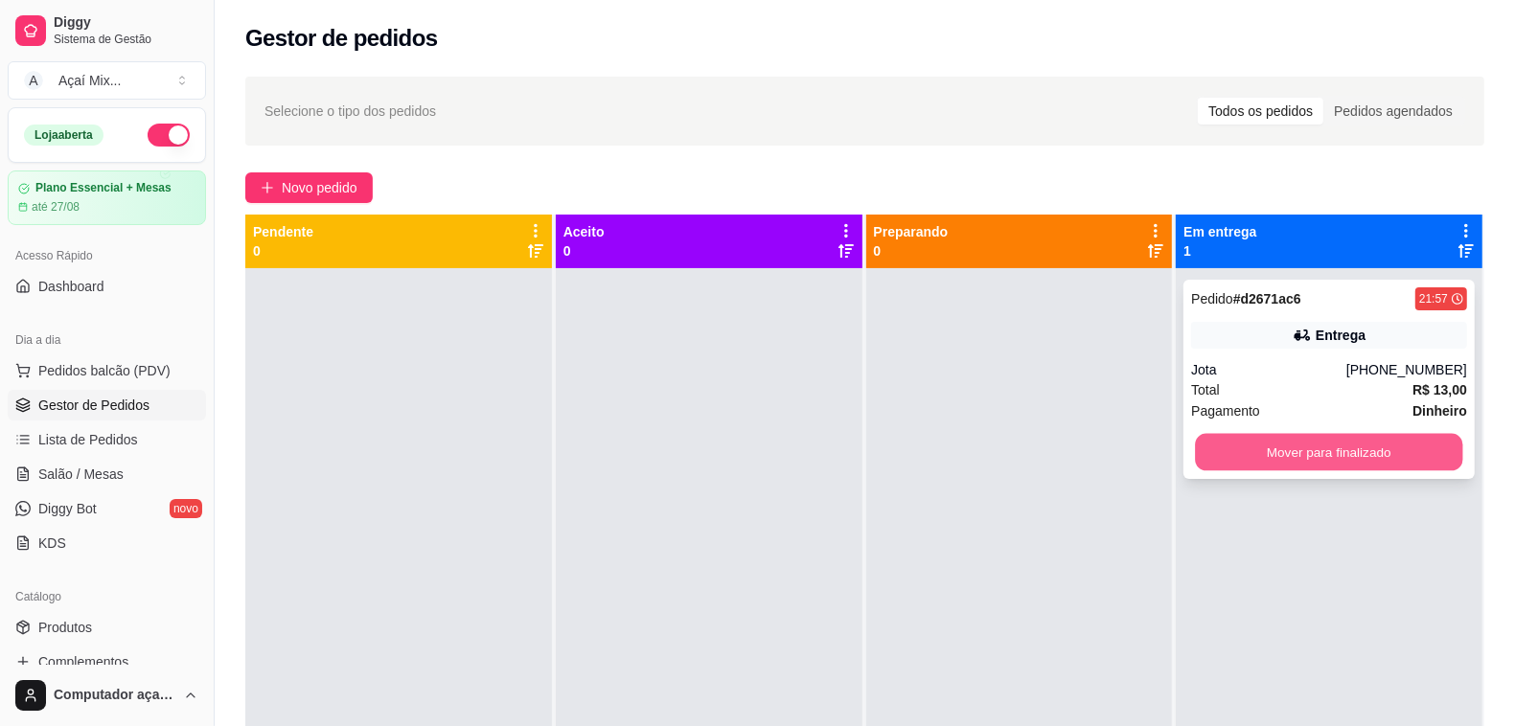
click at [1236, 457] on button "Mover para finalizado" at bounding box center [1329, 452] width 267 height 37
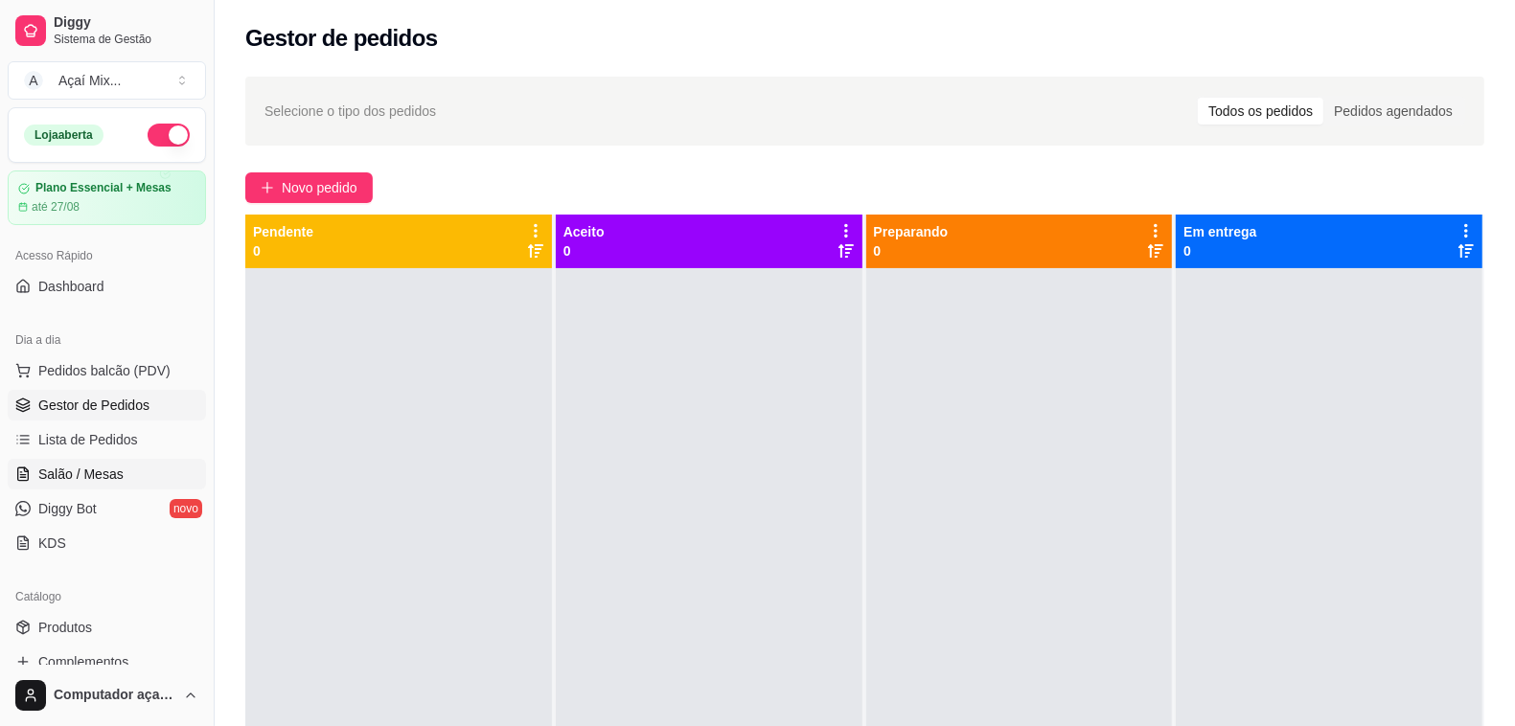
click at [118, 472] on span "Salão / Mesas" at bounding box center [80, 474] width 85 height 19
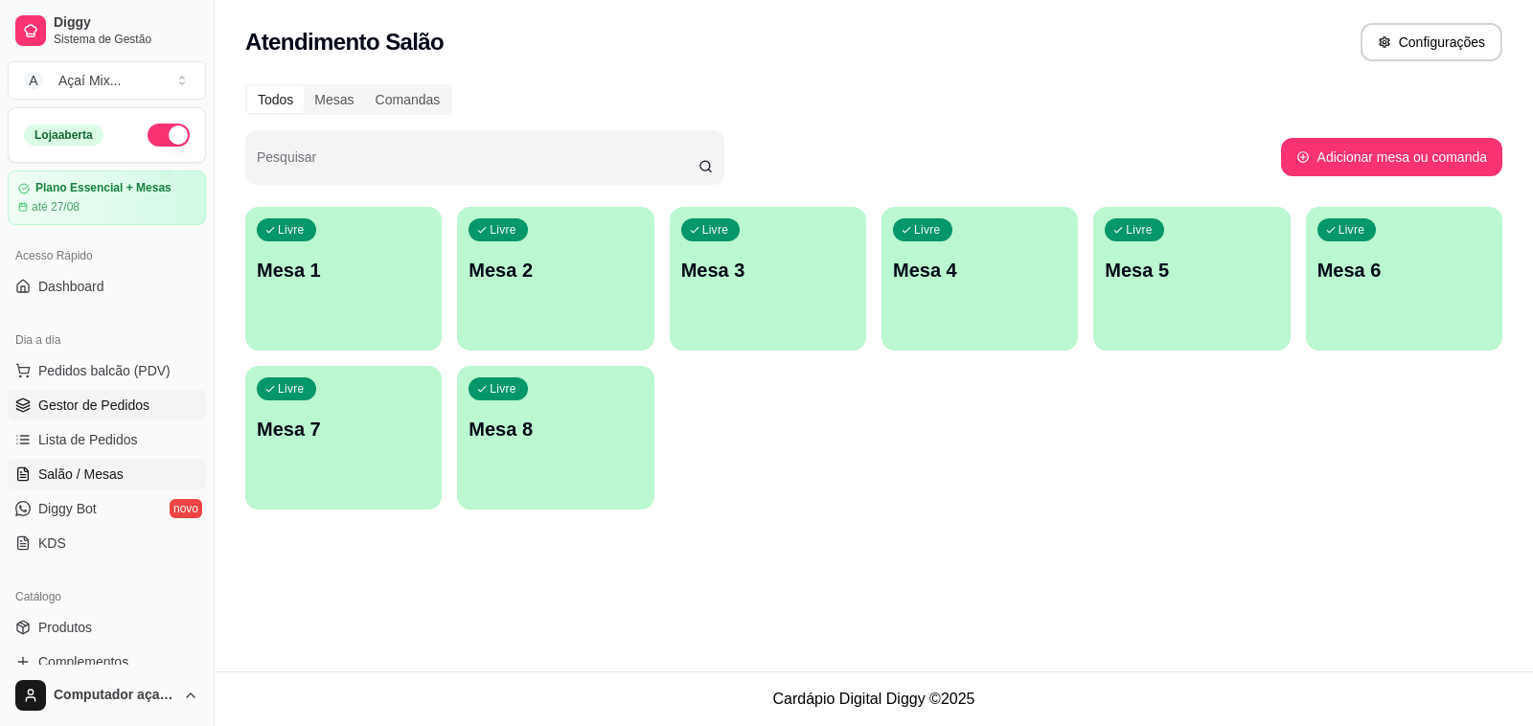
click at [127, 413] on span "Gestor de Pedidos" at bounding box center [93, 405] width 111 height 19
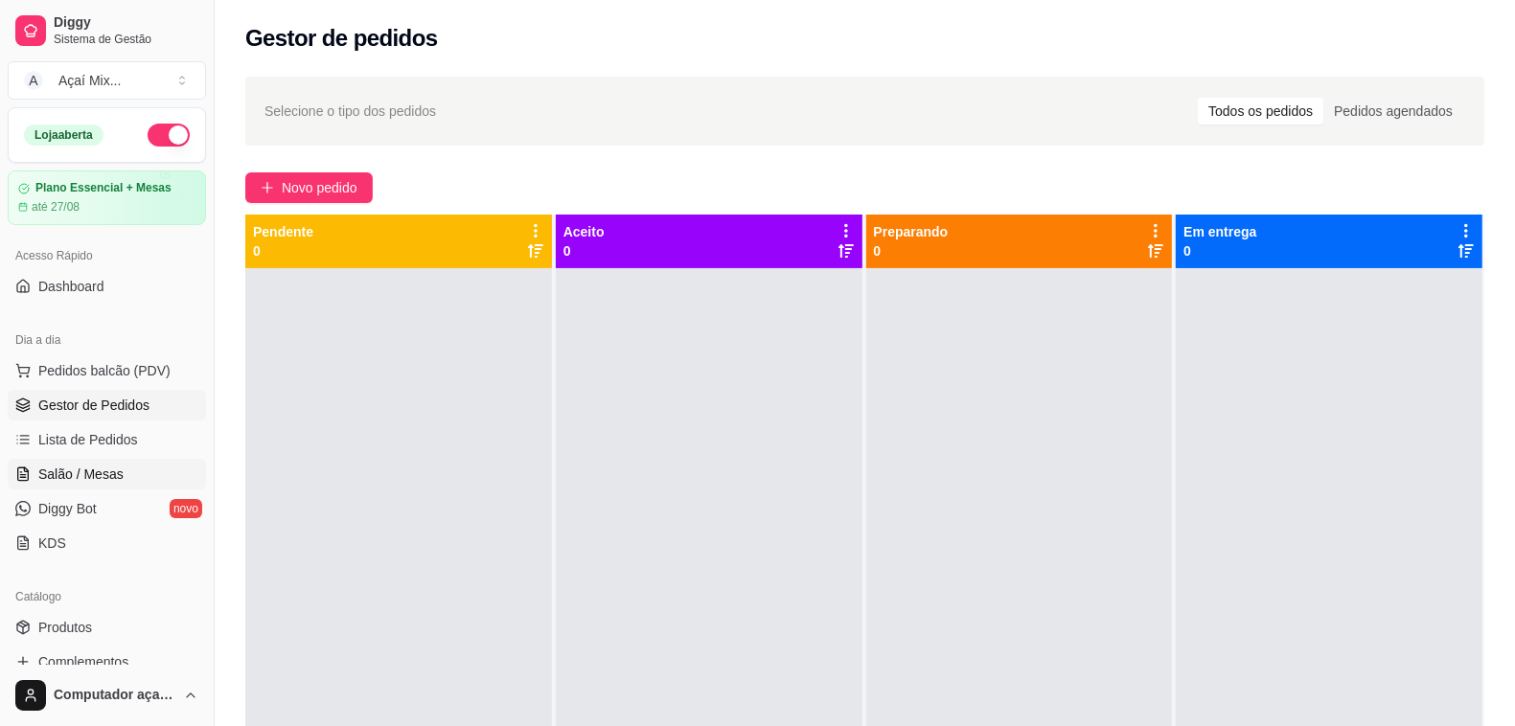
click at [112, 467] on span "Salão / Mesas" at bounding box center [80, 474] width 85 height 19
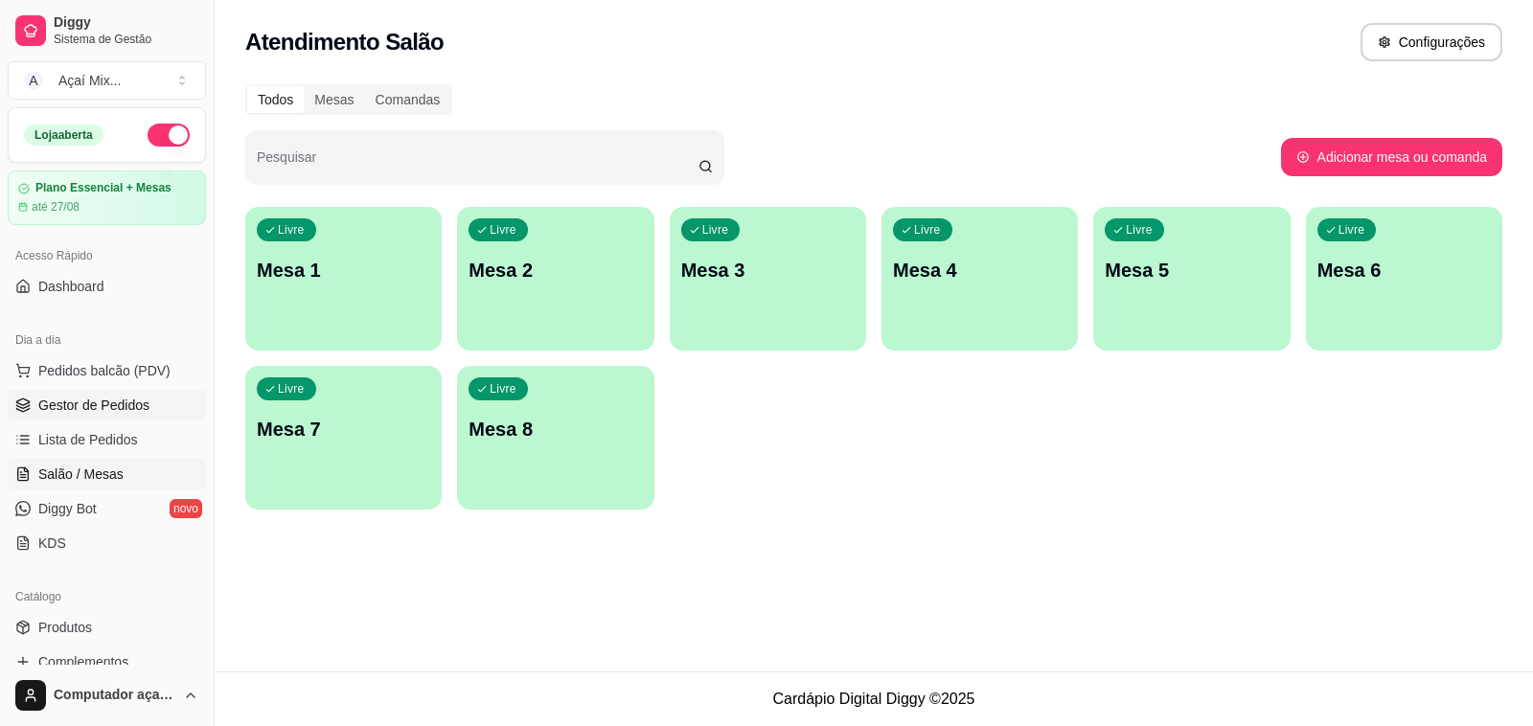
click at [35, 407] on link "Gestor de Pedidos" at bounding box center [107, 405] width 198 height 31
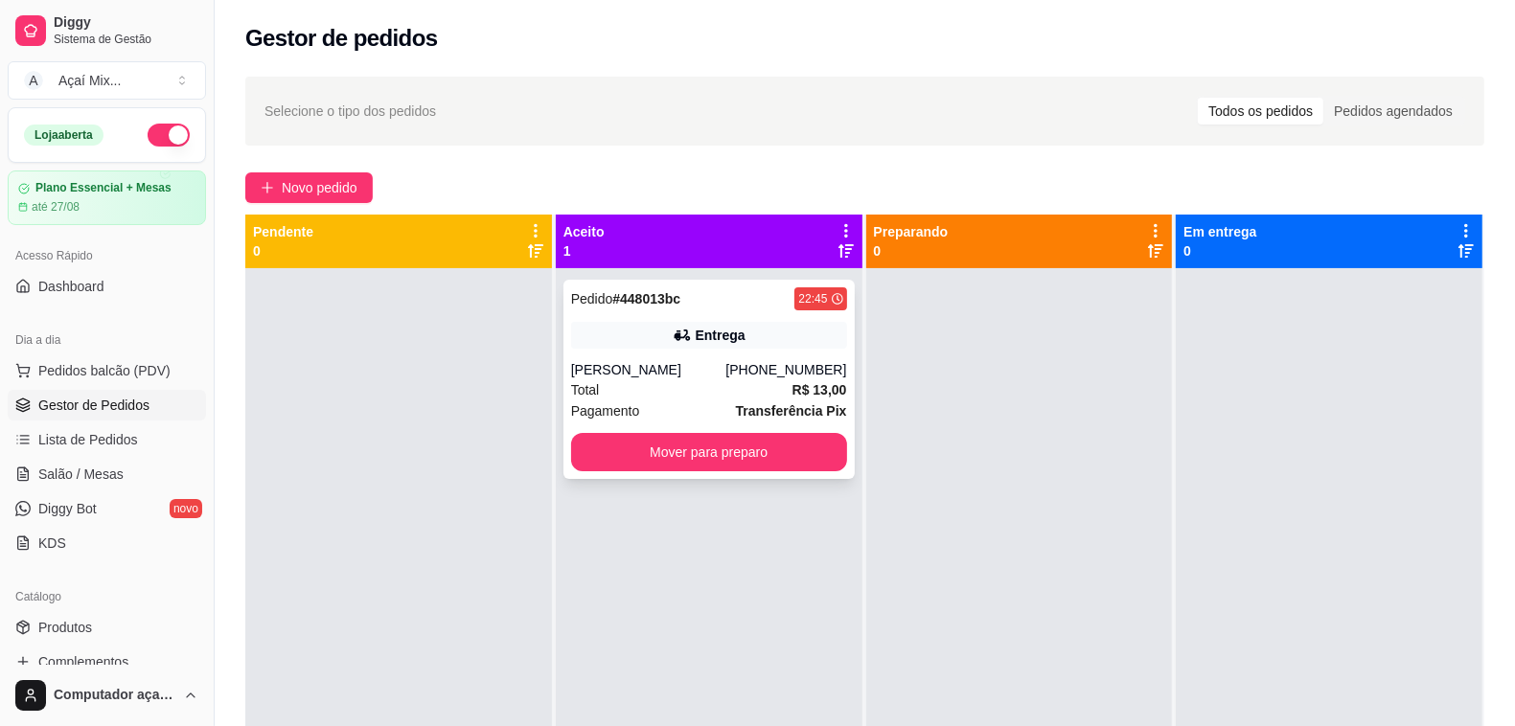
click at [647, 433] on div "Pedido # 448013bc 22:45 Entrega [PERSON_NAME] [PHONE_NUMBER] Total R$ 13,00 Pag…" at bounding box center [708, 379] width 291 height 199
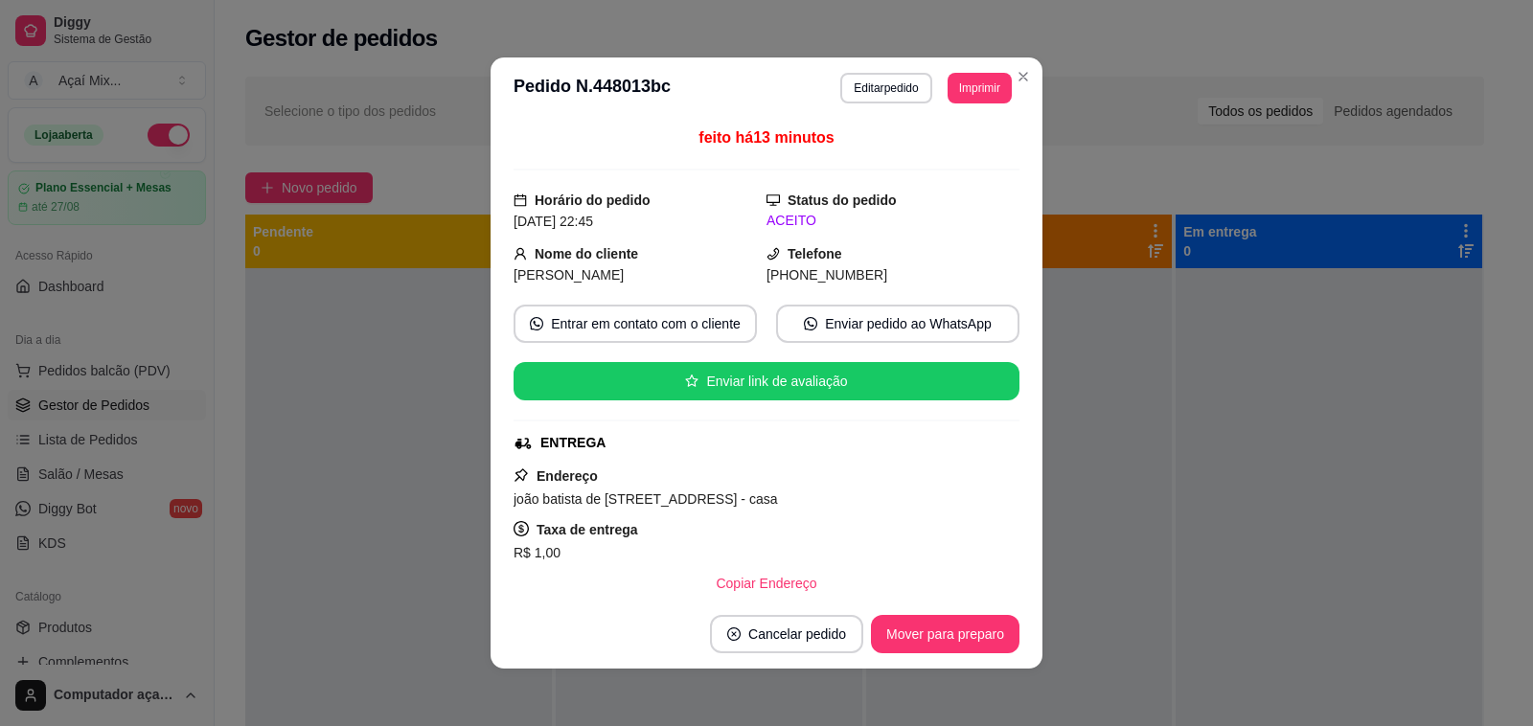
drag, startPoint x: 946, startPoint y: 463, endPoint x: 949, endPoint y: 494, distance: 31.8
click at [949, 471] on div "feito há 13 minutos Horário do pedido [DATE] 22:45 Status do pedido ACEITO Nome…" at bounding box center [767, 359] width 506 height 466
click at [935, 658] on footer "Cancelar pedido Mover para preparo" at bounding box center [767, 634] width 552 height 69
click at [935, 647] on button "Mover para preparo" at bounding box center [945, 634] width 144 height 37
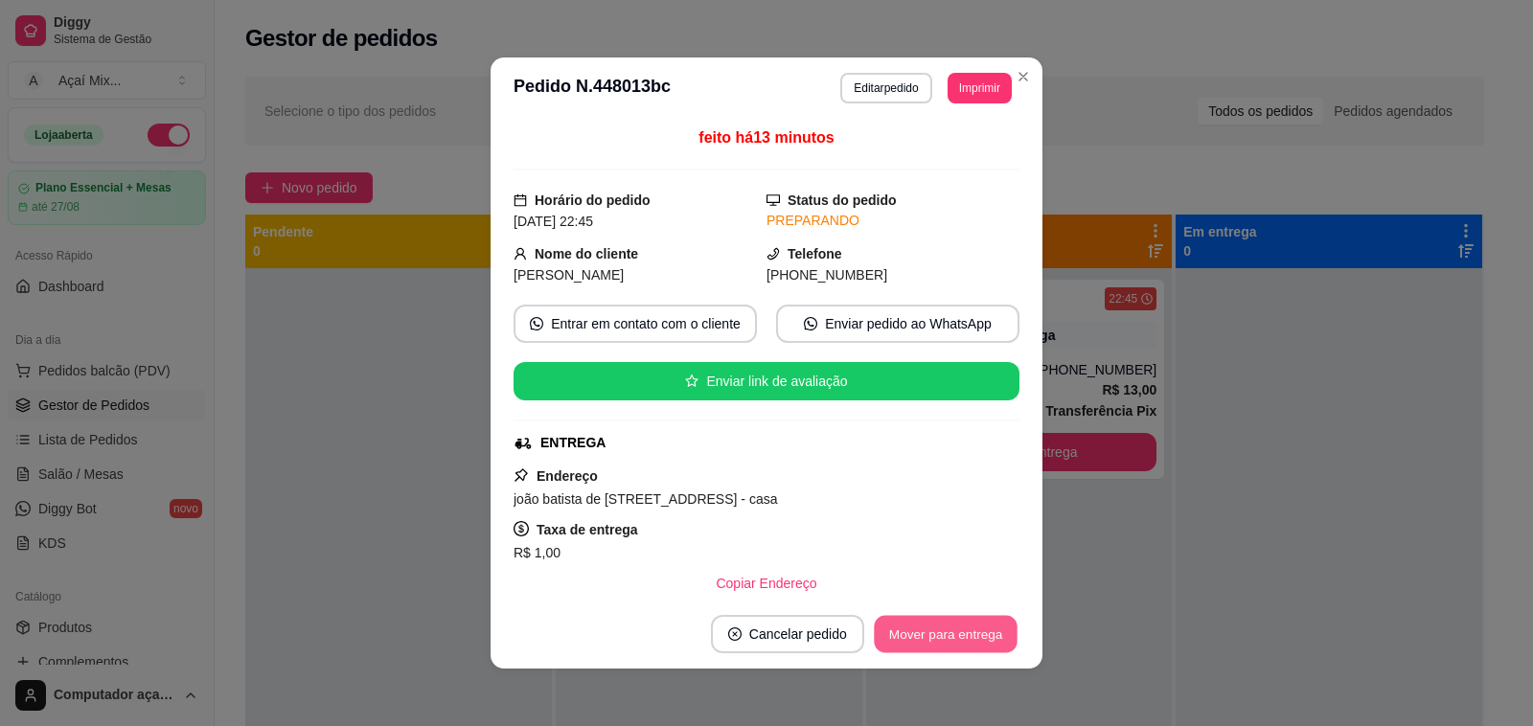
click at [935, 647] on button "Mover para entrega" at bounding box center [946, 634] width 144 height 37
click at [935, 647] on div "Mover para entrega" at bounding box center [932, 634] width 174 height 38
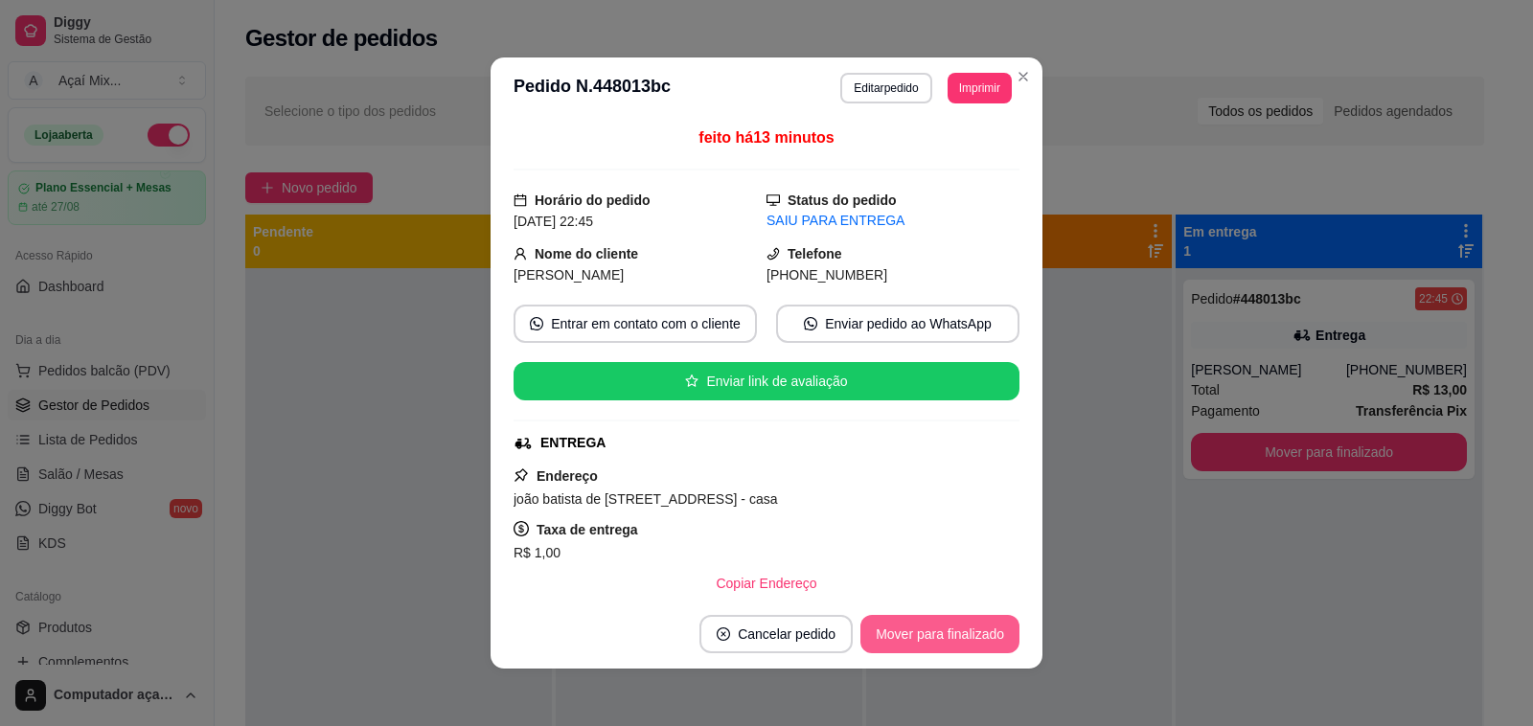
click at [930, 633] on button "Mover para finalizado" at bounding box center [939, 634] width 159 height 38
